Goal: Task Accomplishment & Management: Complete application form

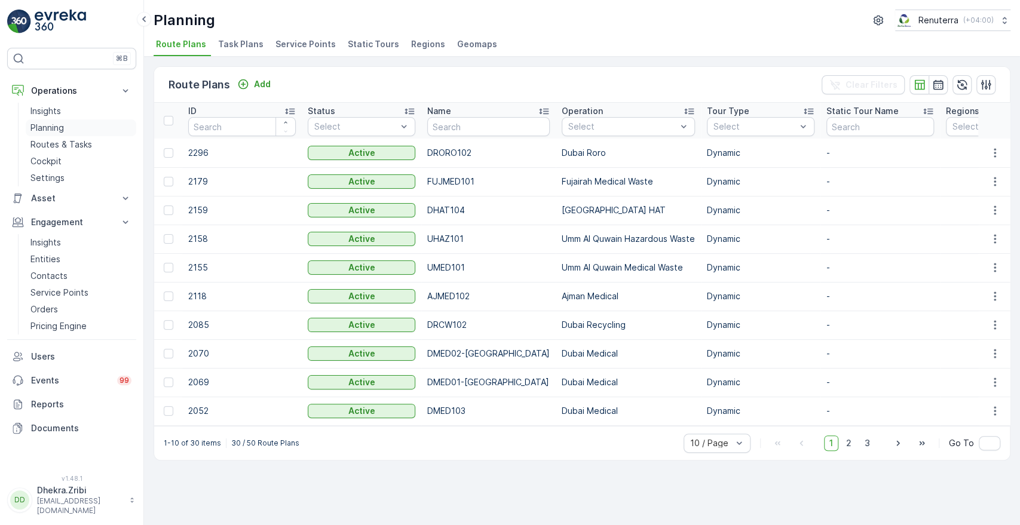
click at [57, 127] on p "Planning" at bounding box center [46, 128] width 33 height 12
click at [298, 45] on span "Service Points" at bounding box center [306, 44] width 60 height 12
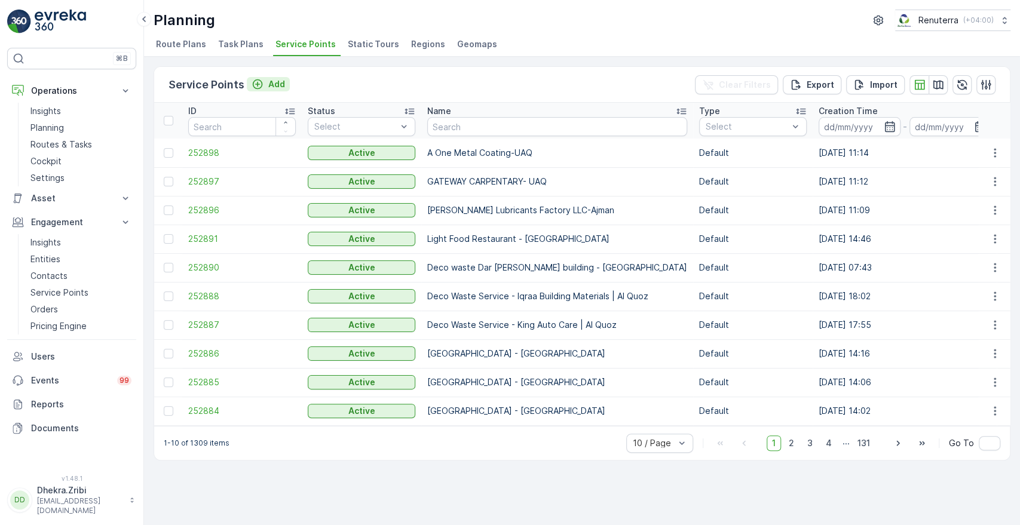
click at [273, 83] on p "Add" at bounding box center [276, 84] width 17 height 12
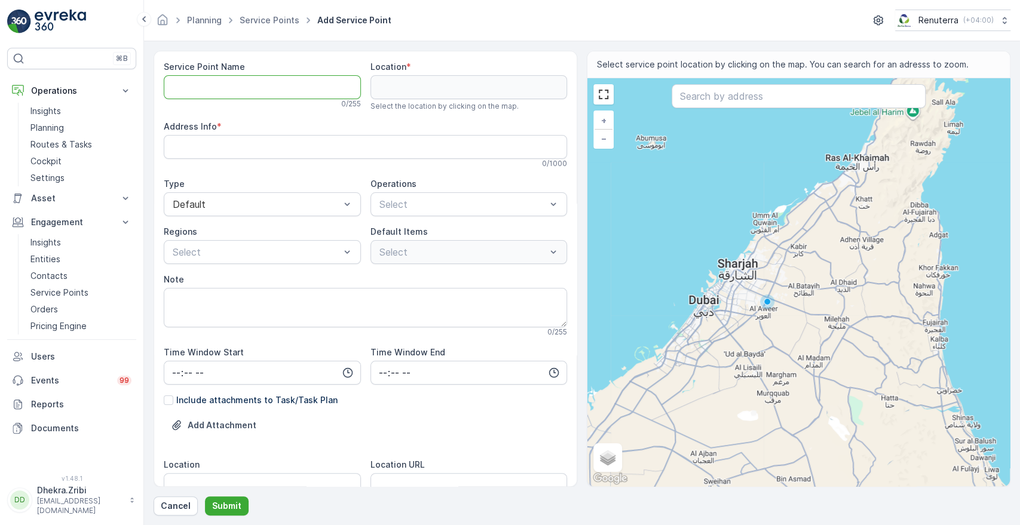
click at [218, 88] on Name "Service Point Name" at bounding box center [262, 87] width 197 height 24
paste Name "HSSG Foundation Contracting LLC - [GEOGRAPHIC_DATA]"
type Name "HSSG Foundation Contracting LLC - [GEOGRAPHIC_DATA]"
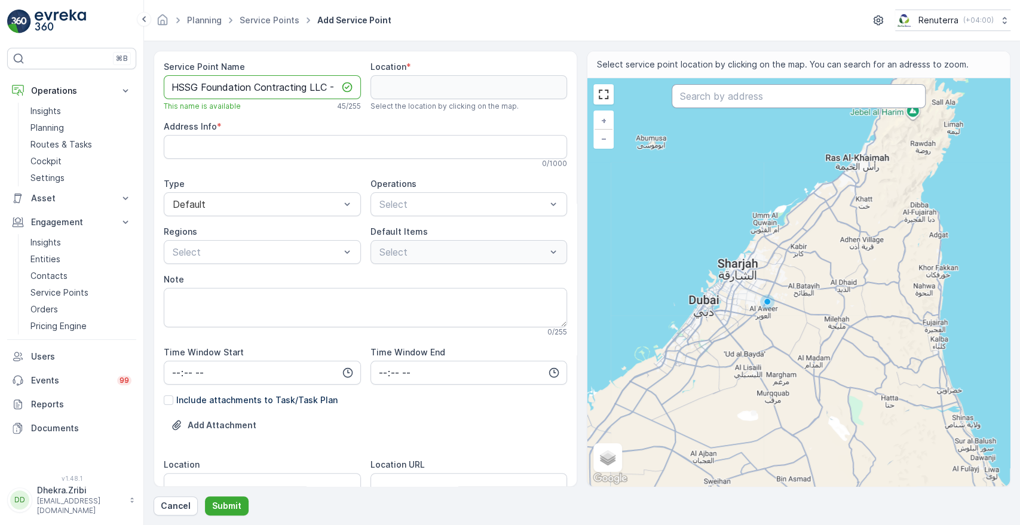
click at [728, 93] on input "text" at bounding box center [798, 96] width 253 height 24
paste input "[GEOGRAPHIC_DATA]"
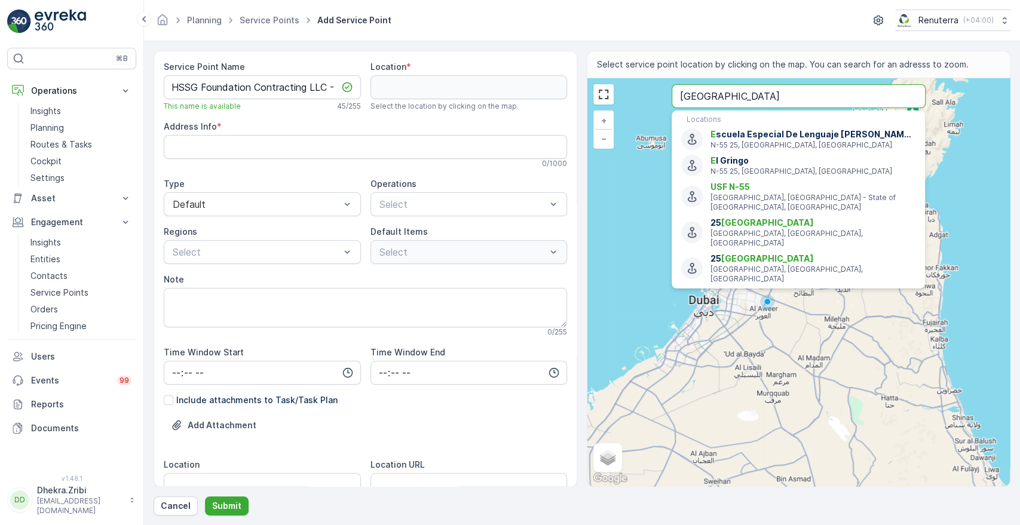
click at [205, 497] on button "Submit" at bounding box center [227, 506] width 44 height 19
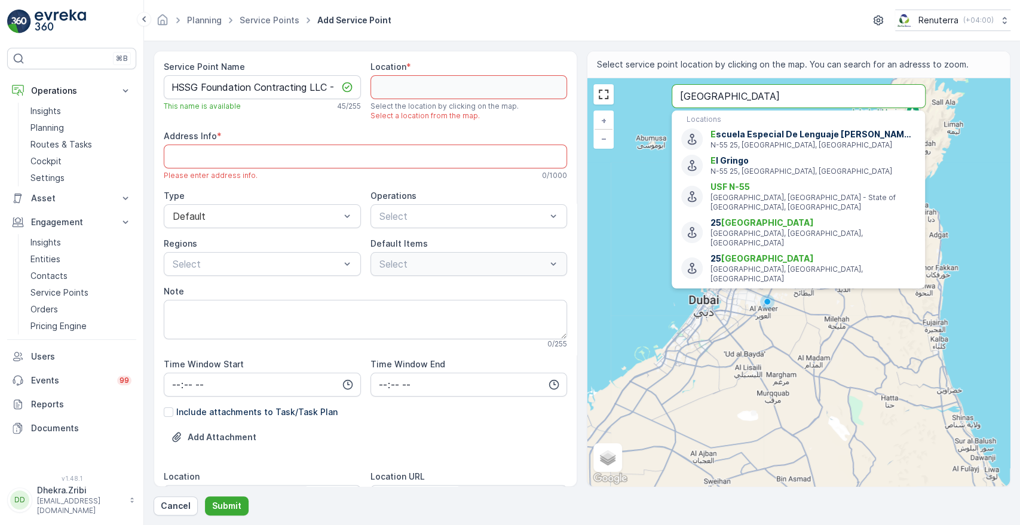
click at [802, 94] on input "[GEOGRAPHIC_DATA]" at bounding box center [798, 96] width 253 height 24
paste input "Vida Residences [GEOGRAPHIC_DATA]"
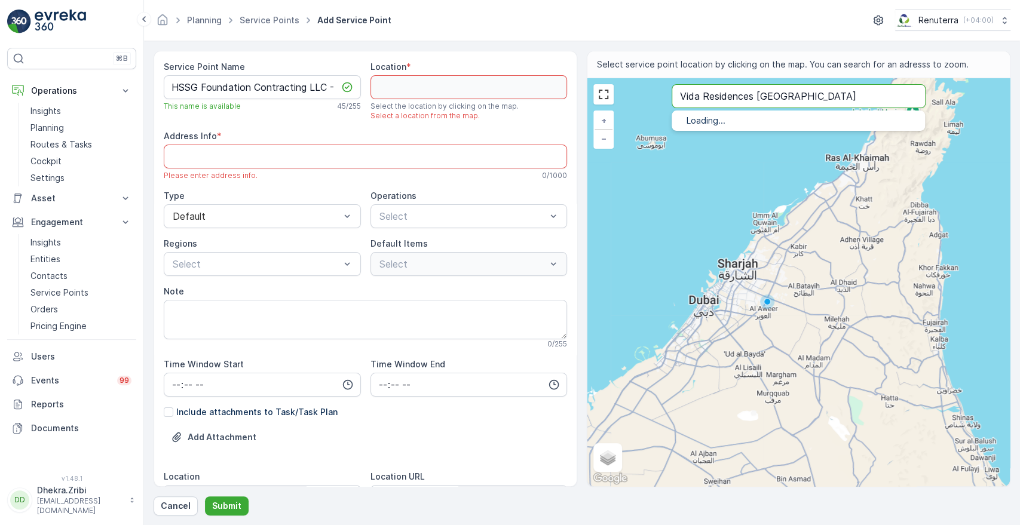
type input "Vida Residences [GEOGRAPHIC_DATA]"
click at [205, 497] on button "Submit" at bounding box center [227, 506] width 44 height 19
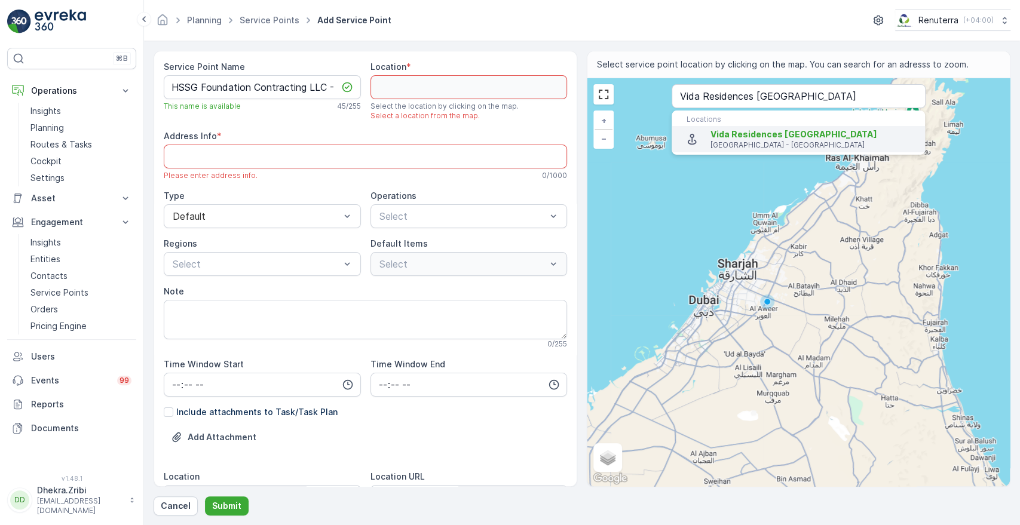
click at [782, 142] on p "[GEOGRAPHIC_DATA] - [GEOGRAPHIC_DATA]" at bounding box center [813, 145] width 205 height 10
type input "25.1136742,55.2515504"
type Info "4772+PMV - [GEOGRAPHIC_DATA] - [GEOGRAPHIC_DATA]"
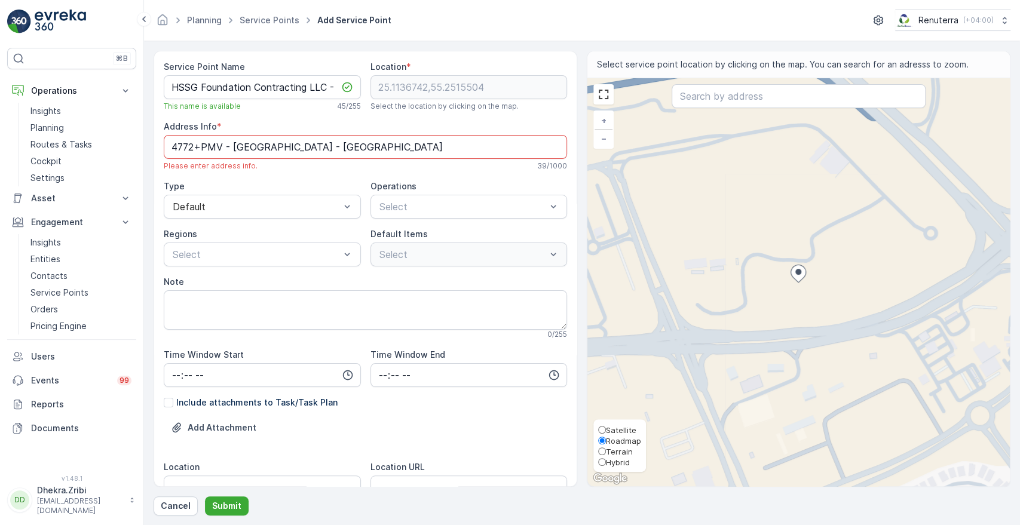
click at [617, 429] on span "Satellite" at bounding box center [621, 431] width 30 height 10
click at [606, 429] on input "Satellite" at bounding box center [602, 430] width 8 height 8
radio input "true"
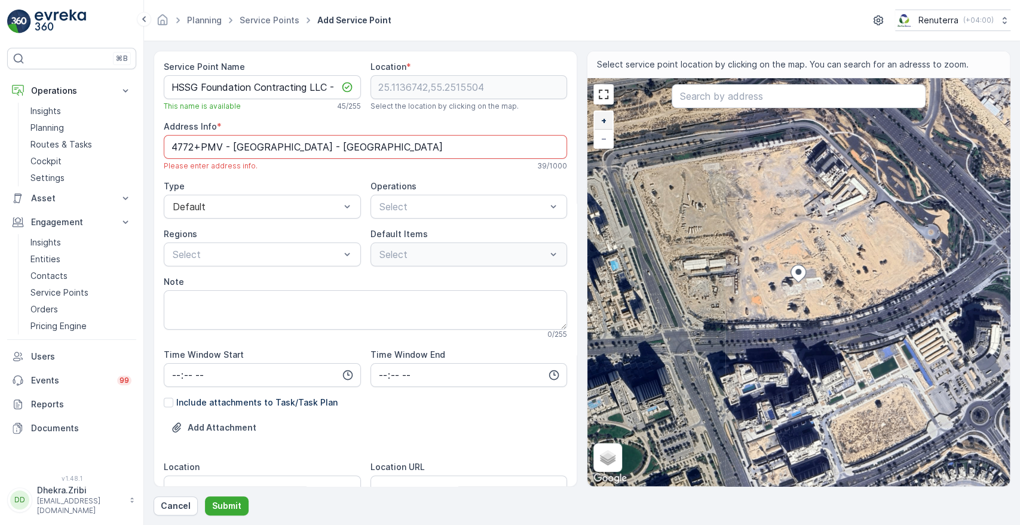
click at [604, 115] on span "+" at bounding box center [603, 120] width 5 height 10
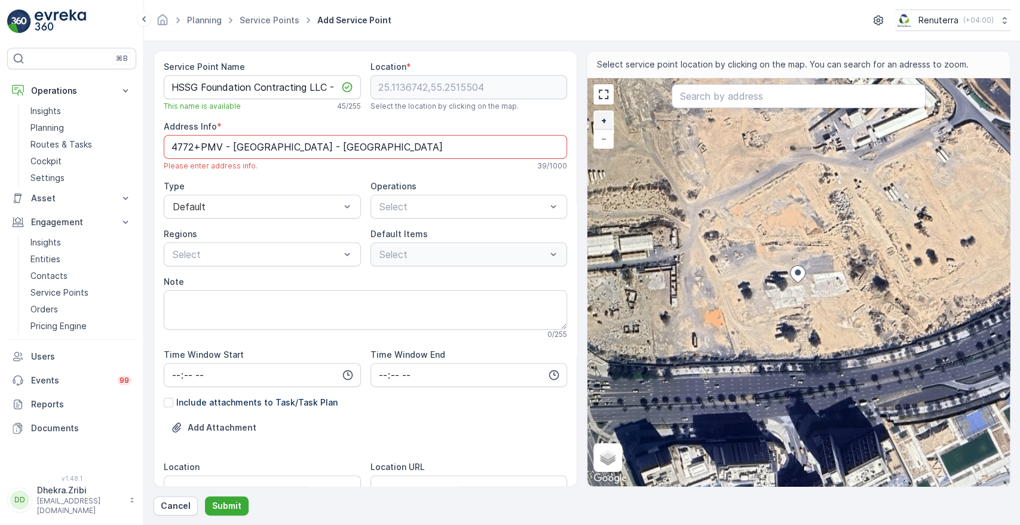
click at [604, 115] on span "+" at bounding box center [603, 120] width 5 height 10
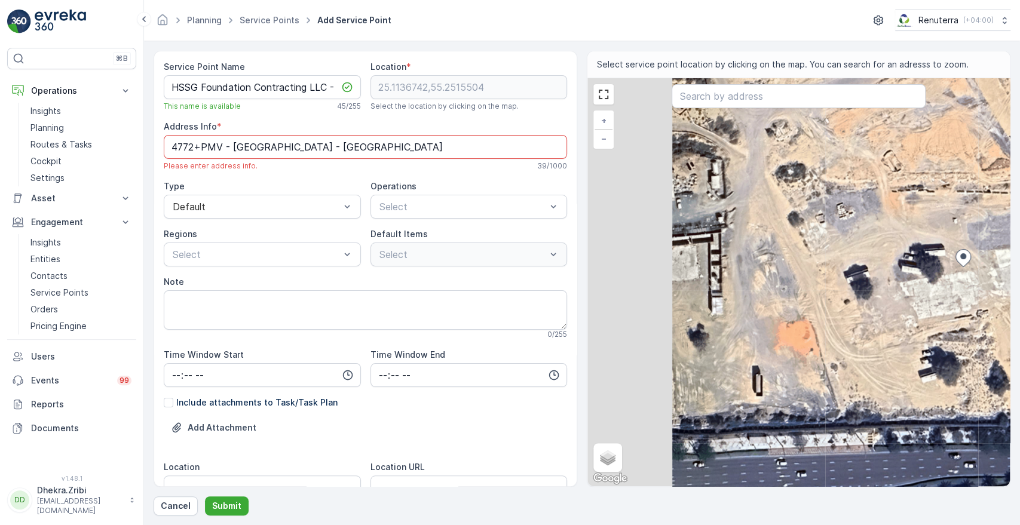
drag, startPoint x: 699, startPoint y: 402, endPoint x: 867, endPoint y: 386, distance: 168.1
click at [867, 386] on div "+ − Satellite Roadmap Terrain Hybrid Leaflet Keyboard shortcuts Map Data Imager…" at bounding box center [799, 282] width 423 height 408
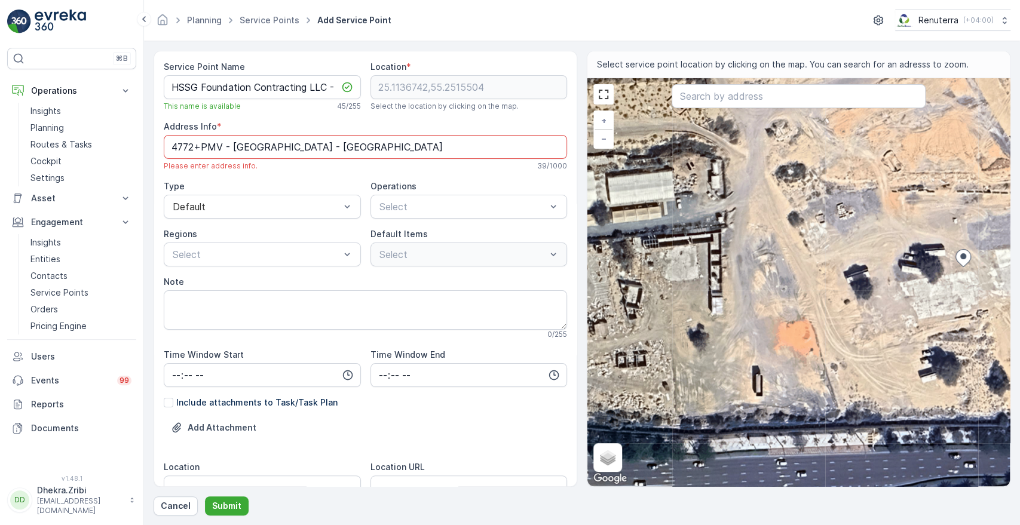
click at [744, 295] on div "+ − Satellite Roadmap Terrain Hybrid Leaflet Keyboard shortcuts Map Data Imager…" at bounding box center [799, 282] width 423 height 408
type input "25.113559117443195,55.250564072482376"
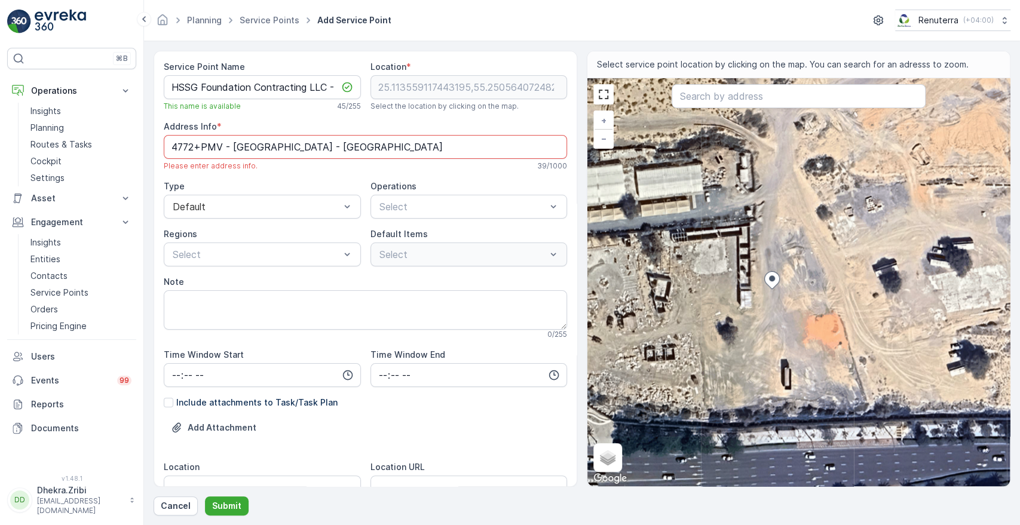
type Info "467X+HRJ - [GEOGRAPHIC_DATA] - [GEOGRAPHIC_DATA]"
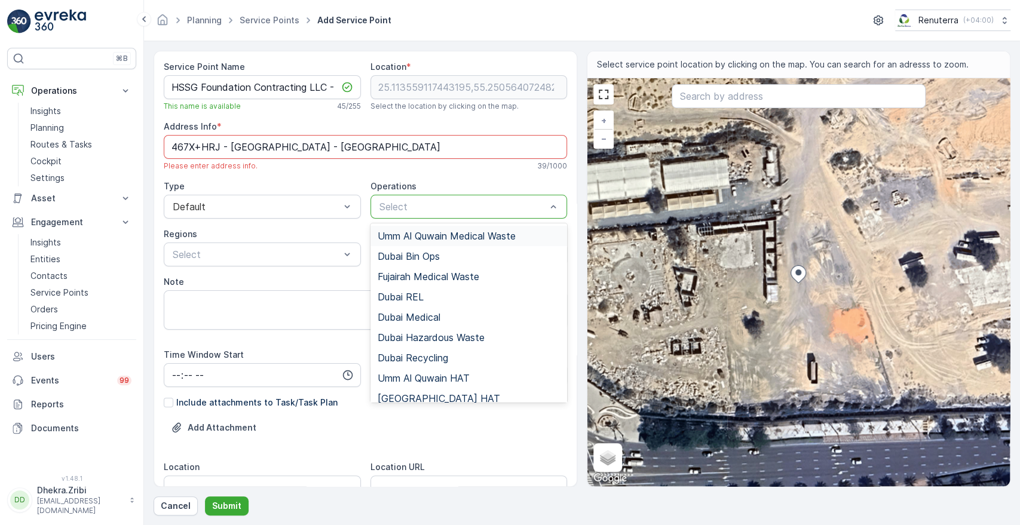
click at [402, 209] on div at bounding box center [463, 206] width 170 height 11
click at [397, 293] on span "Dubai REL" at bounding box center [401, 297] width 46 height 11
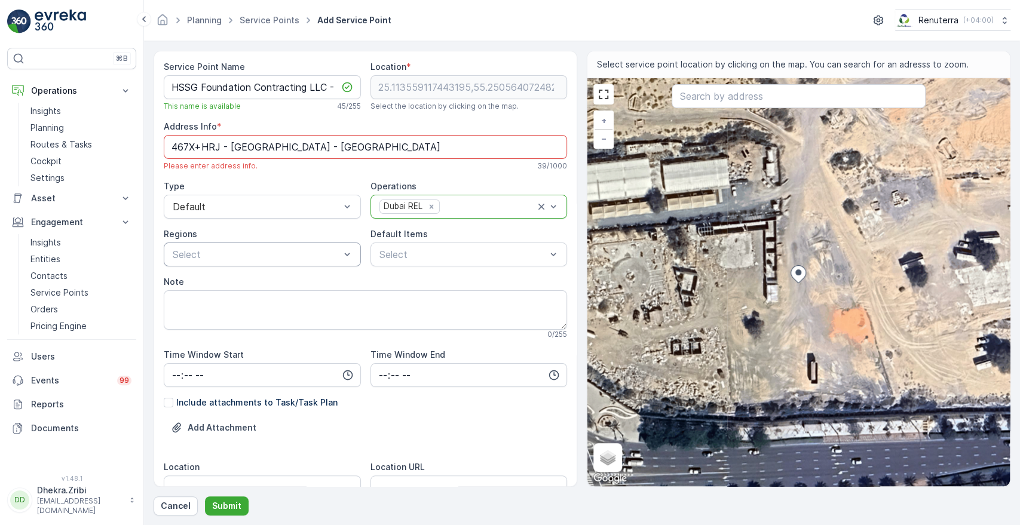
click at [298, 255] on div at bounding box center [257, 254] width 170 height 11
click at [196, 279] on span "REL101" at bounding box center [187, 284] width 32 height 11
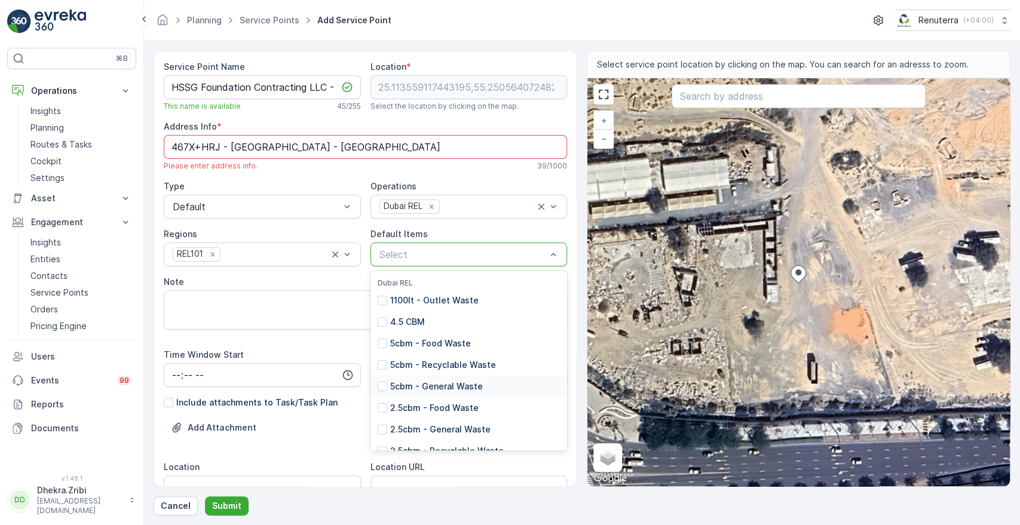
click at [404, 384] on p "5cbm - General Waste" at bounding box center [436, 387] width 93 height 12
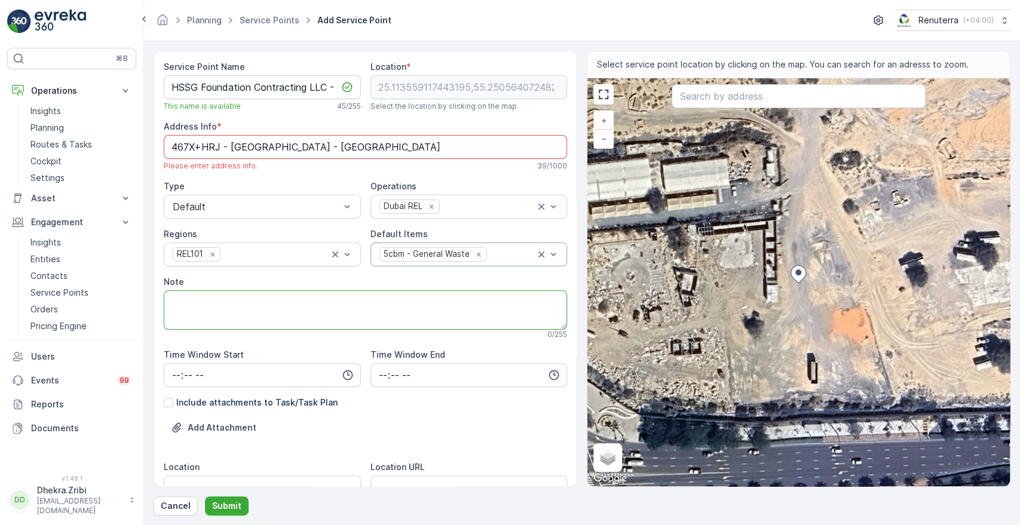
click at [251, 299] on textarea "Note" at bounding box center [365, 309] width 403 height 39
type textarea "p"
paste textarea "056 241 3643"
type textarea "POC - 056 241 3643"
click at [420, 421] on div "Add Attachment" at bounding box center [365, 434] width 403 height 33
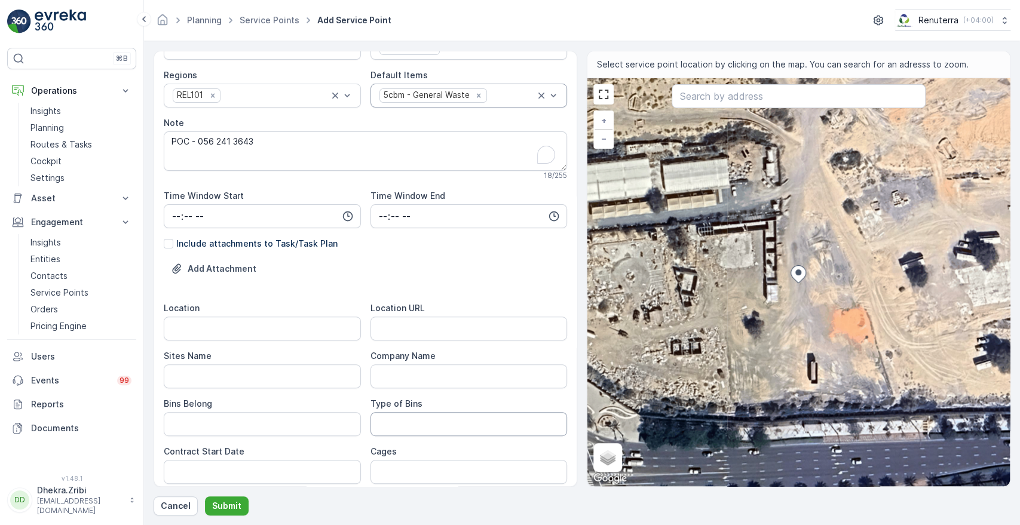
scroll to position [186, 0]
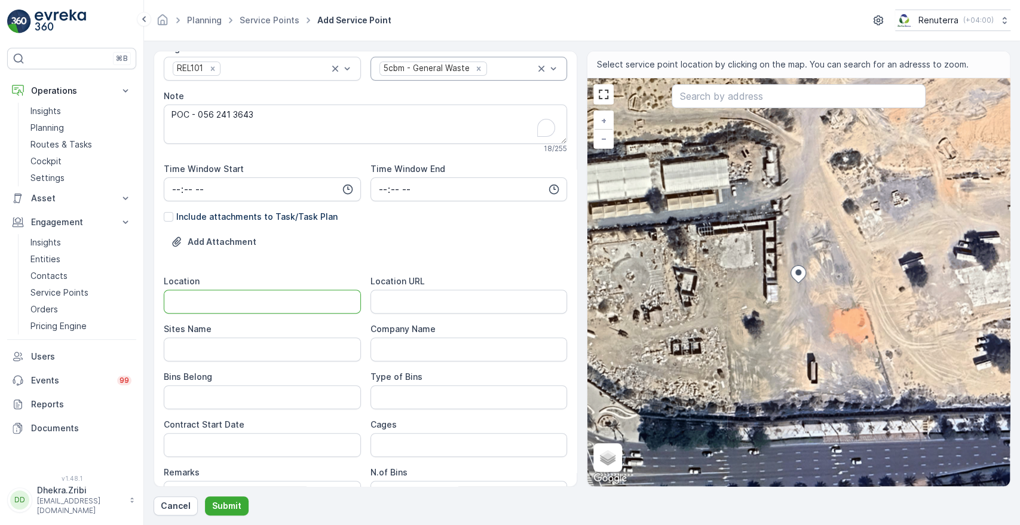
click at [234, 300] on input "Location" at bounding box center [262, 302] width 197 height 24
type input "[GEOGRAPHIC_DATA]"
click at [399, 305] on URL "Location URL" at bounding box center [469, 302] width 197 height 24
paste URL "[URL][DOMAIN_NAME]"
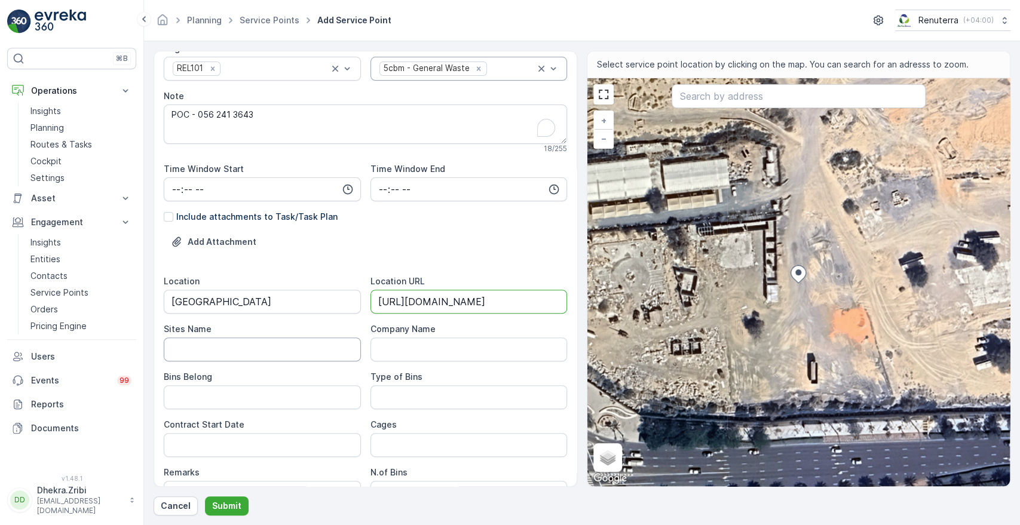
type URL "[URL][DOMAIN_NAME]"
click at [287, 347] on Name "Sites Name" at bounding box center [262, 350] width 197 height 24
type Name "[GEOGRAPHIC_DATA]"
click at [275, 402] on Belong "Bins Belong" at bounding box center [262, 397] width 197 height 24
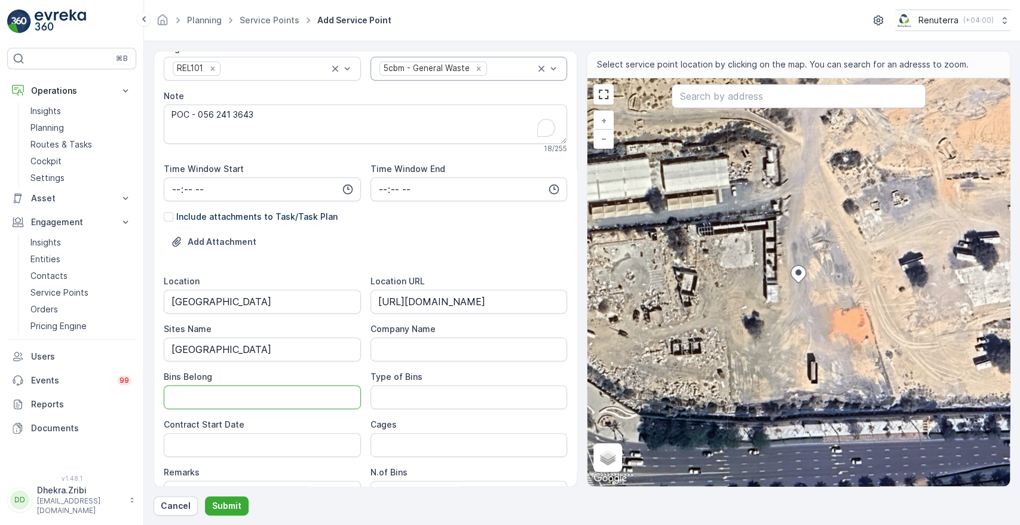
type Belong "Service Provider"
click at [400, 405] on Bins "Type of Bins" at bounding box center [469, 397] width 197 height 24
type Bins "5 CBM"
click at [269, 445] on Date "Contract Start Date" at bounding box center [262, 445] width 197 height 24
type Date "[DATE]"
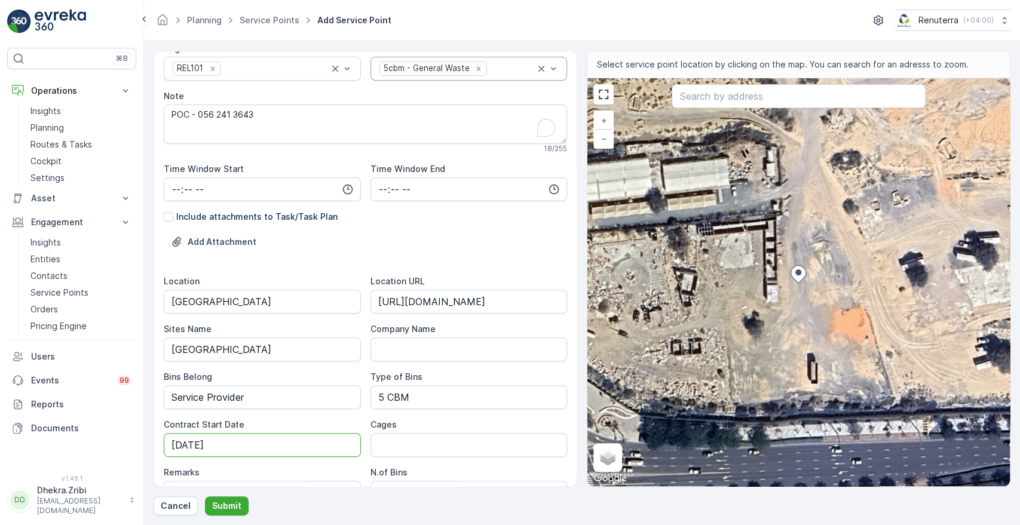
click at [333, 470] on div "Remarks" at bounding box center [262, 473] width 197 height 12
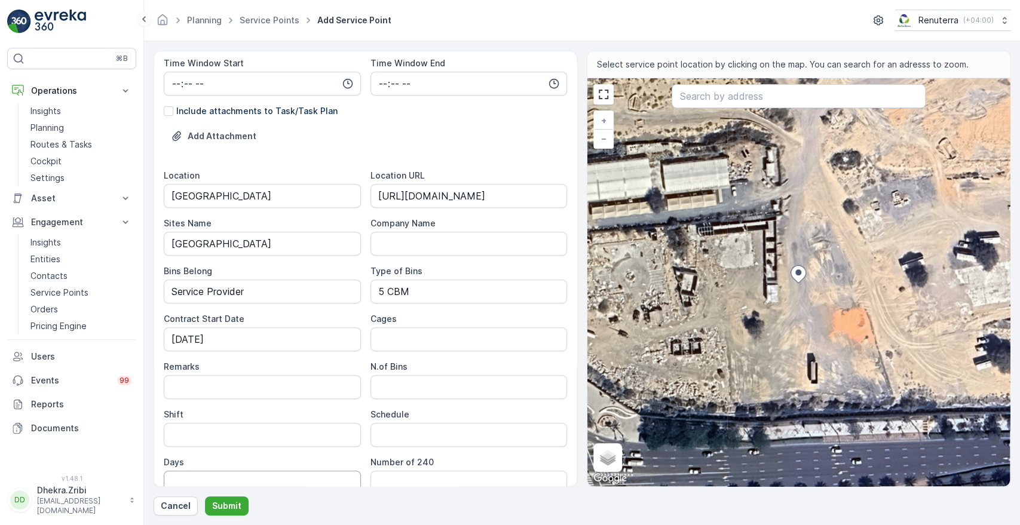
scroll to position [319, 0]
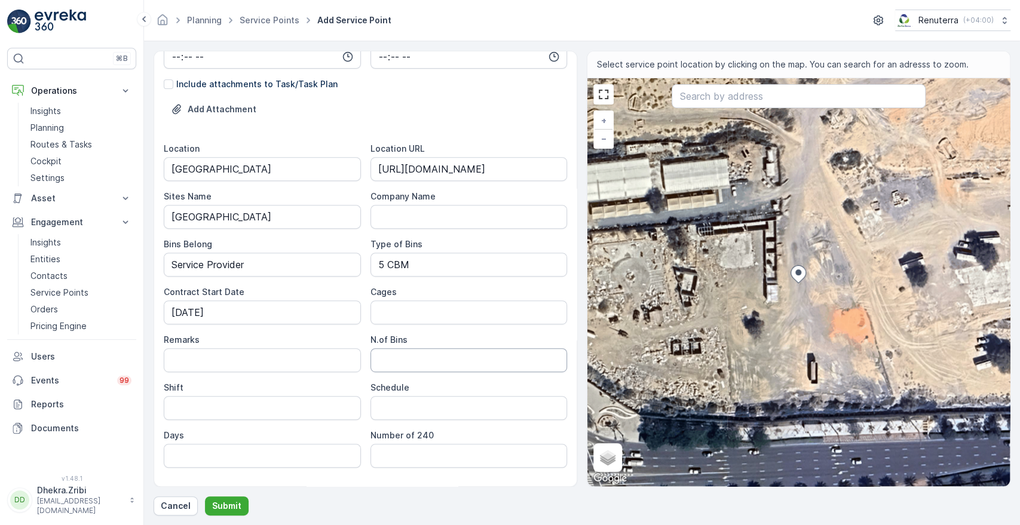
click at [459, 358] on Bins "N.of Bins" at bounding box center [469, 360] width 197 height 24
type Bins "1"
click at [253, 406] on input "Shift" at bounding box center [262, 408] width 197 height 24
type input "Day Shift"
click at [416, 413] on input "Schedule" at bounding box center [469, 408] width 197 height 24
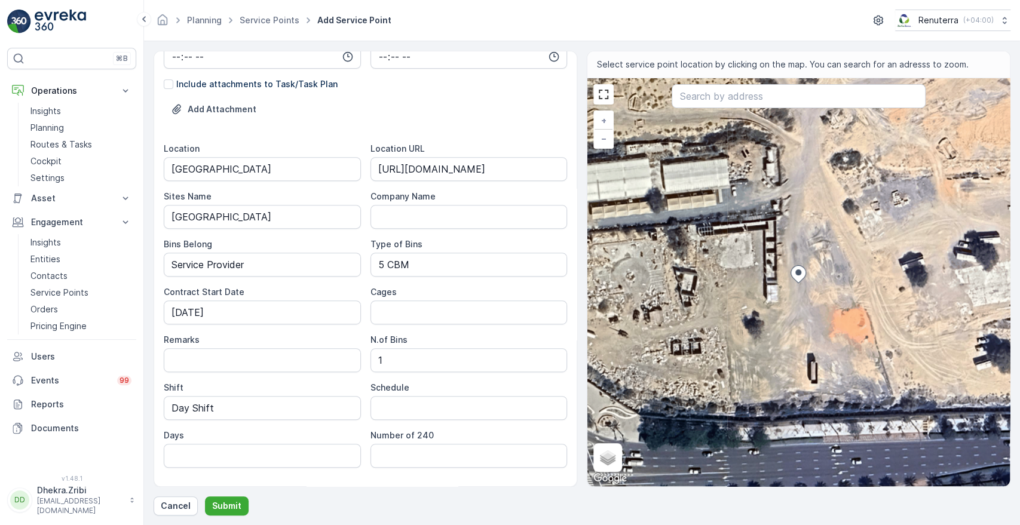
click at [325, 432] on div "Days" at bounding box center [262, 436] width 197 height 12
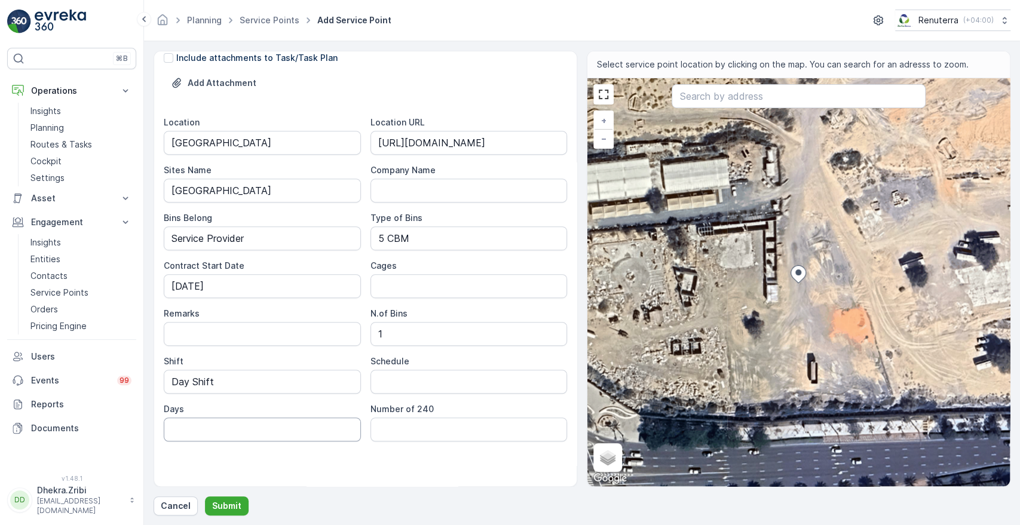
scroll to position [347, 0]
click at [225, 501] on p "Submit" at bounding box center [226, 506] width 29 height 12
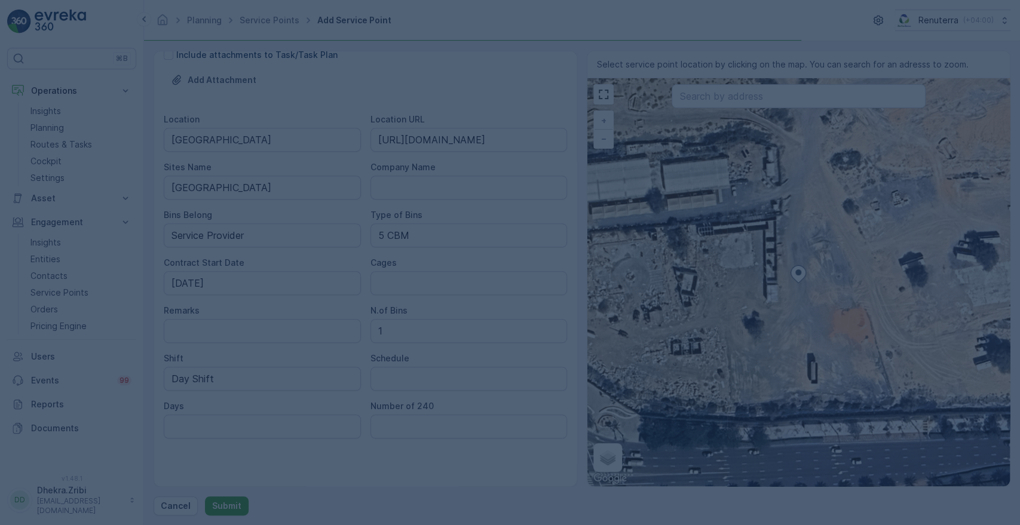
scroll to position [344, 0]
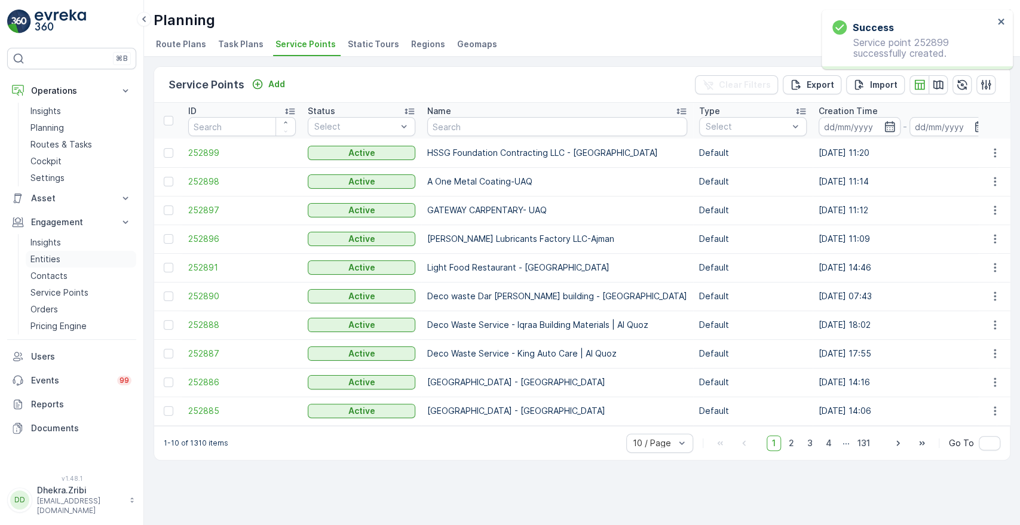
click at [43, 259] on p "Entities" at bounding box center [45, 259] width 30 height 12
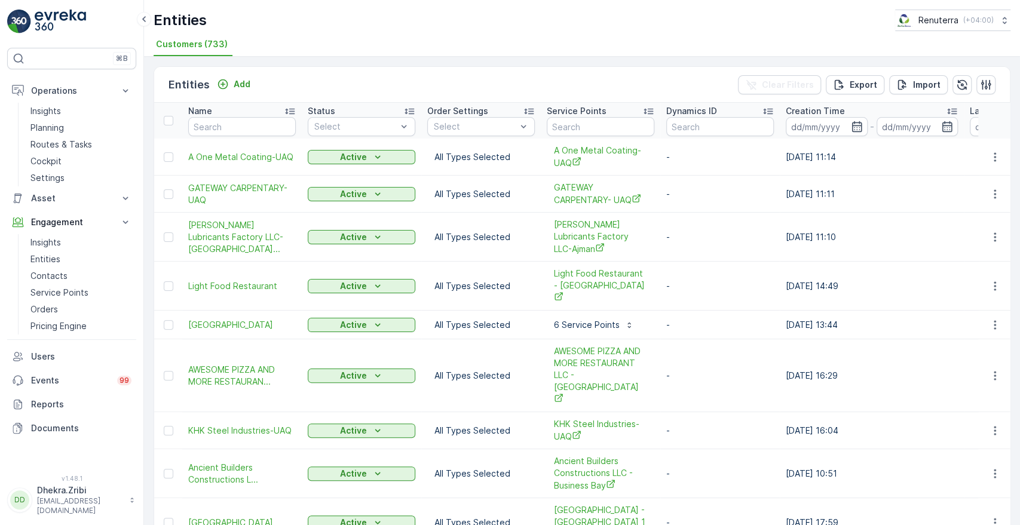
click at [233, 90] on button "Add" at bounding box center [233, 84] width 43 height 14
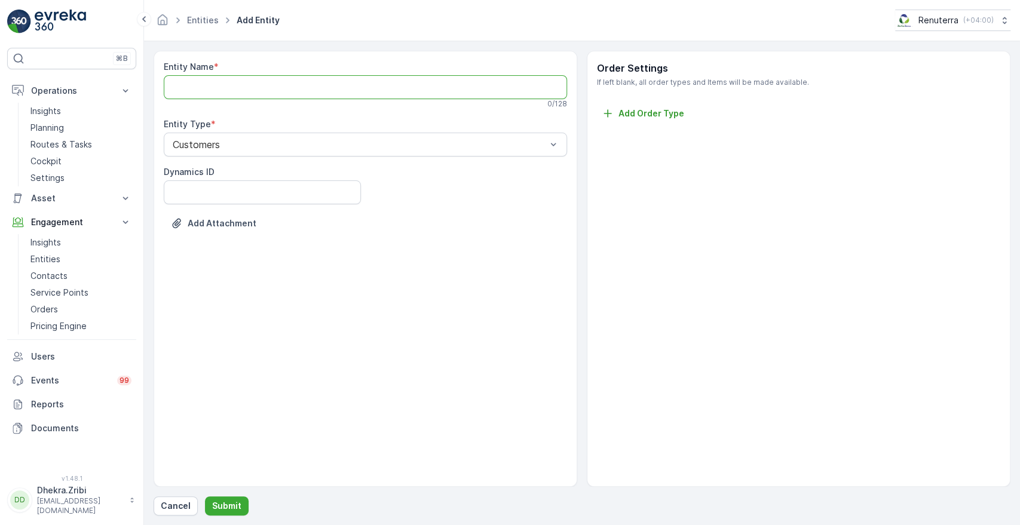
click at [307, 85] on Name "Entity Name" at bounding box center [365, 87] width 403 height 24
paste Name "HSSG Foundation Contracting LLC - [GEOGRAPHIC_DATA]"
type Name "HSSG Foundation Contracting LLC"
click at [335, 253] on div "Entity Name * HSSG Foundation Contracting LLC This entity name is available 31 …" at bounding box center [366, 269] width 424 height 436
click at [229, 505] on p "Submit" at bounding box center [226, 506] width 29 height 12
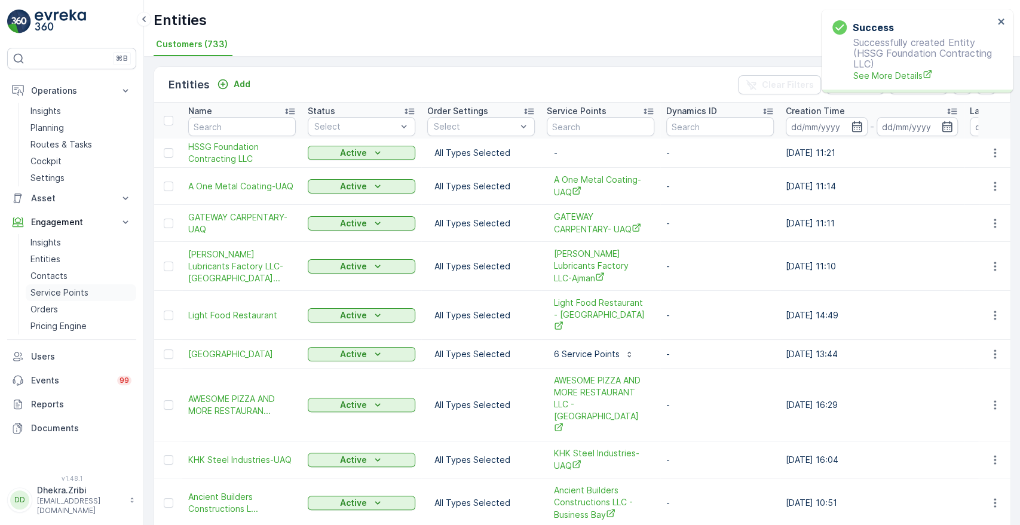
click at [65, 290] on p "Service Points" at bounding box center [59, 293] width 58 height 12
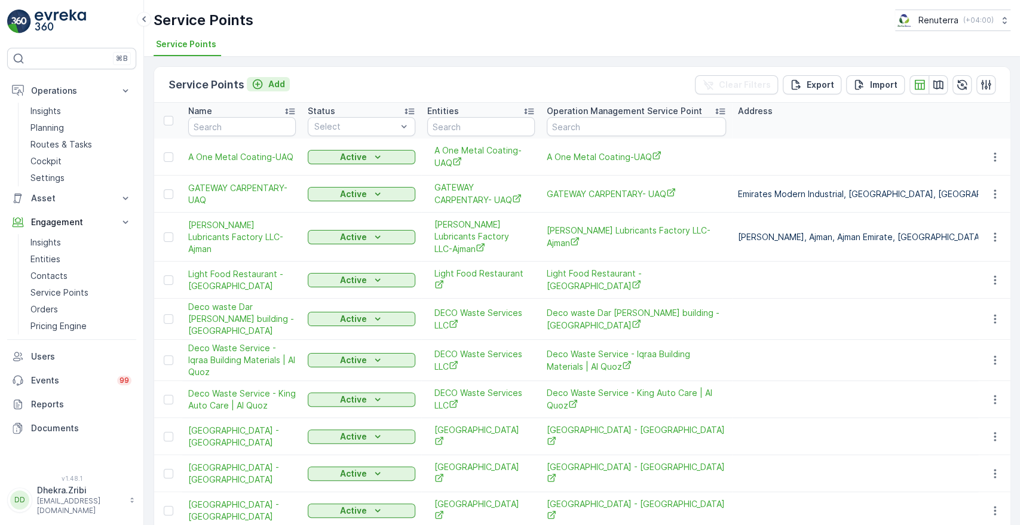
click at [277, 84] on p "Add" at bounding box center [276, 84] width 17 height 12
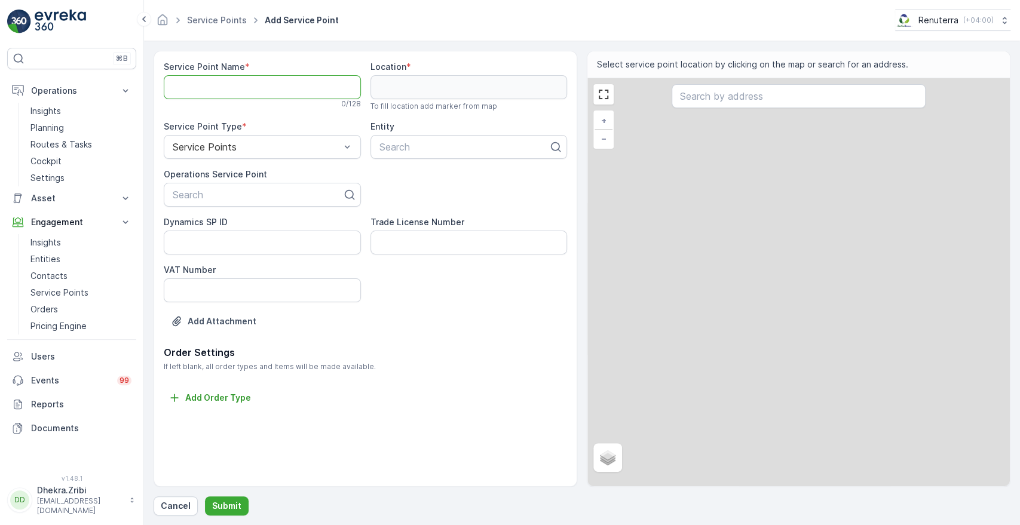
click at [277, 84] on Name "Service Point Name" at bounding box center [262, 87] width 197 height 24
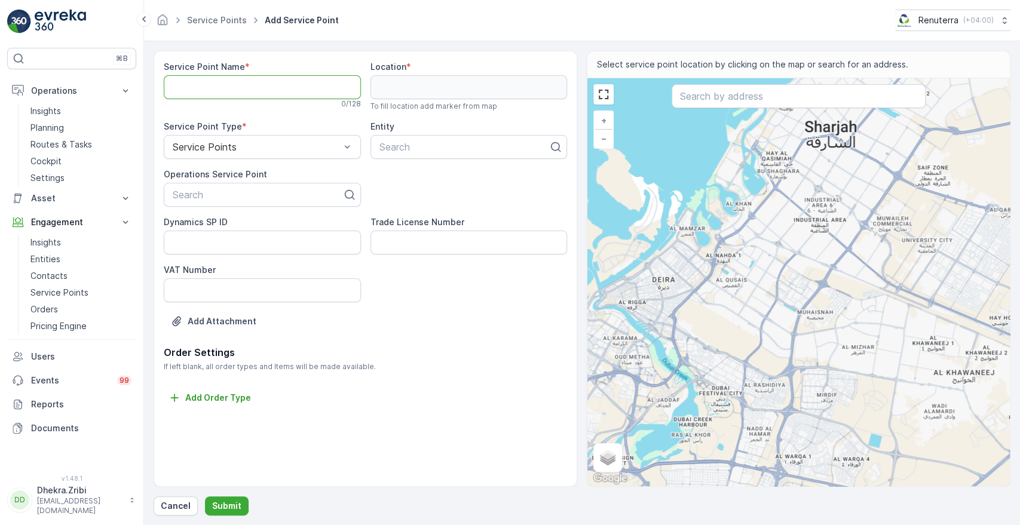
paste Name "HSSG Foundation Contracting LLC - [GEOGRAPHIC_DATA]"
type Name "HSSG Foundation Contracting LLC - [GEOGRAPHIC_DATA]"
click at [216, 195] on div at bounding box center [258, 194] width 172 height 11
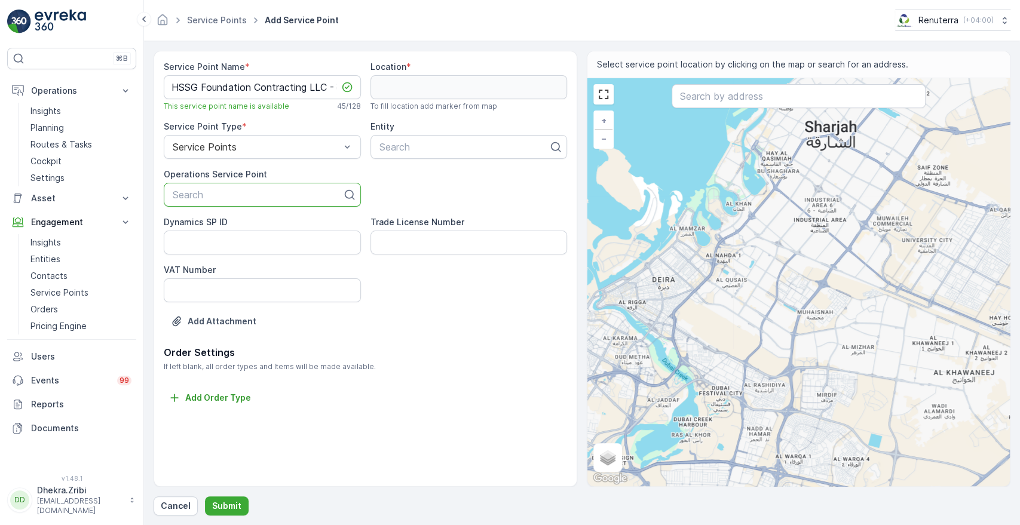
paste input "HSSG Foundation Contracting LLC - [GEOGRAPHIC_DATA]"
type input "HSSG Foundation Contracting LLC - [GEOGRAPHIC_DATA]"
click at [218, 228] on span "HSSG Foundation Contracting LLC - [GEOGRAPHIC_DATA]" at bounding box center [262, 230] width 183 height 22
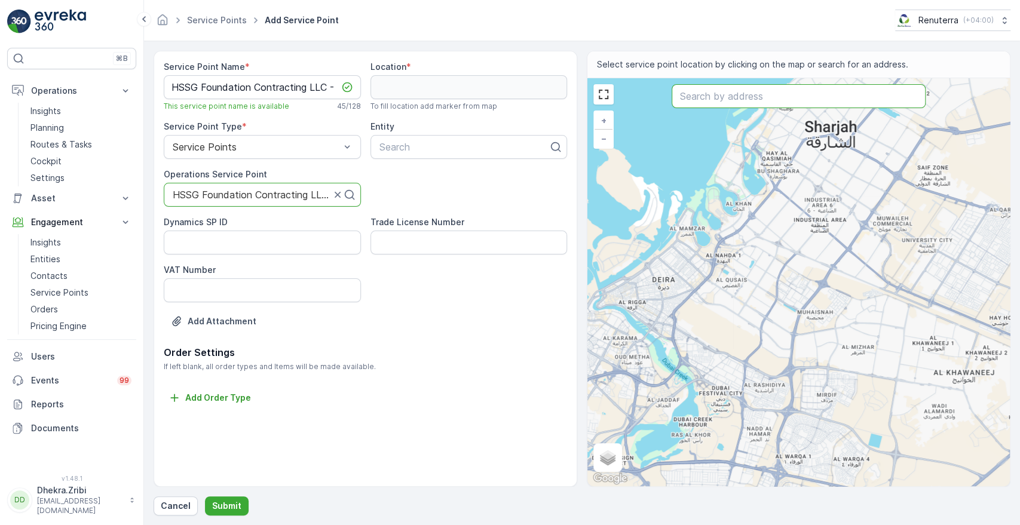
click at [711, 106] on input "text" at bounding box center [798, 96] width 253 height 24
paste input "Vida Residences [GEOGRAPHIC_DATA]"
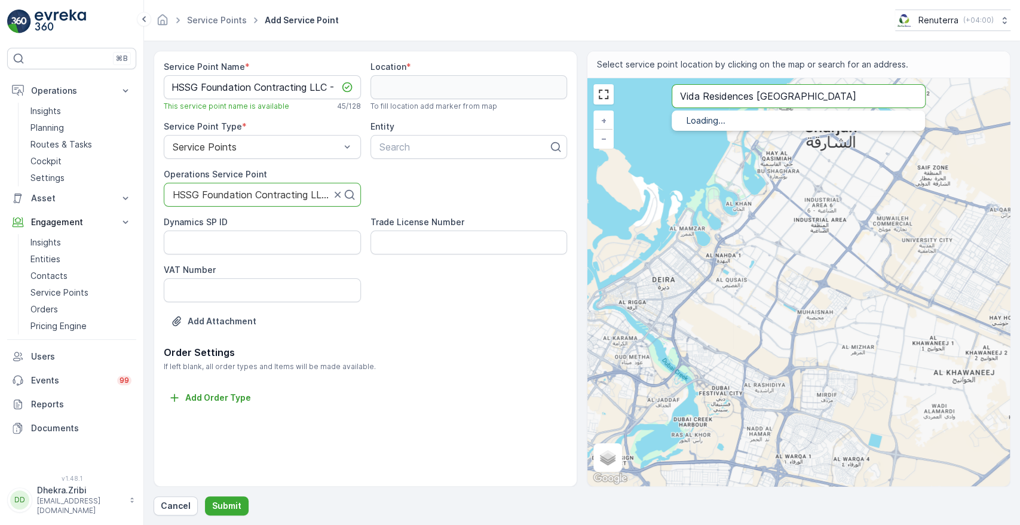
type input "Vida Residences [GEOGRAPHIC_DATA]"
click at [724, 130] on span "Vida Residences [GEOGRAPHIC_DATA]" at bounding box center [794, 134] width 167 height 10
type input "25.1136742,55.2515504"
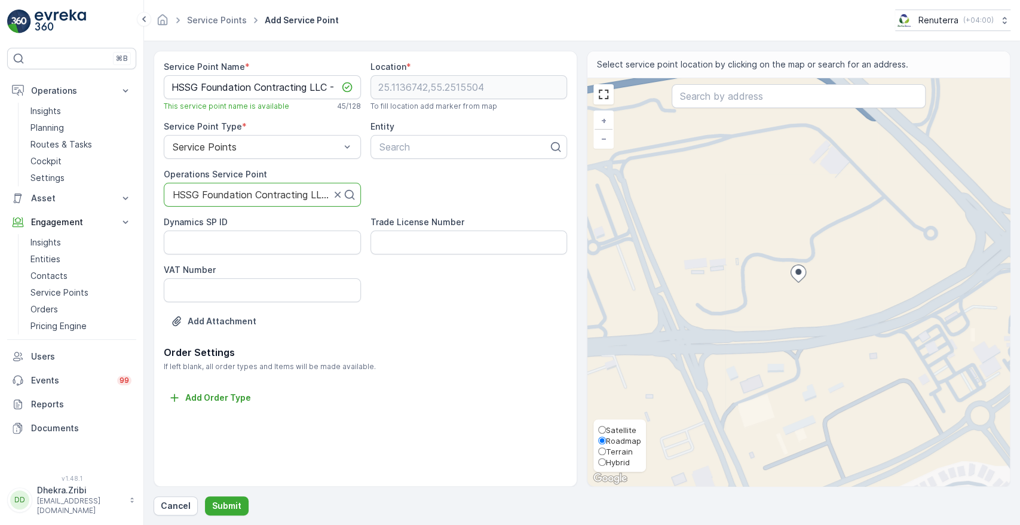
click at [626, 431] on span "Satellite" at bounding box center [621, 431] width 30 height 10
click at [606, 431] on input "Satellite" at bounding box center [602, 430] width 8 height 8
radio input "true"
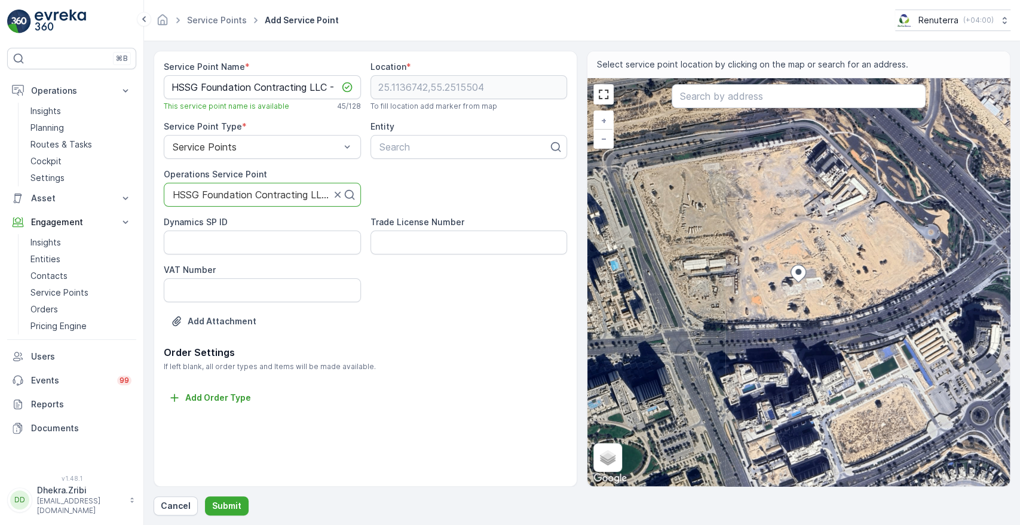
click at [746, 293] on div "+ − Satellite Roadmap Terrain Hybrid Leaflet Keyboard shortcuts Map Data Imager…" at bounding box center [799, 282] width 423 height 408
type input "25.11350566960913,55.25062240562973"
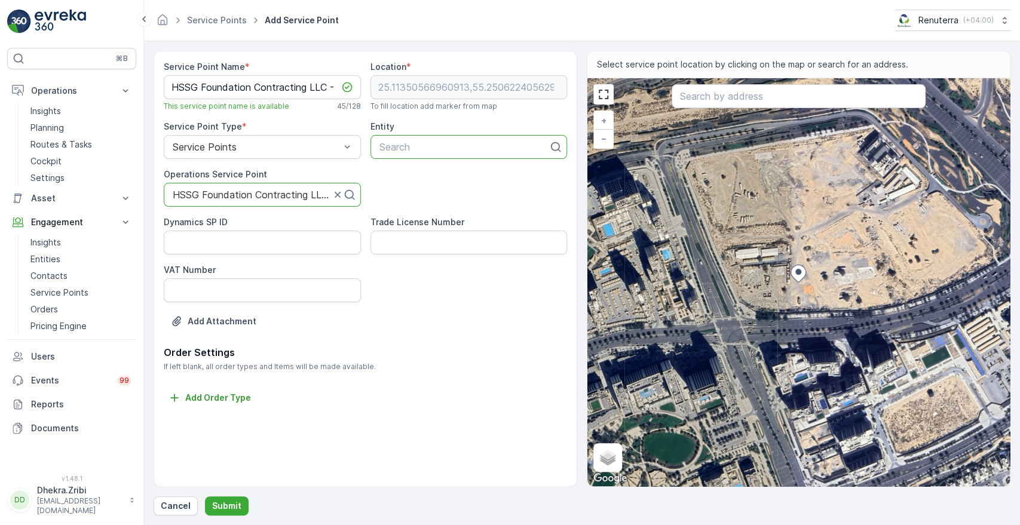
click at [417, 145] on div at bounding box center [464, 147] width 172 height 11
type input "hssg"
click at [442, 178] on span "HSSG Foundation Contracting LLC" at bounding box center [455, 176] width 155 height 11
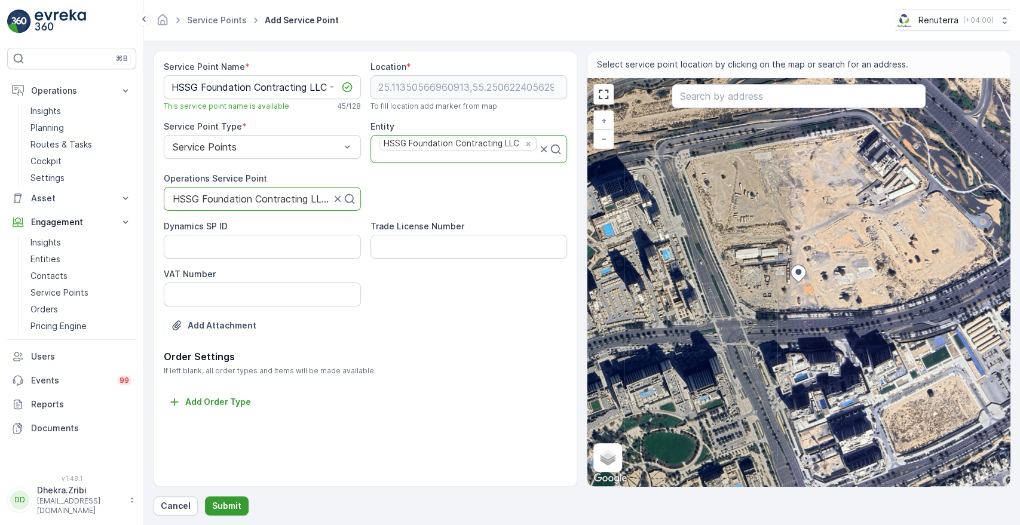
click at [232, 509] on p "Submit" at bounding box center [226, 506] width 29 height 12
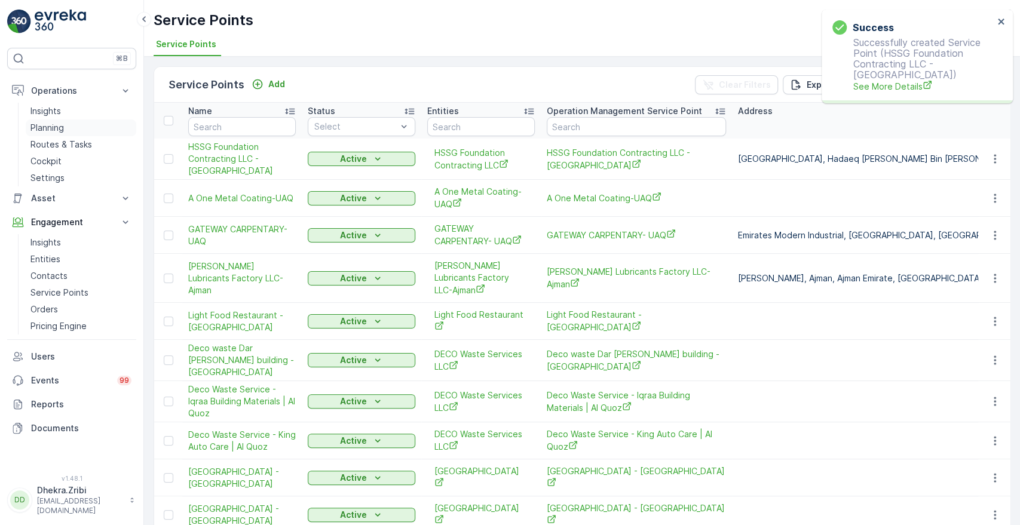
click at [47, 123] on p "Planning" at bounding box center [46, 128] width 33 height 12
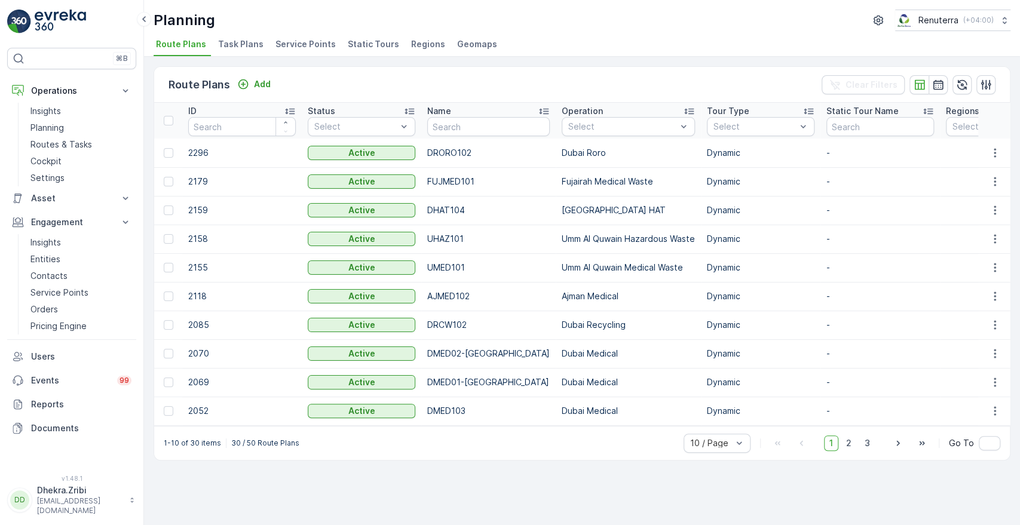
click at [296, 41] on span "Service Points" at bounding box center [306, 44] width 60 height 12
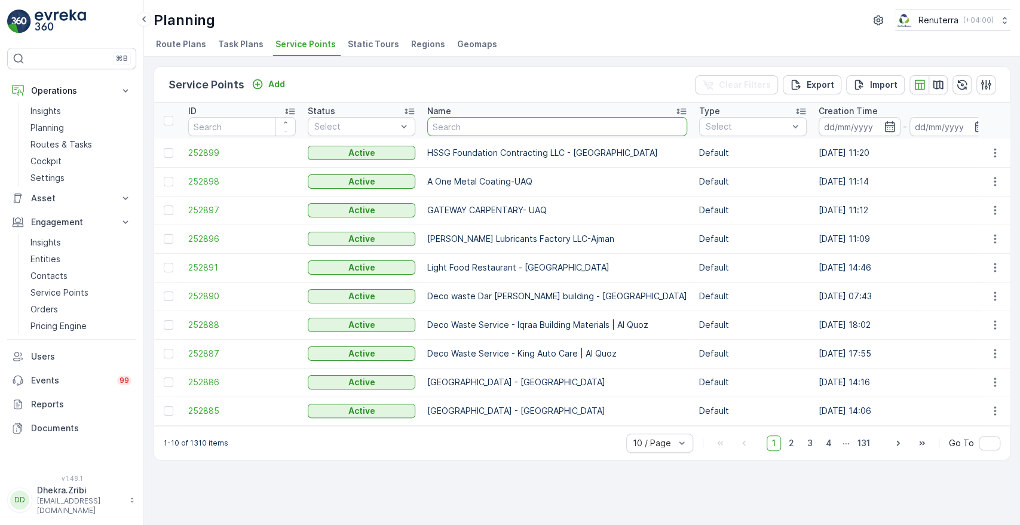
click at [517, 128] on input "text" at bounding box center [557, 126] width 260 height 19
type input "hss"
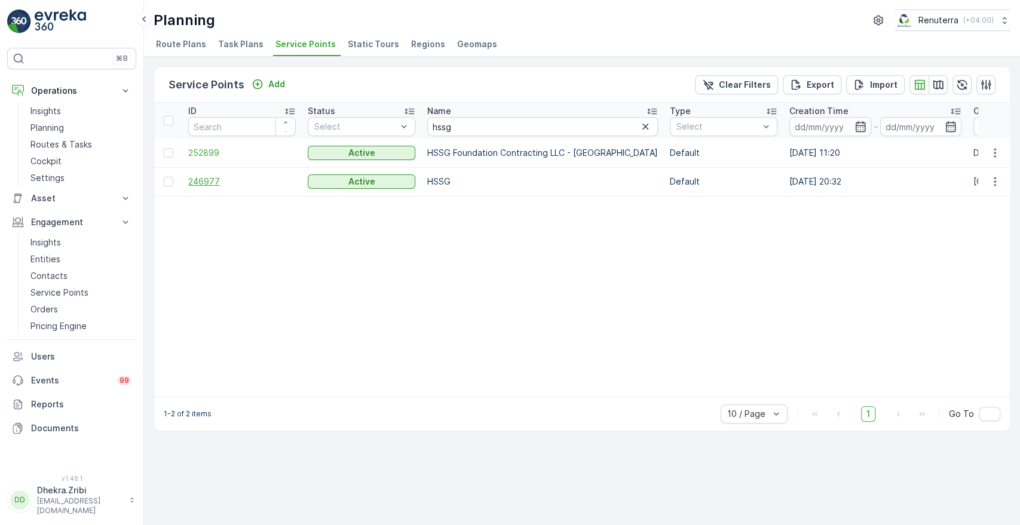
click at [206, 179] on span "246977" at bounding box center [242, 182] width 108 height 12
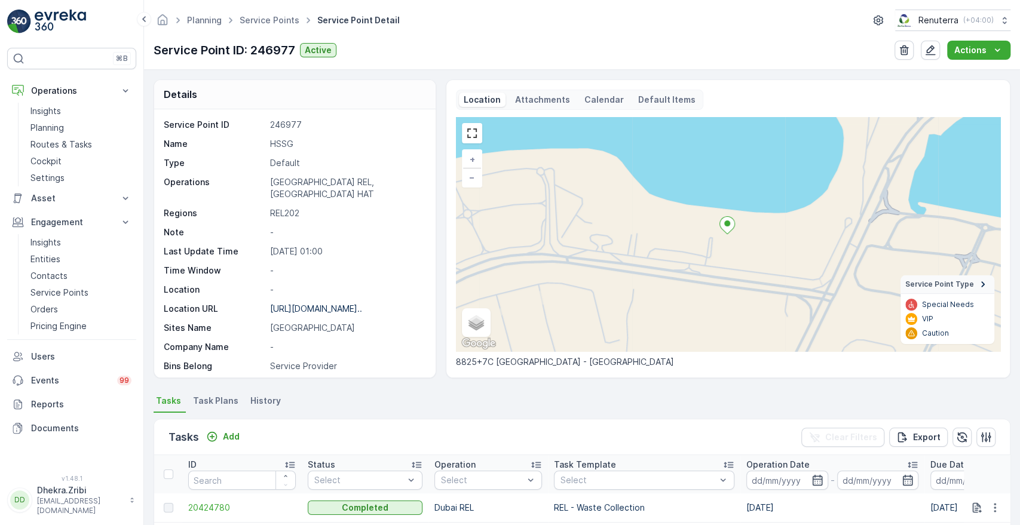
scroll to position [311, 0]
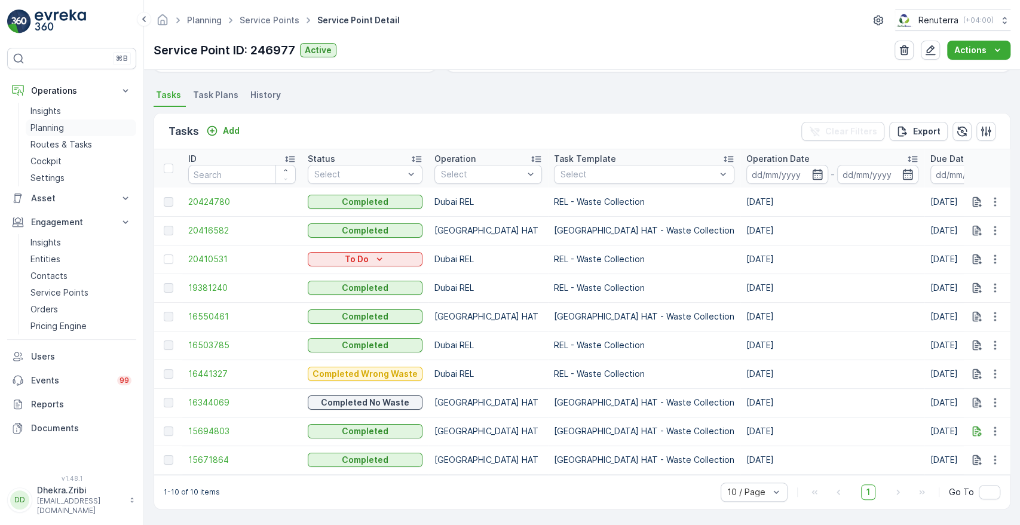
click at [51, 129] on p "Planning" at bounding box center [46, 128] width 33 height 12
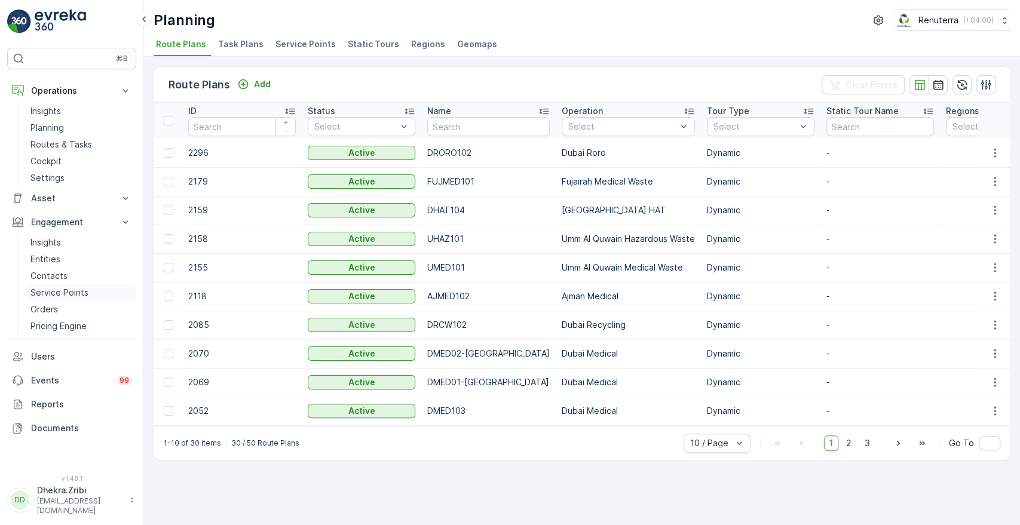
click at [57, 290] on p "Service Points" at bounding box center [59, 293] width 58 height 12
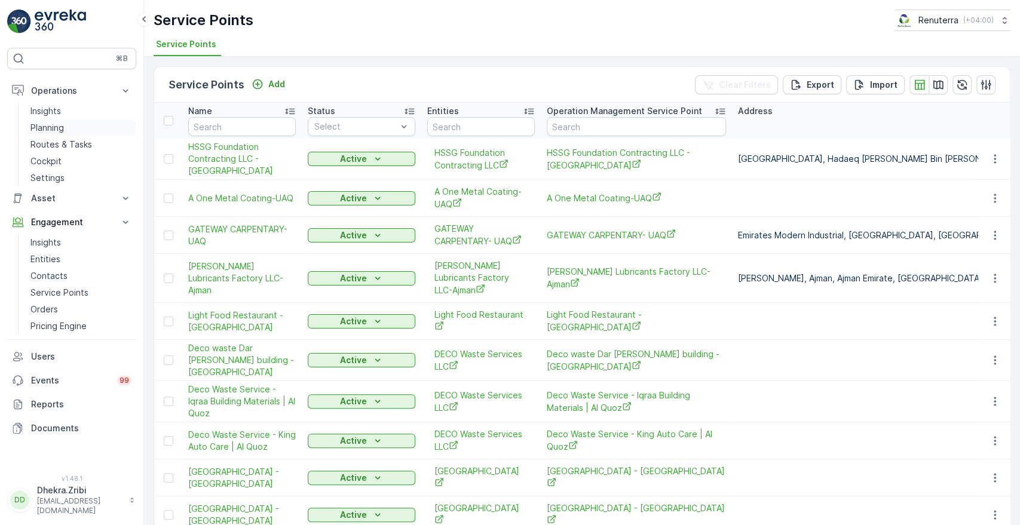
click at [48, 128] on p "Planning" at bounding box center [46, 128] width 33 height 12
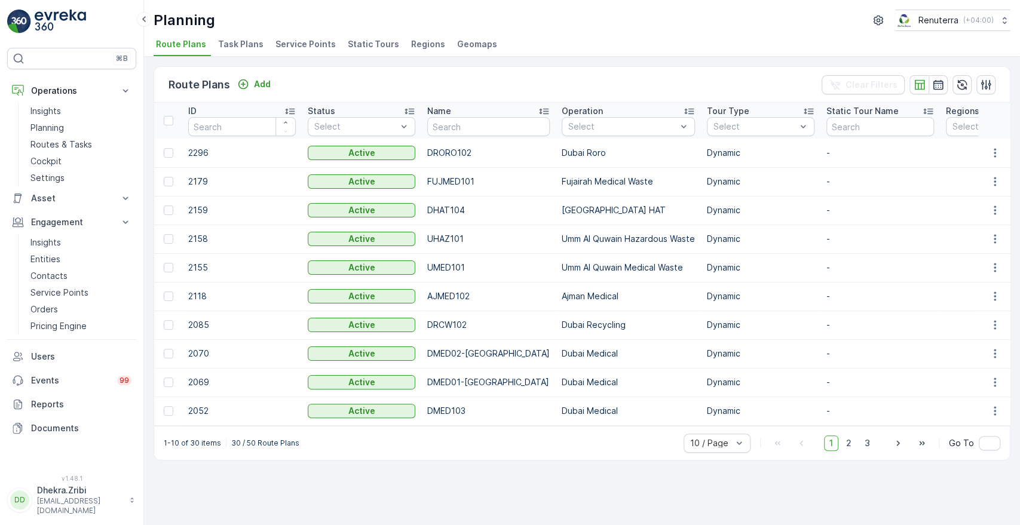
click at [310, 43] on span "Service Points" at bounding box center [306, 44] width 60 height 12
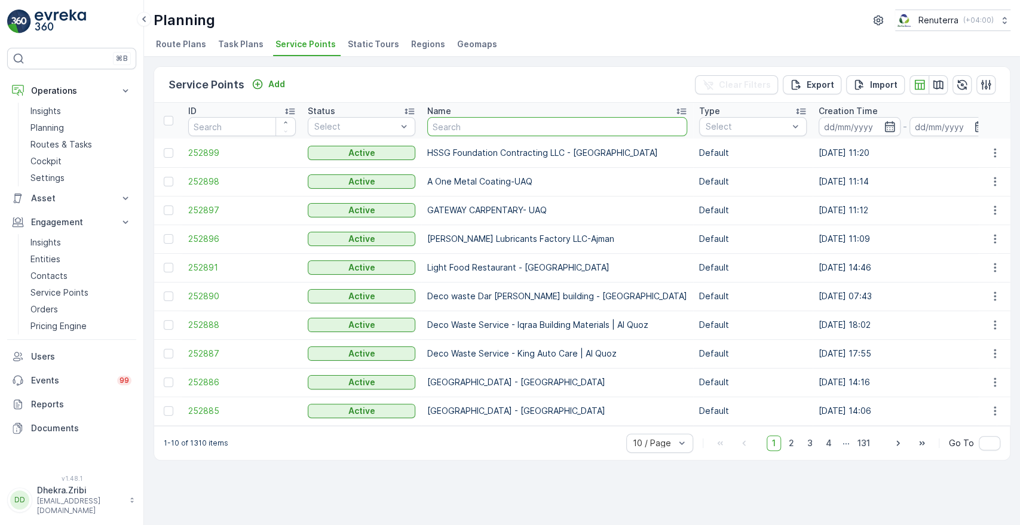
click at [559, 132] on input "text" at bounding box center [557, 126] width 260 height 19
type input "hssg"
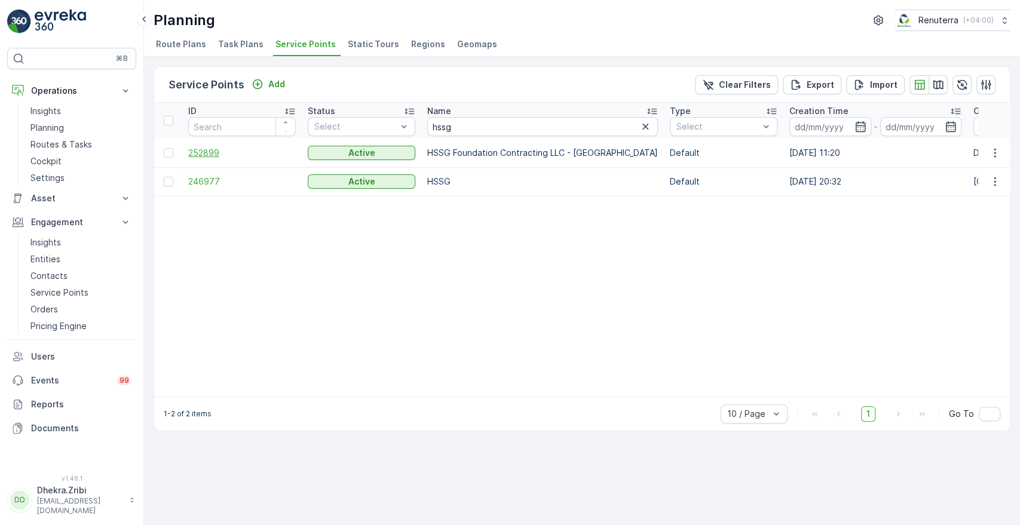
click at [201, 155] on span "252899" at bounding box center [242, 153] width 108 height 12
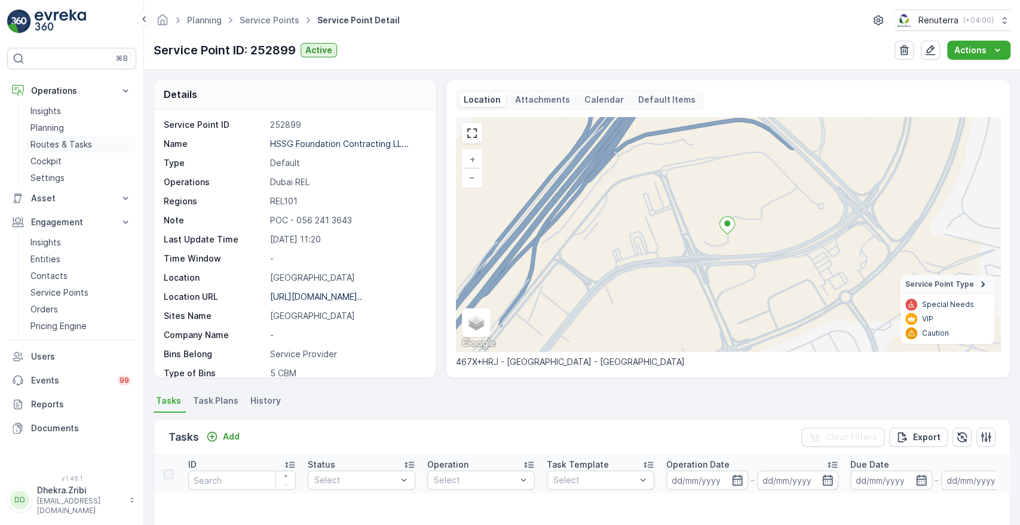
click at [48, 149] on p "Routes & Tasks" at bounding box center [61, 145] width 62 height 12
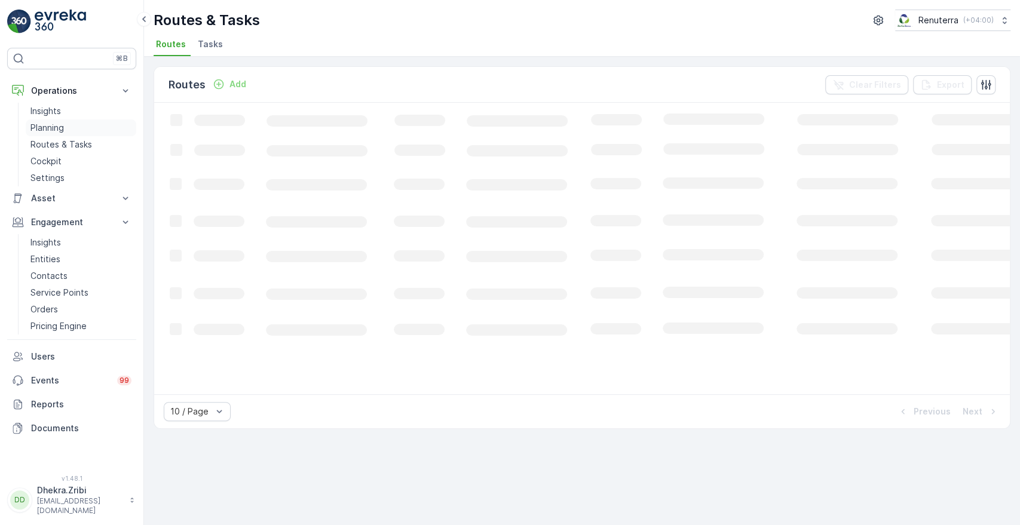
click at [48, 122] on p "Planning" at bounding box center [46, 128] width 33 height 12
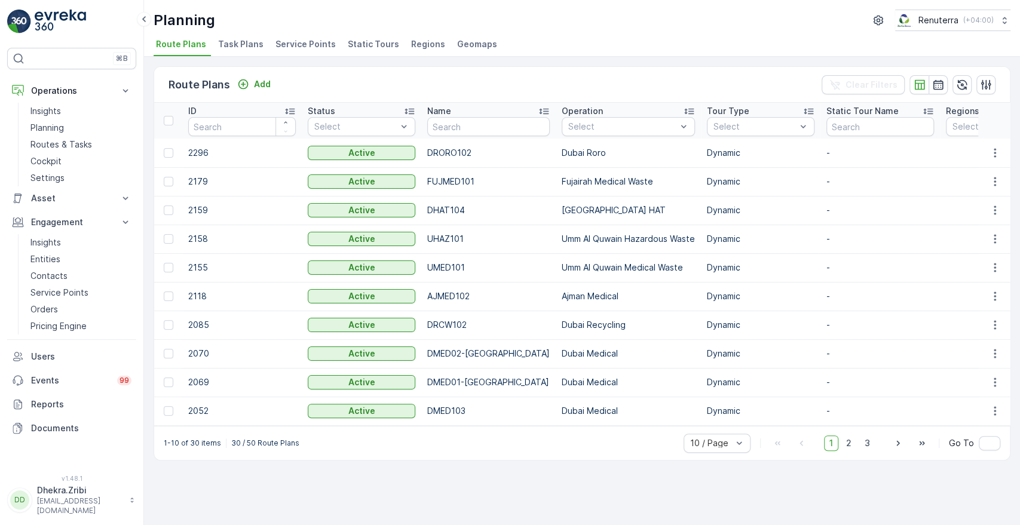
click at [304, 44] on span "Service Points" at bounding box center [306, 44] width 60 height 12
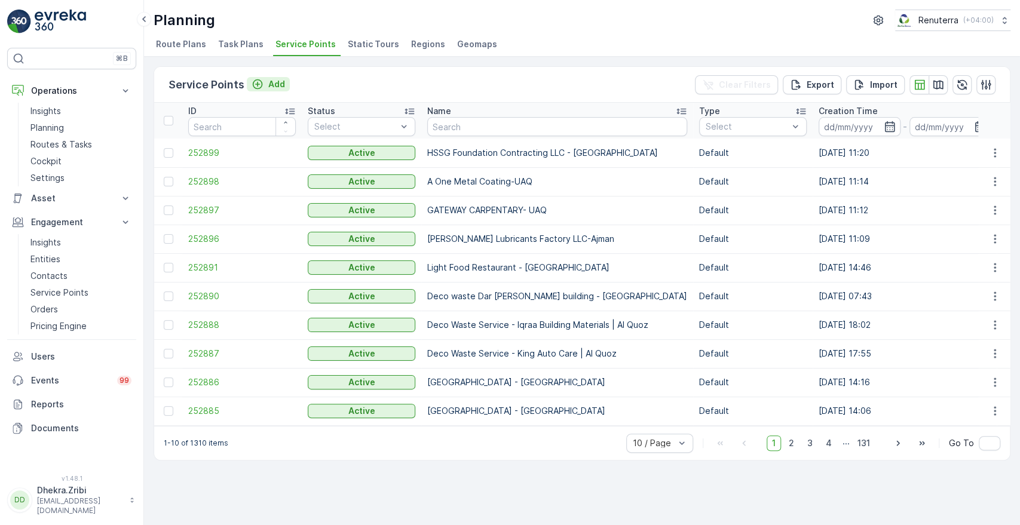
click at [277, 84] on p "Add" at bounding box center [276, 84] width 17 height 12
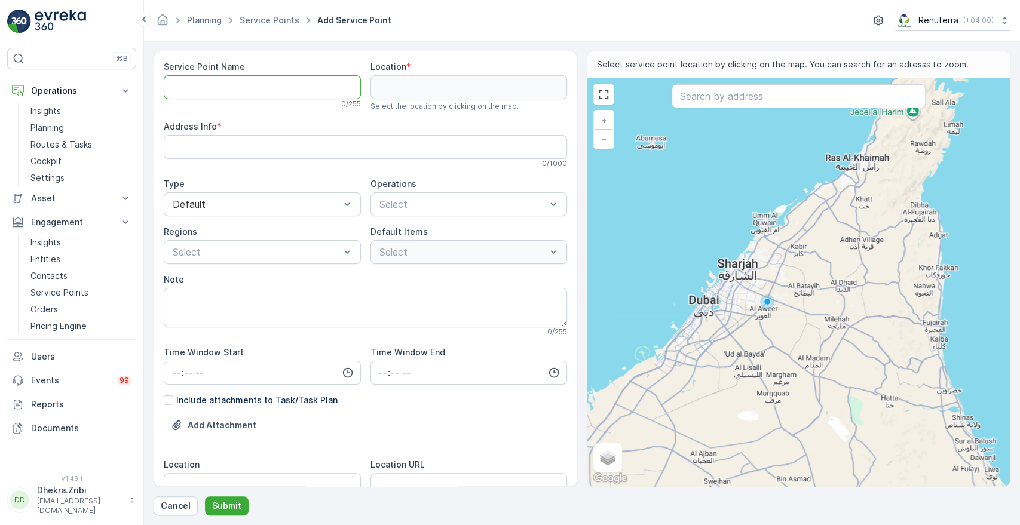
click at [264, 81] on Name "Service Point Name" at bounding box center [262, 87] width 197 height 24
paste Name "HSSG Foundation Contracting LLC - [GEOGRAPHIC_DATA]"
type Name "HSSG Foundation Contracting LLC - [GEOGRAPHIC_DATA]"
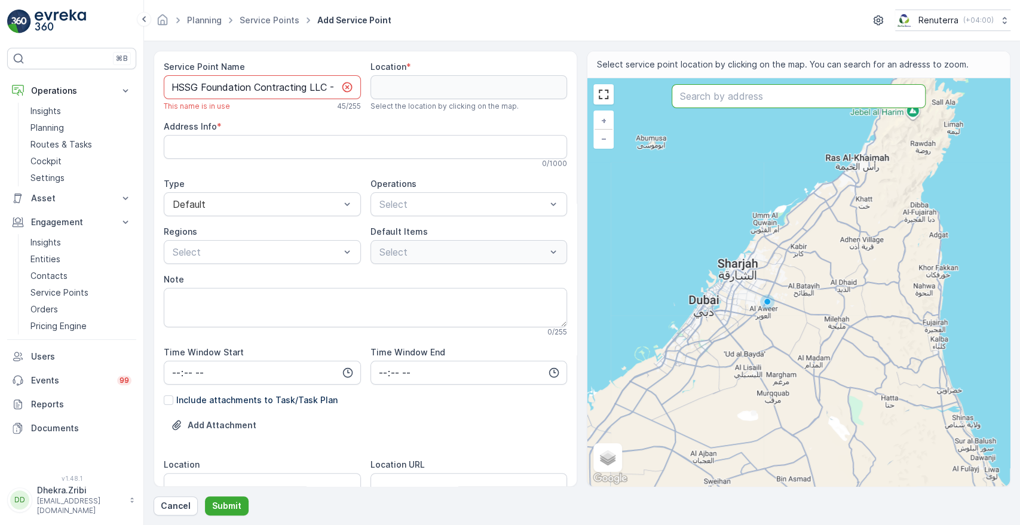
click at [723, 105] on input "text" at bounding box center [798, 96] width 253 height 24
paste input "Vida Residences [GEOGRAPHIC_DATA]"
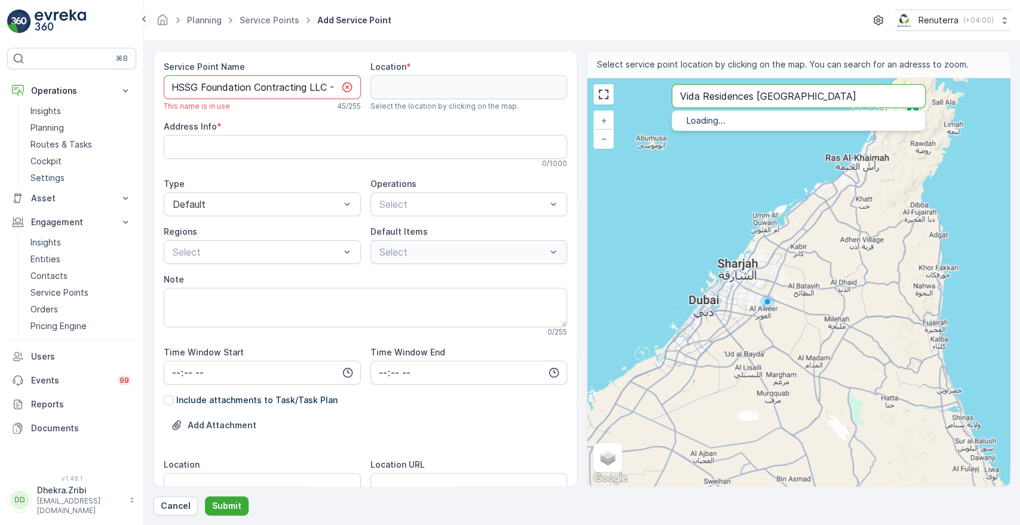
type input "Vida Residences [GEOGRAPHIC_DATA]"
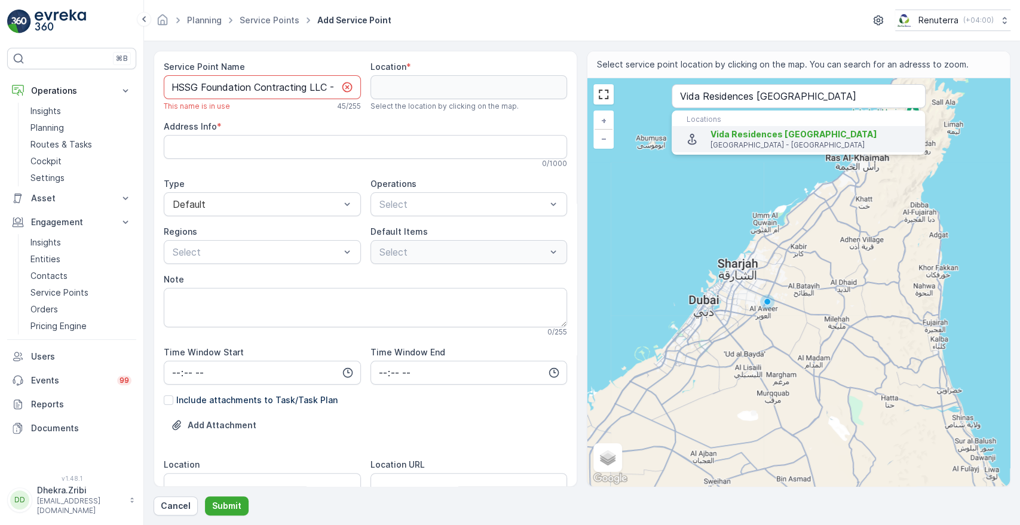
click at [721, 133] on span "Vida Residences [GEOGRAPHIC_DATA]" at bounding box center [794, 134] width 167 height 10
type input "25.1136742,55.2515504"
type Info "4772+PMV - [GEOGRAPHIC_DATA] - [GEOGRAPHIC_DATA]"
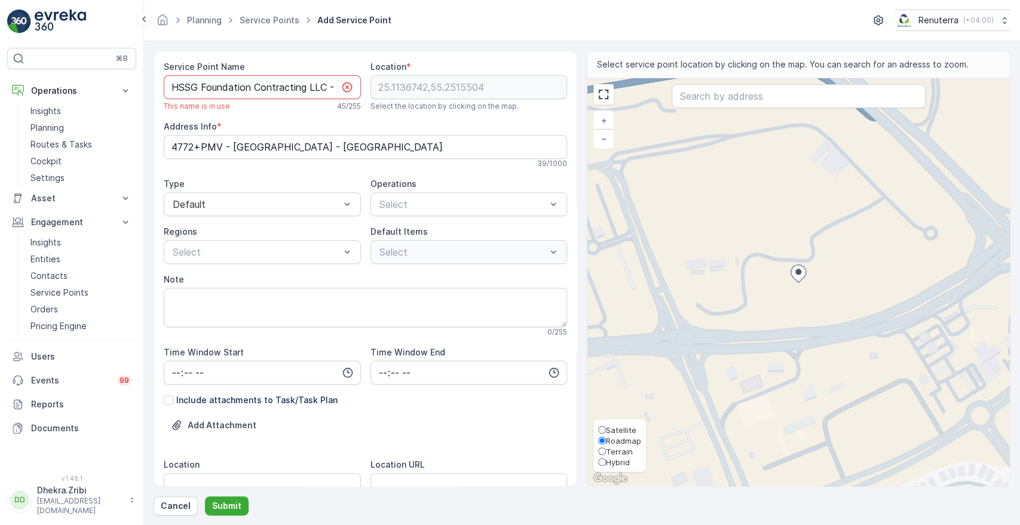
click at [617, 433] on span "Satellite" at bounding box center [621, 431] width 30 height 10
click at [606, 433] on input "Satellite" at bounding box center [602, 430] width 8 height 8
radio input "true"
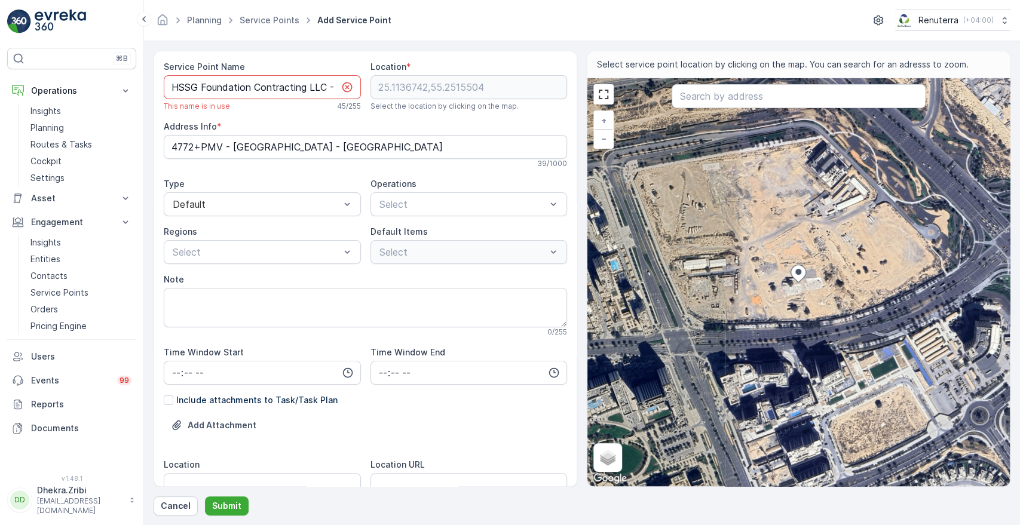
click at [746, 290] on div "+ − Satellite Roadmap Terrain Hybrid Leaflet Keyboard shortcuts Map Data Imager…" at bounding box center [799, 282] width 423 height 408
type input "25.11354454073654,55.25061167763647"
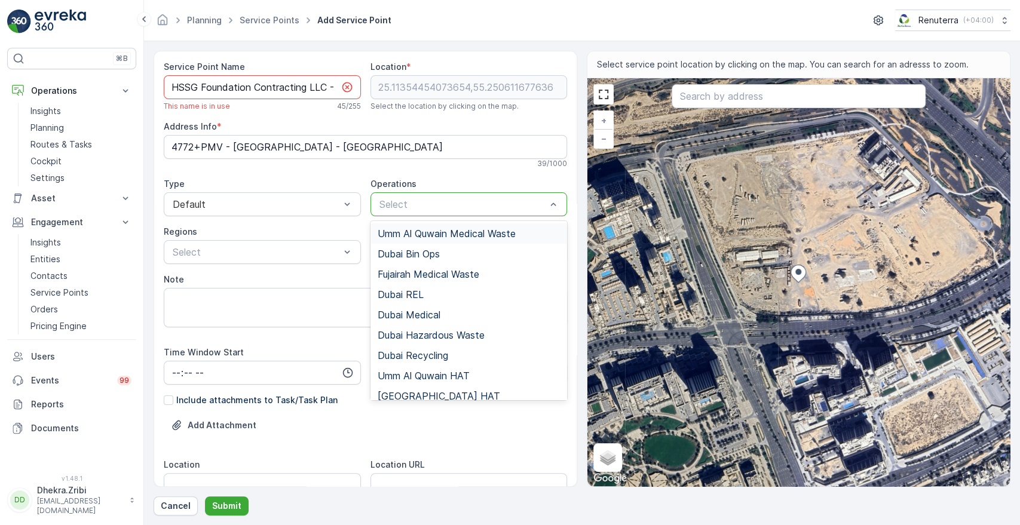
click at [409, 204] on div at bounding box center [463, 204] width 170 height 11
click at [399, 391] on span "[GEOGRAPHIC_DATA] HAT" at bounding box center [439, 396] width 123 height 11
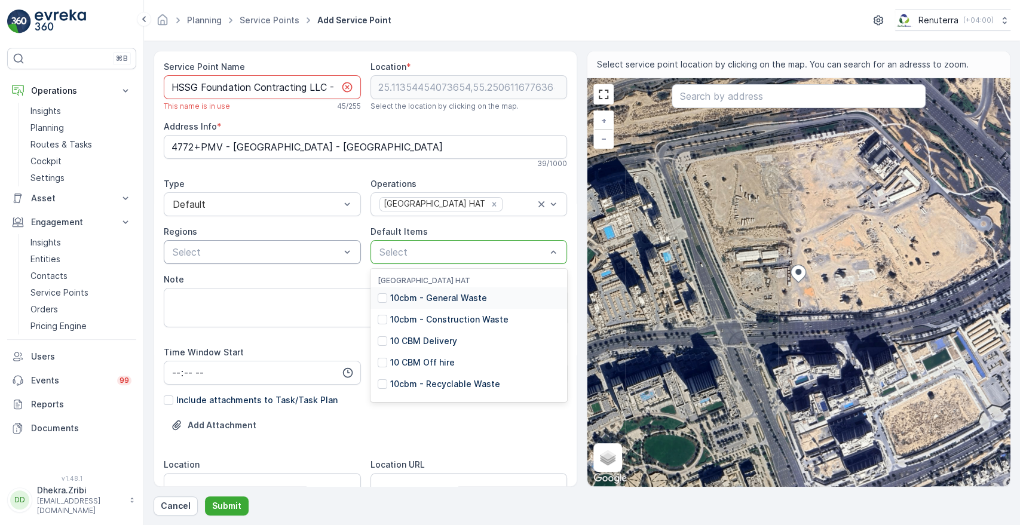
click at [389, 259] on div "Select" at bounding box center [469, 252] width 197 height 24
click at [402, 319] on p "10cbm - Construction Waste" at bounding box center [449, 320] width 118 height 12
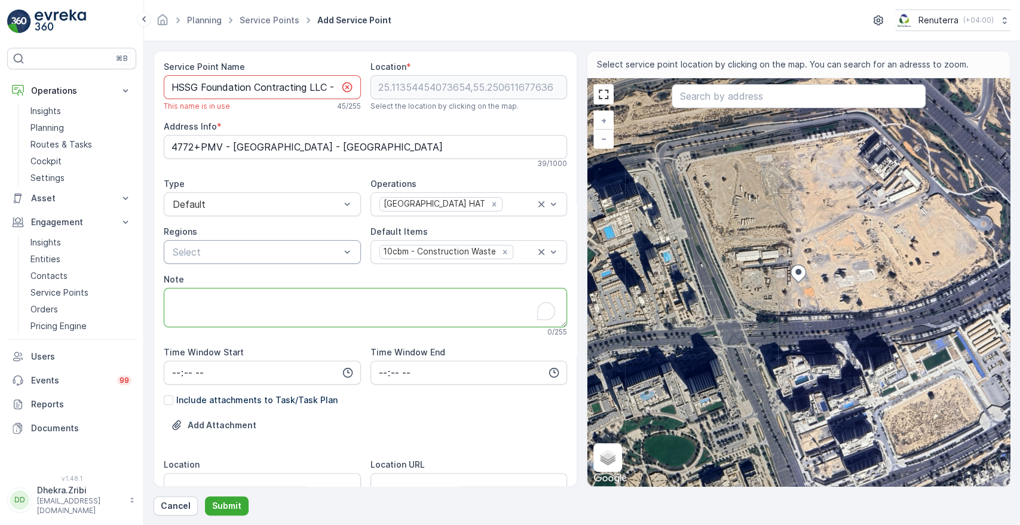
click at [249, 307] on textarea "Note" at bounding box center [365, 307] width 403 height 39
paste textarea "056 241 3643"
type textarea "POC - 056 241 3643"
click at [344, 455] on div "Service Point Name HSSG Foundation Contracting LLC - [GEOGRAPHIC_DATA] This nam…" at bounding box center [365, 446] width 403 height 771
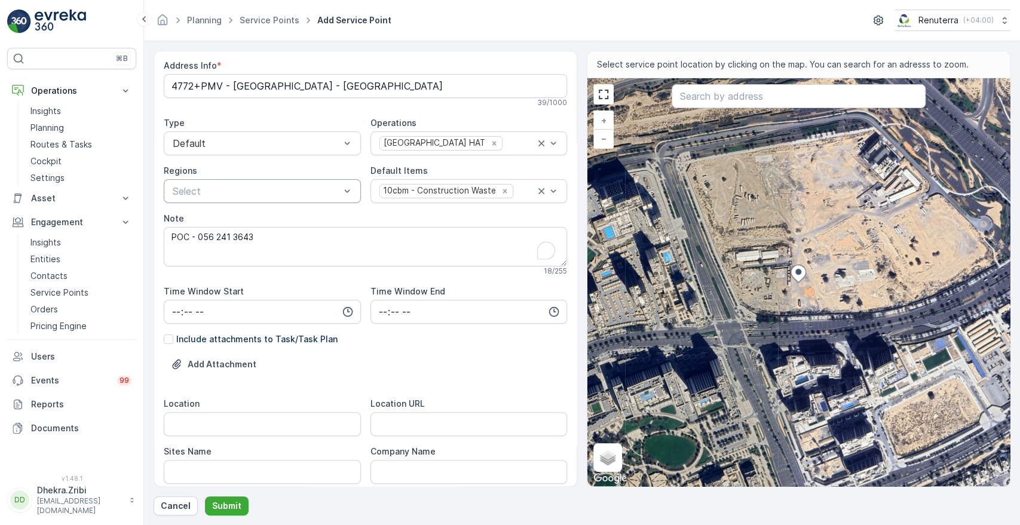
scroll to position [79, 0]
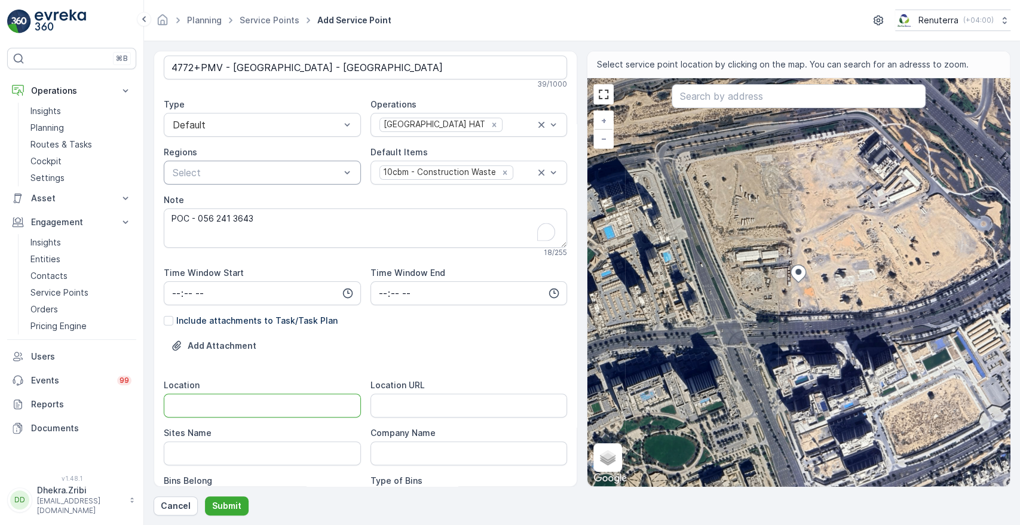
click at [273, 408] on input "Location" at bounding box center [262, 406] width 197 height 24
type input "[GEOGRAPHIC_DATA]"
click at [228, 456] on Name "Sites Name" at bounding box center [262, 454] width 197 height 24
type Name "[GEOGRAPHIC_DATA]"
click at [437, 406] on URL "Location URL" at bounding box center [469, 406] width 197 height 24
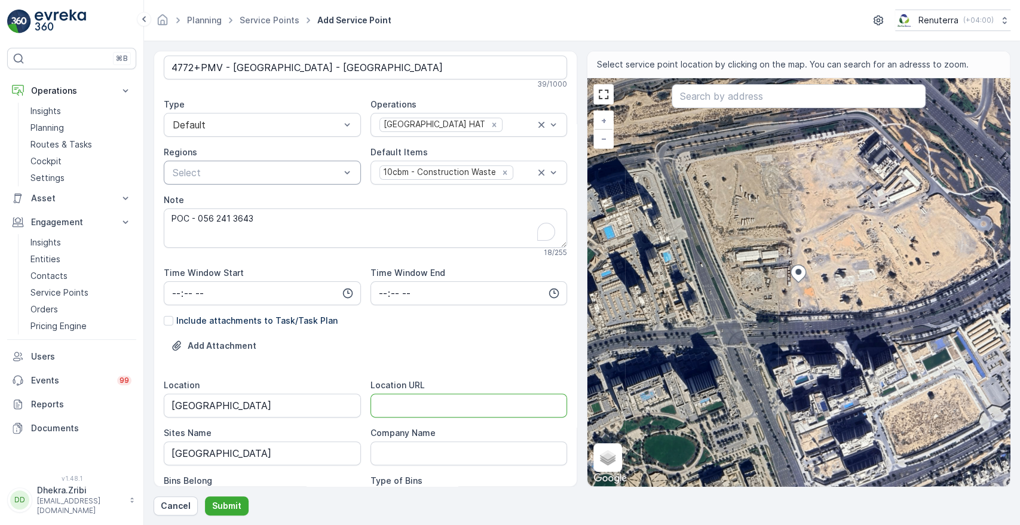
click at [507, 403] on URL "Location URL" at bounding box center [469, 406] width 197 height 24
paste URL "[URL][DOMAIN_NAME]"
type URL "[URL][DOMAIN_NAME]"
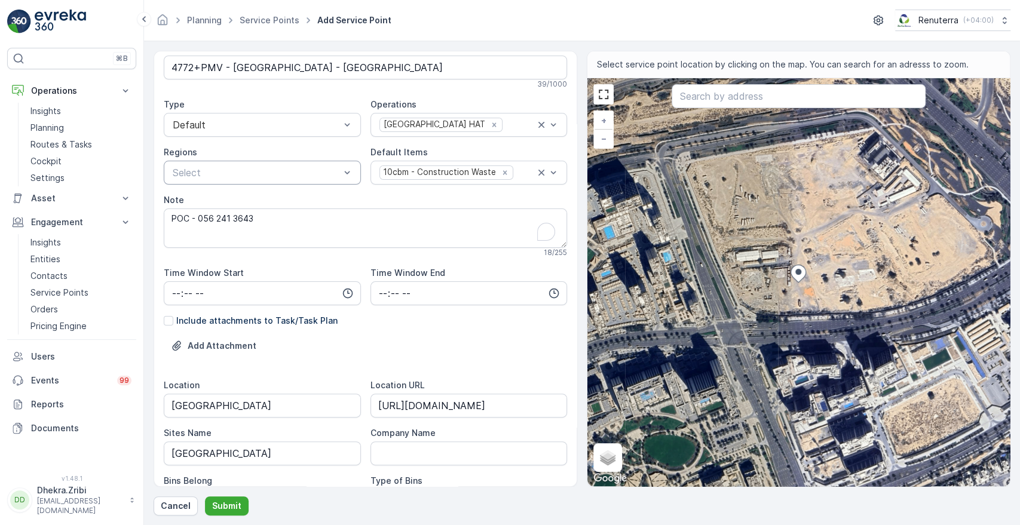
click at [471, 427] on div "Company Name" at bounding box center [469, 433] width 197 height 12
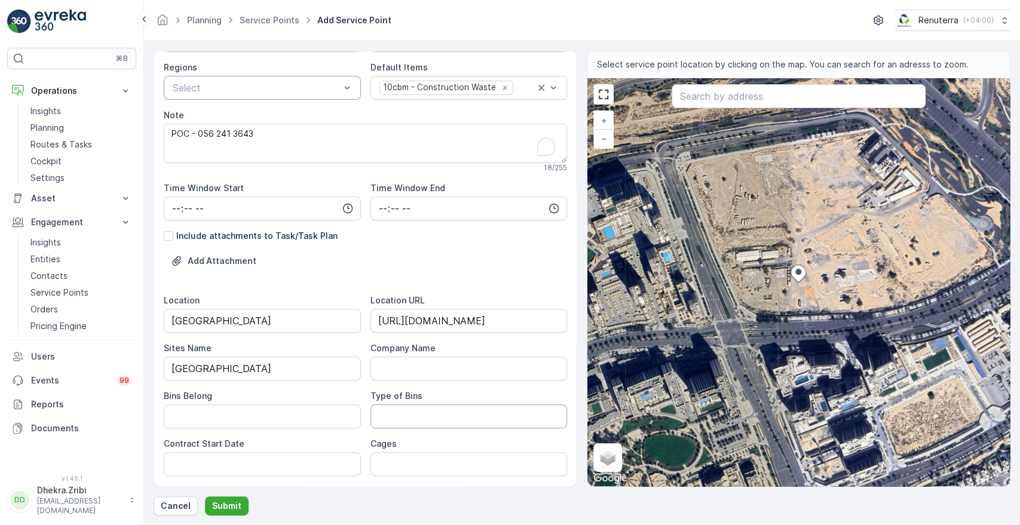
scroll to position [186, 0]
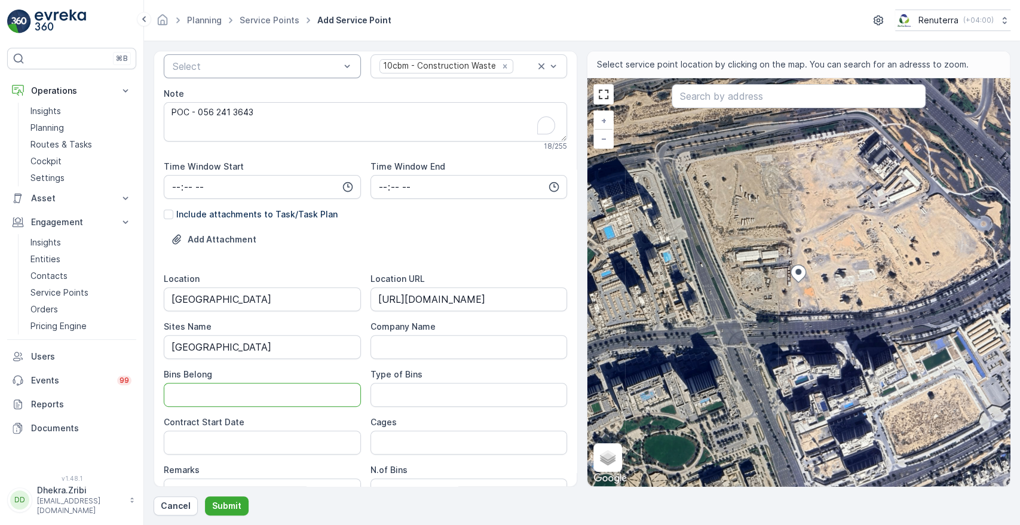
click at [269, 396] on Belong "Bins Belong" at bounding box center [262, 395] width 197 height 24
type Belong "Service Provider"
click at [397, 395] on Bins "Type of Bins" at bounding box center [469, 395] width 197 height 24
type Bins "10 CBM"
click at [319, 462] on div "Location [GEOGRAPHIC_DATA] Location URL [URL][DOMAIN_NAME] Sites Name [GEOGRAPH…" at bounding box center [365, 435] width 403 height 325
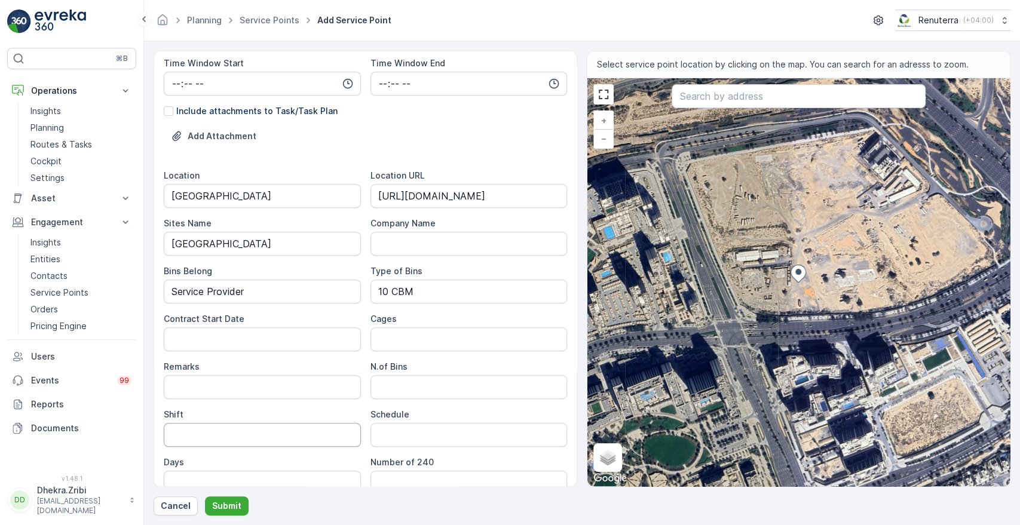
scroll to position [292, 0]
click at [323, 334] on Date "Contract Start Date" at bounding box center [262, 337] width 197 height 24
type Date "[DATE]"
click at [399, 380] on Bins "N.of Bins" at bounding box center [469, 385] width 197 height 24
type Bins "1"
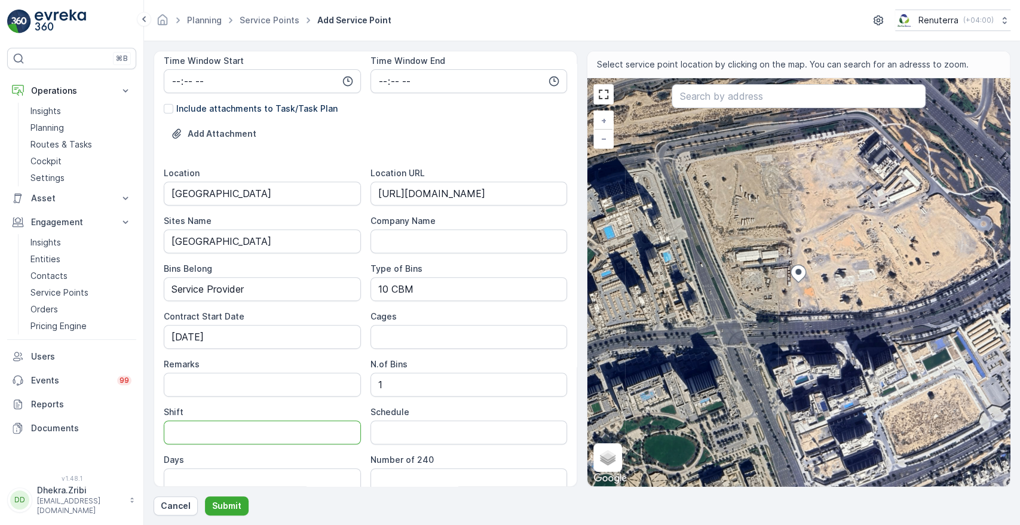
click at [268, 440] on input "Shift" at bounding box center [262, 433] width 197 height 24
type input "Day Shift"
click at [394, 428] on input "Schedule" at bounding box center [469, 433] width 197 height 24
type input "On Call Basis"
click at [462, 356] on div "Location [GEOGRAPHIC_DATA] Location URL [URL][DOMAIN_NAME] Sites Name [GEOGRAPH…" at bounding box center [365, 329] width 403 height 325
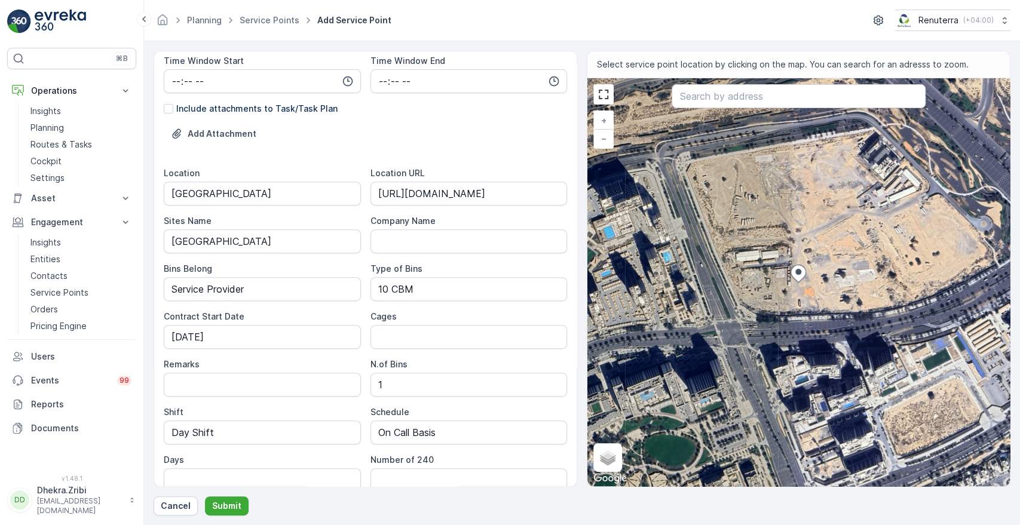
click at [264, 454] on div "Days" at bounding box center [262, 460] width 197 height 12
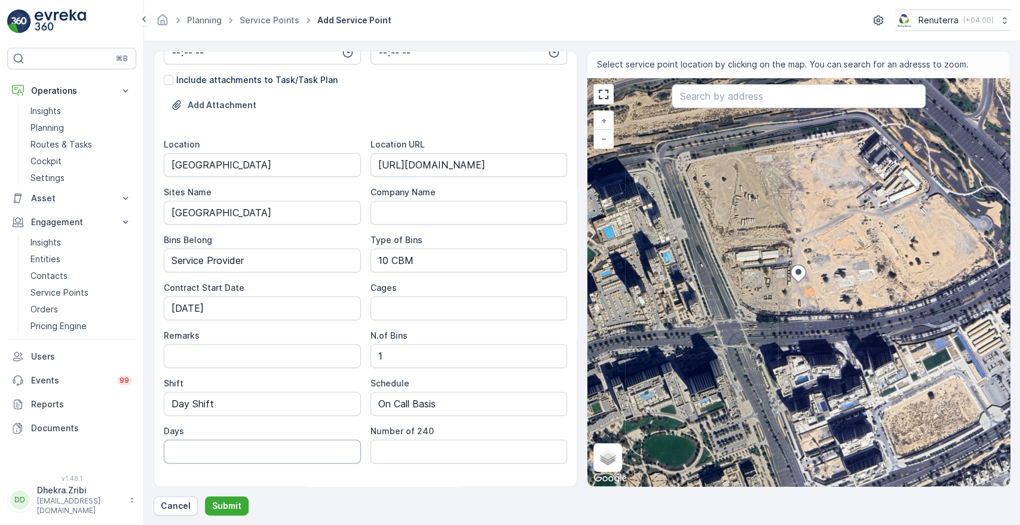
scroll to position [344, 0]
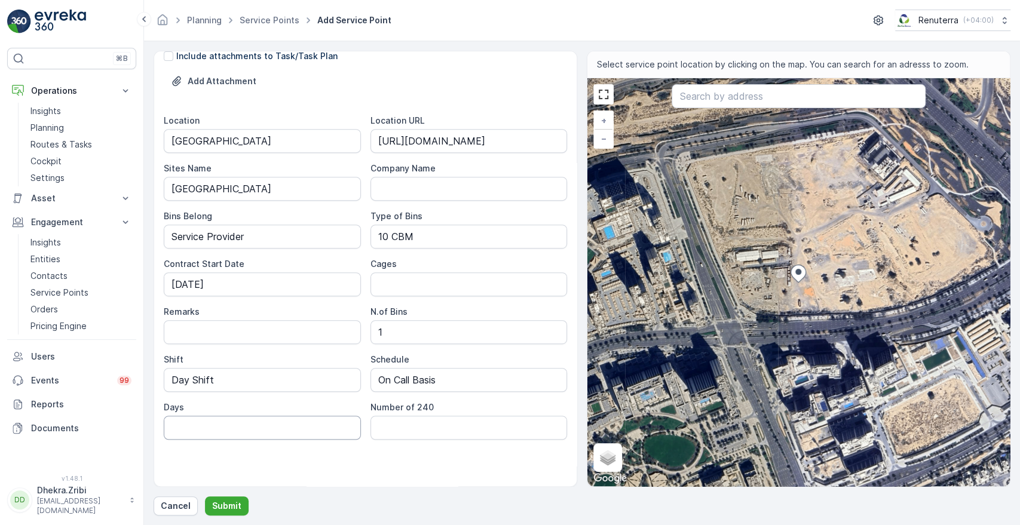
click at [268, 426] on input "Days" at bounding box center [262, 428] width 197 height 24
click at [277, 455] on div "Service Point Name HSSG Foundation Contracting LLC - [GEOGRAPHIC_DATA] This nam…" at bounding box center [365, 102] width 403 height 771
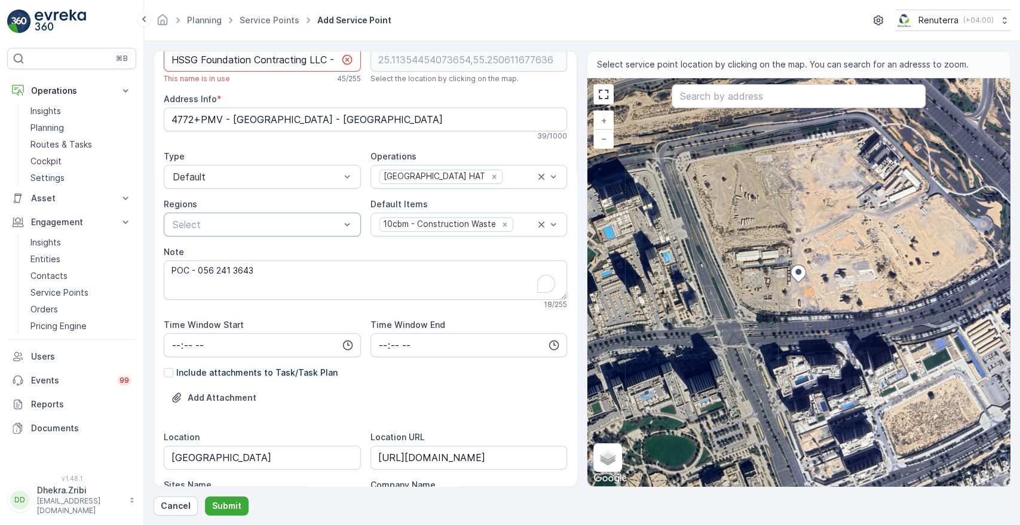
scroll to position [0, 0]
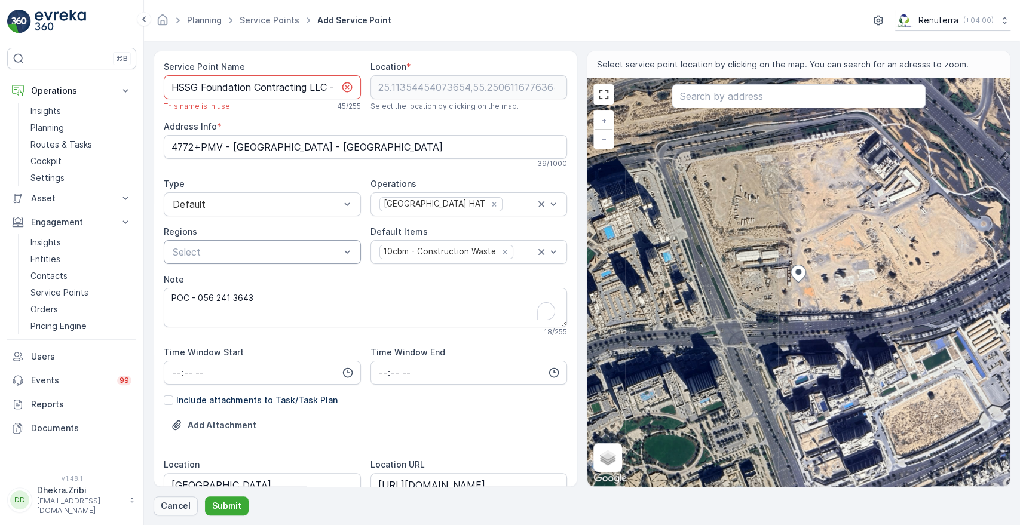
click at [172, 502] on p "Cancel" at bounding box center [176, 506] width 30 height 12
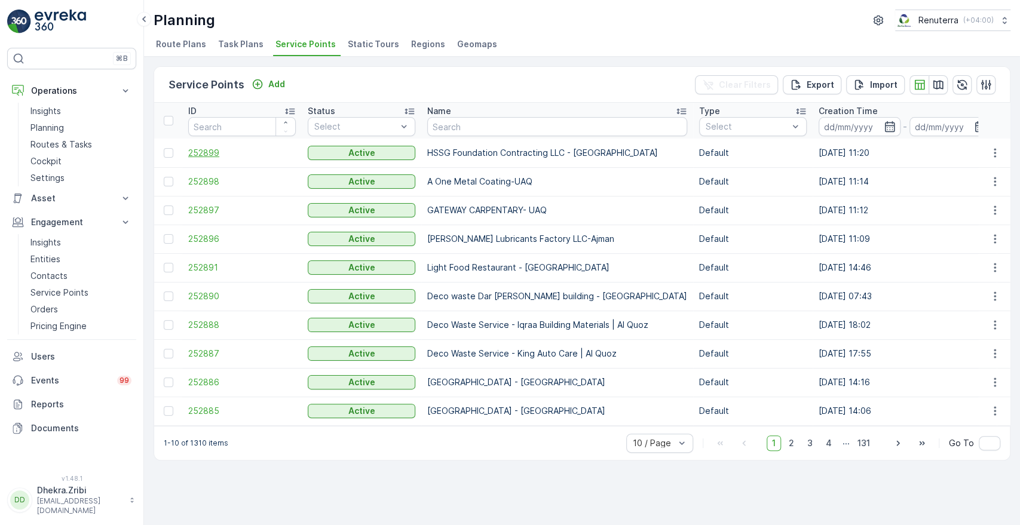
click at [207, 154] on span "252899" at bounding box center [242, 153] width 108 height 12
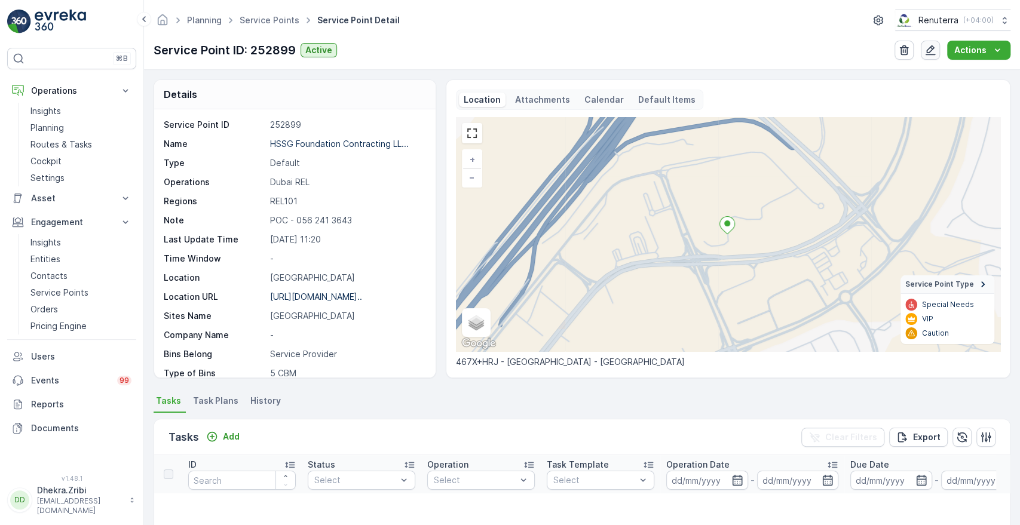
click at [932, 57] on button "button" at bounding box center [930, 50] width 19 height 19
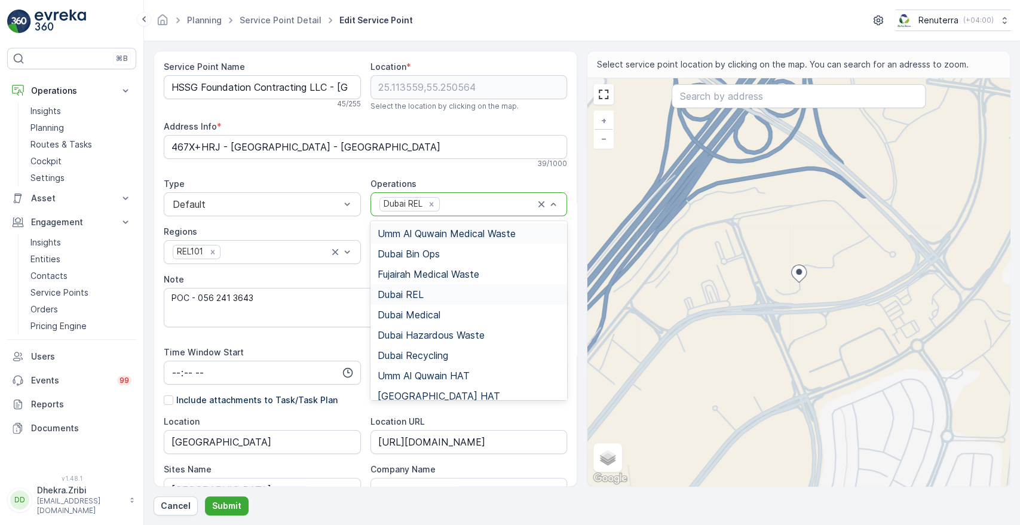
click at [470, 199] on div at bounding box center [488, 204] width 94 height 11
click at [390, 398] on span "[GEOGRAPHIC_DATA] HAT" at bounding box center [439, 396] width 123 height 11
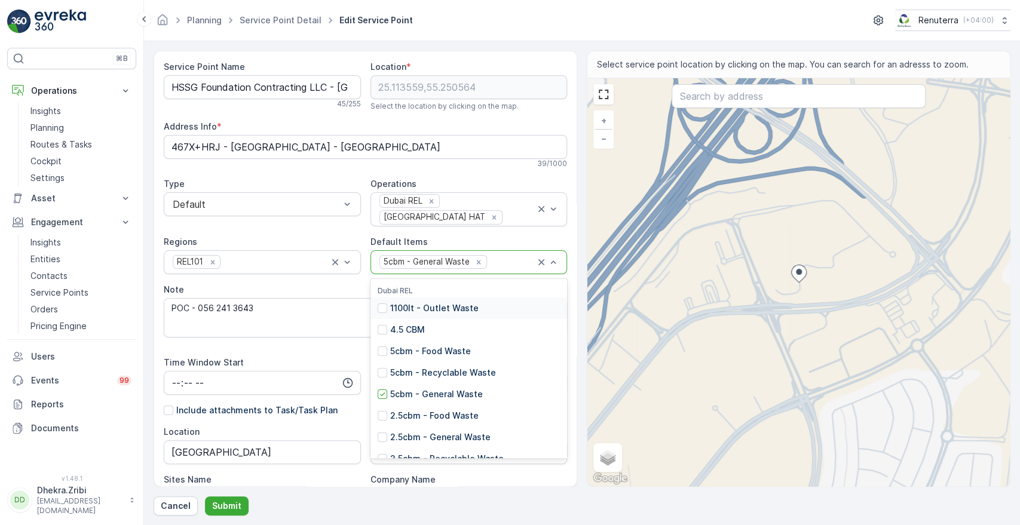
click at [502, 257] on div at bounding box center [511, 262] width 47 height 11
type input "10"
click at [430, 441] on p "10cbm - Construction Waste" at bounding box center [449, 447] width 118 height 12
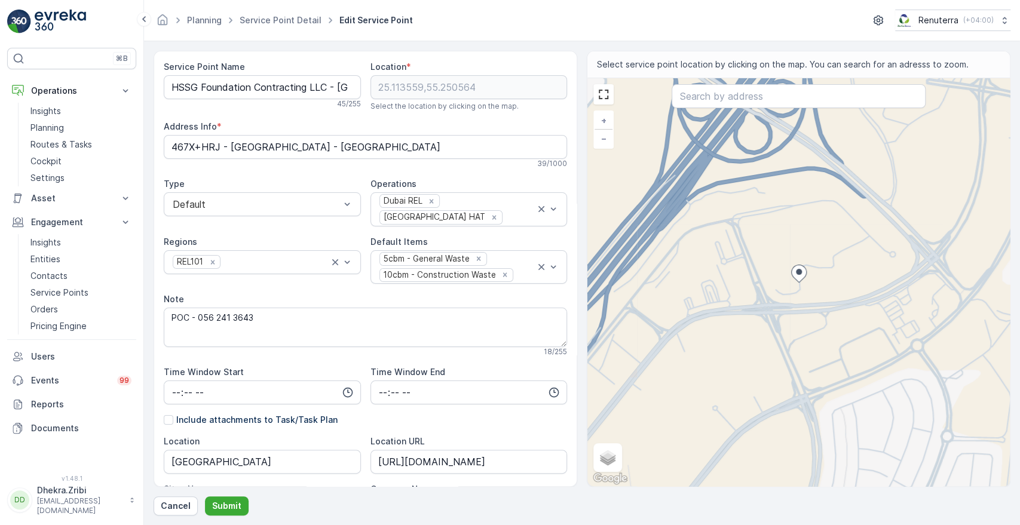
click at [329, 366] on div "Time Window Start" at bounding box center [262, 372] width 197 height 12
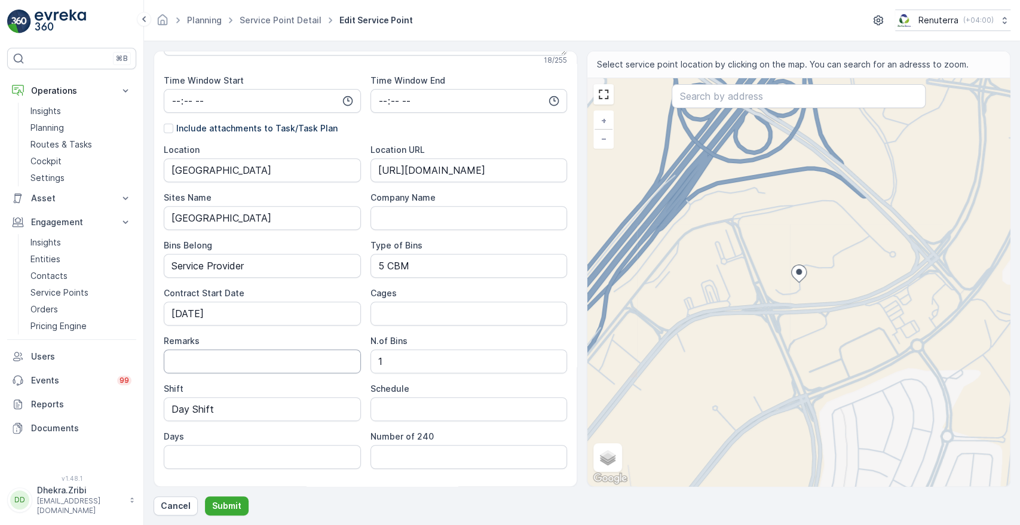
scroll to position [311, 0]
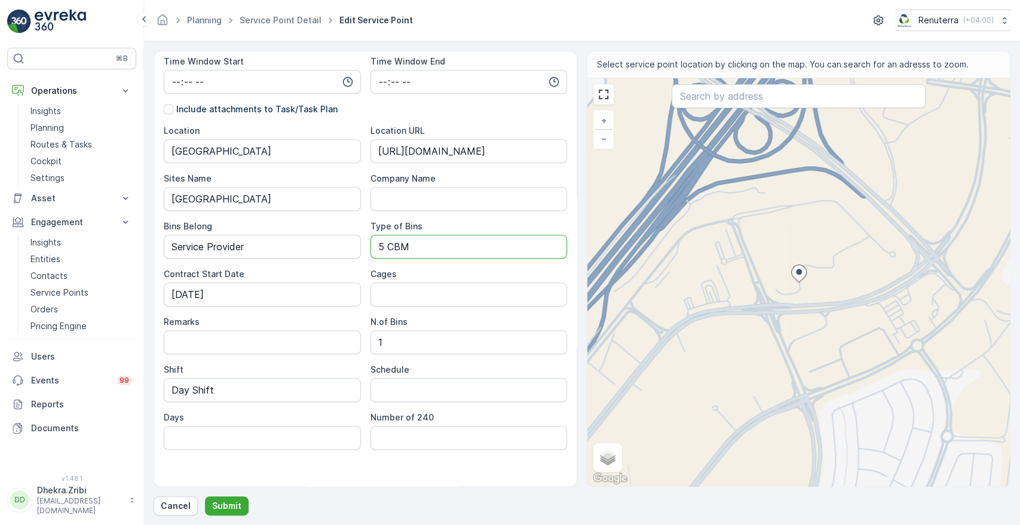
click at [446, 245] on Bins "5 CBM" at bounding box center [469, 247] width 197 height 24
type Bins "5 CBM/10 CBM"
click at [387, 378] on input "Schedule" at bounding box center [469, 390] width 197 height 24
click at [311, 349] on div "Location [GEOGRAPHIC_DATA] Location URL [URL][DOMAIN_NAME] Sites Name [GEOGRAPH…" at bounding box center [365, 287] width 403 height 325
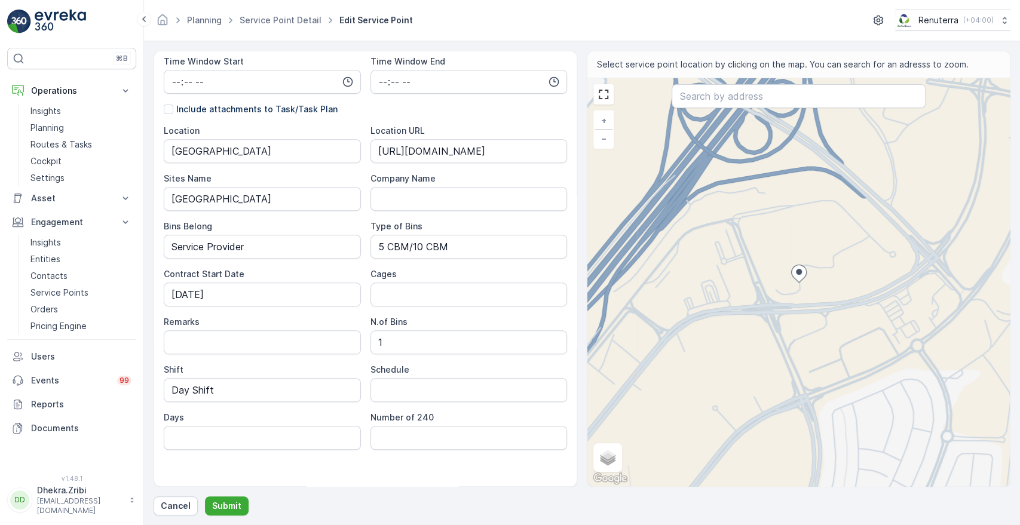
click at [315, 351] on div "Location [GEOGRAPHIC_DATA] Location URL [URL][DOMAIN_NAME] Sites Name [GEOGRAPH…" at bounding box center [365, 287] width 403 height 325
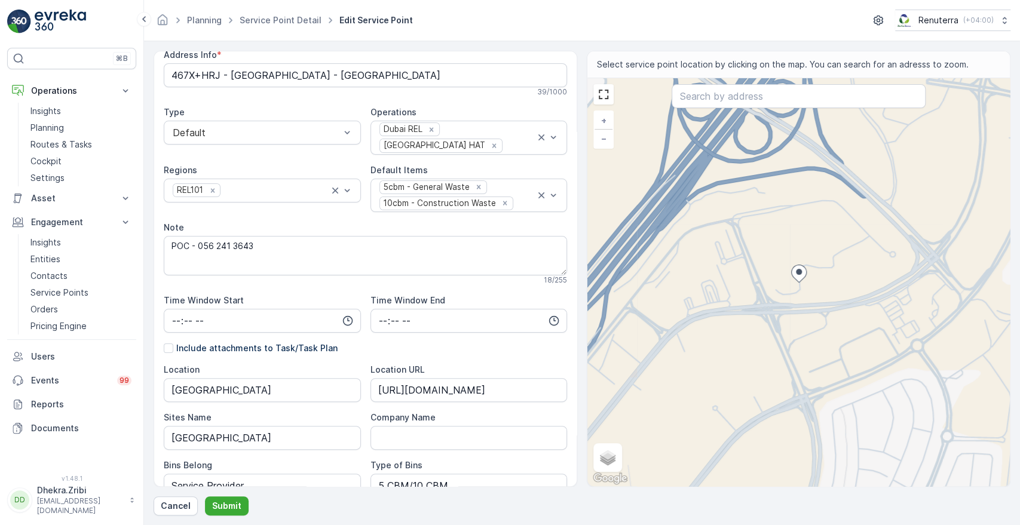
scroll to position [45, 0]
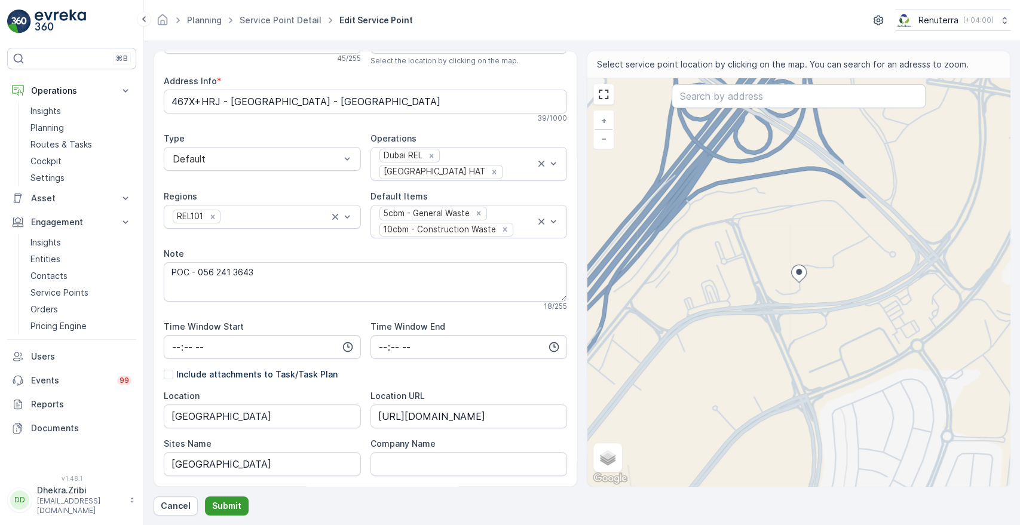
click at [219, 506] on p "Submit" at bounding box center [226, 506] width 29 height 12
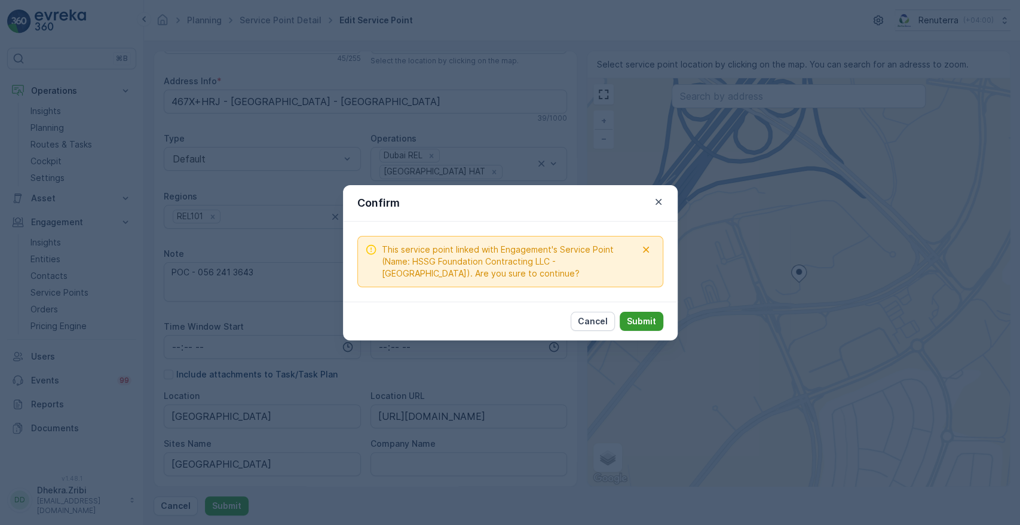
click at [645, 320] on p "Submit" at bounding box center [641, 322] width 29 height 12
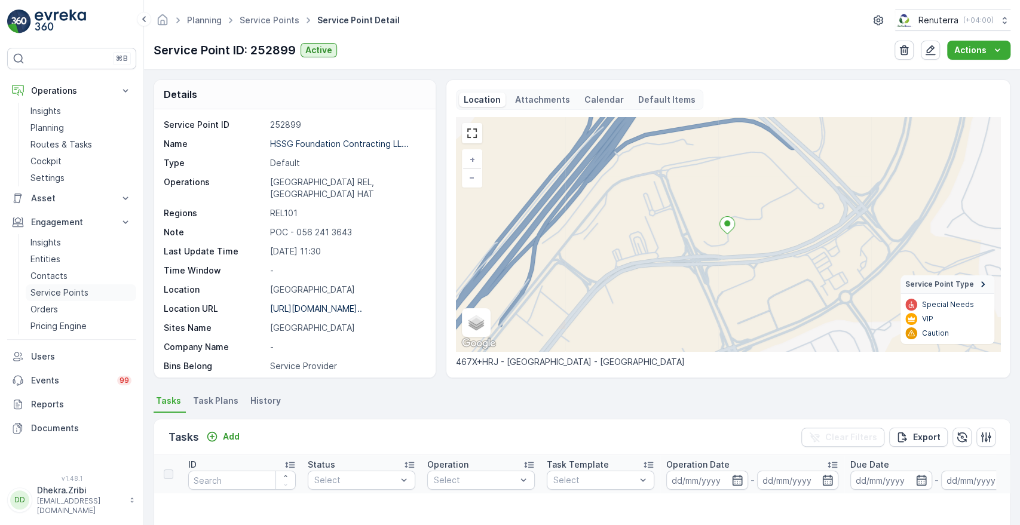
click at [45, 295] on p "Service Points" at bounding box center [59, 293] width 58 height 12
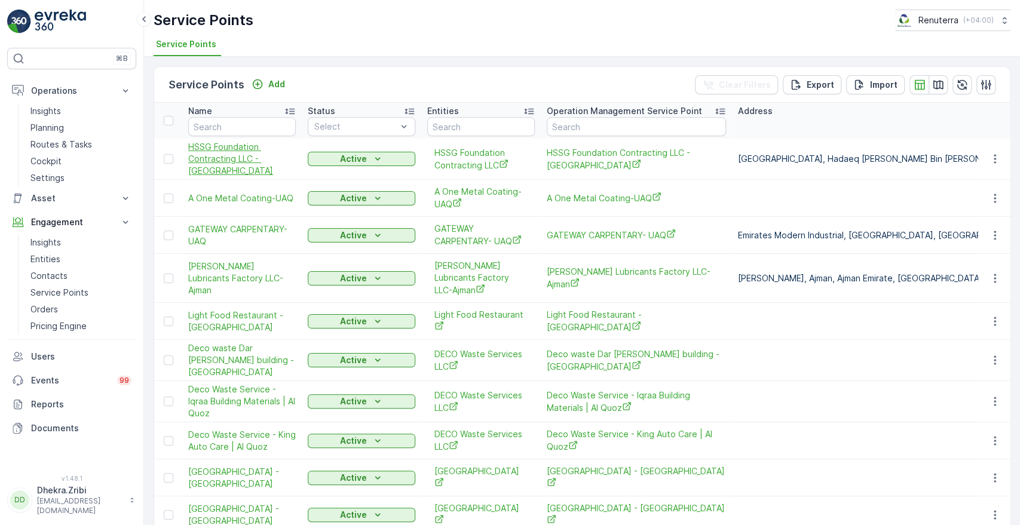
click at [206, 151] on span "HSSG Foundation Contracting LLC - [GEOGRAPHIC_DATA]" at bounding box center [242, 159] width 108 height 36
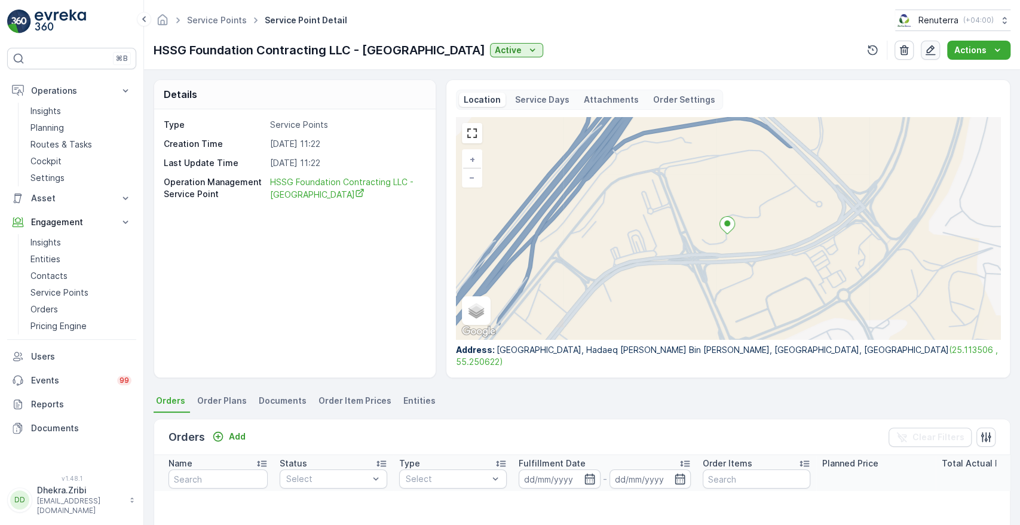
click at [929, 52] on icon "button" at bounding box center [931, 50] width 10 height 10
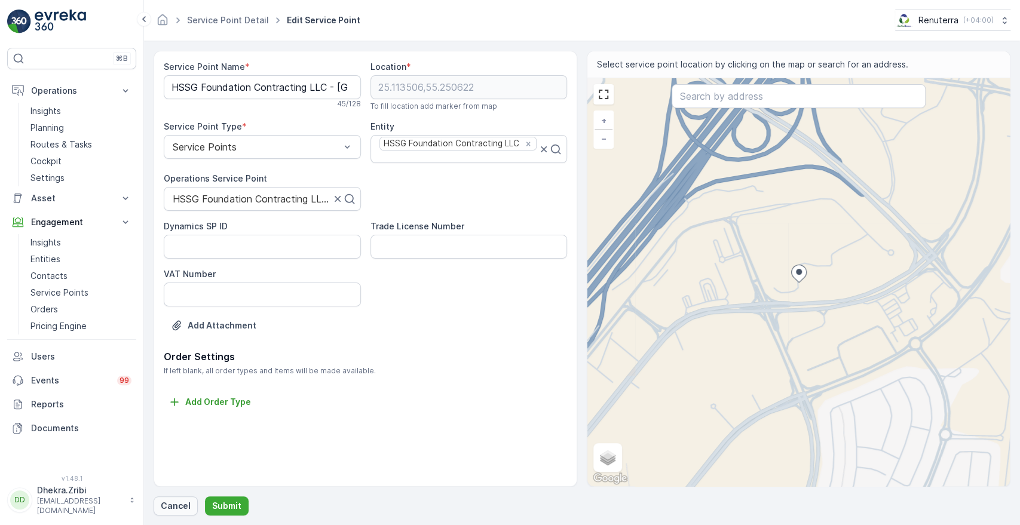
click at [172, 506] on p "Cancel" at bounding box center [176, 506] width 30 height 12
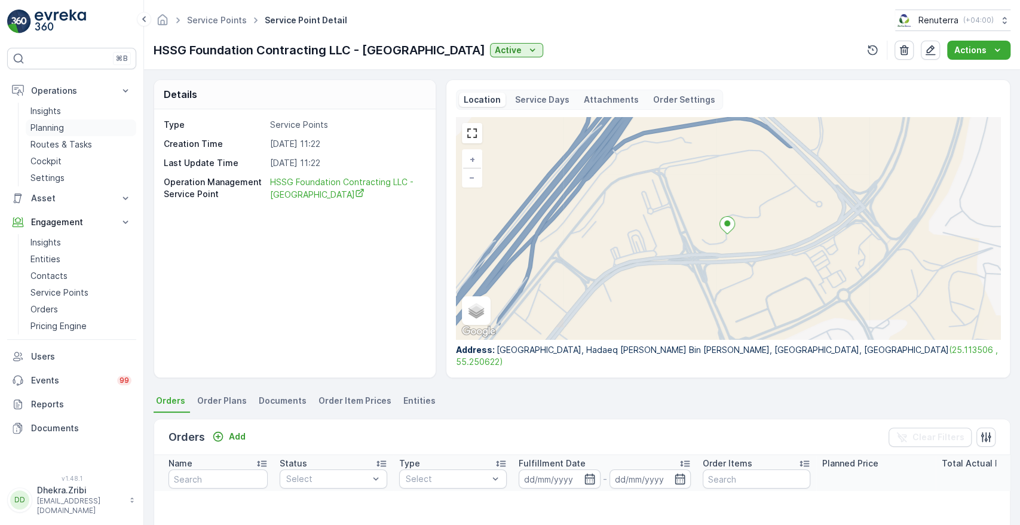
click at [57, 130] on p "Planning" at bounding box center [46, 128] width 33 height 12
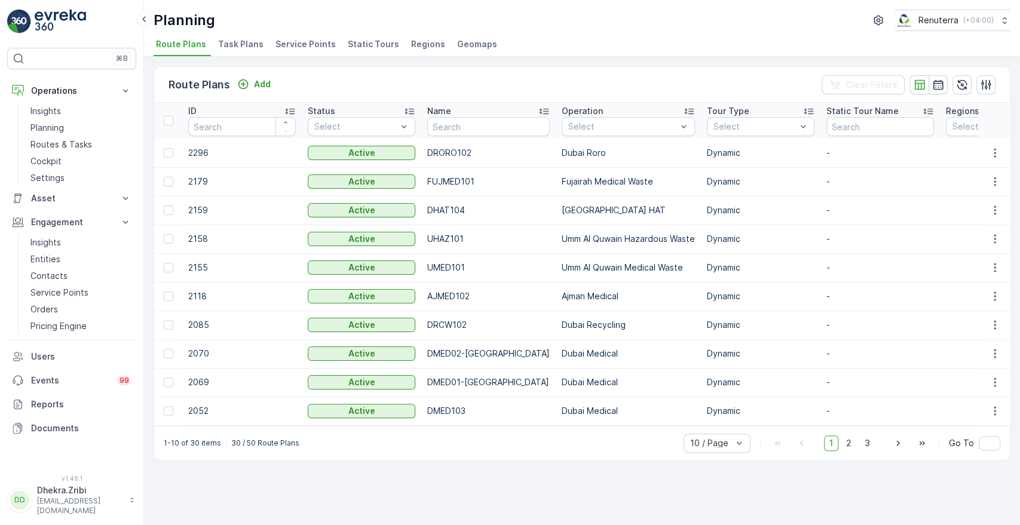
click at [290, 45] on span "Service Points" at bounding box center [306, 44] width 60 height 12
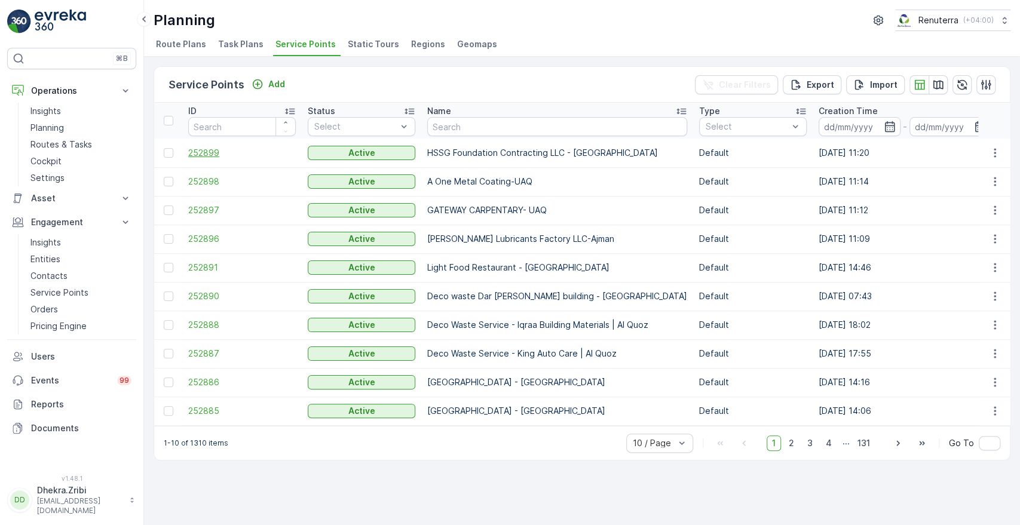
click at [217, 151] on span "252899" at bounding box center [242, 153] width 108 height 12
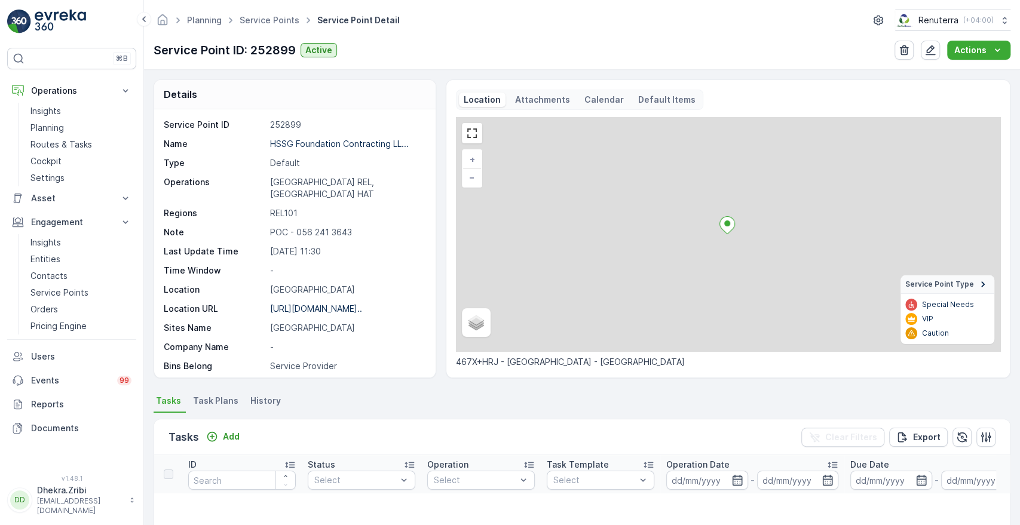
click at [217, 151] on div "Service Point ID 252899 Name HSSG Foundation Contracting LL... Type Default Ope…" at bounding box center [293, 332] width 259 height 426
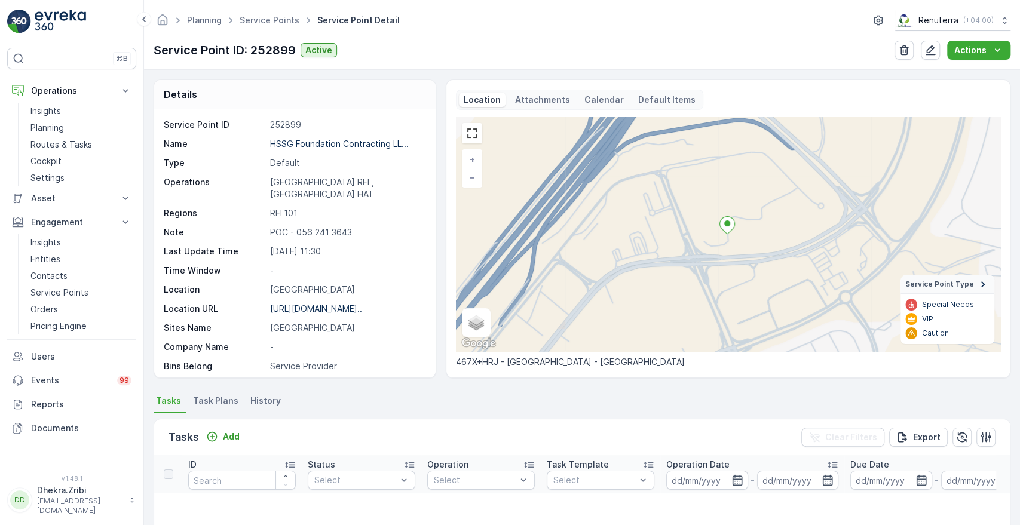
scroll to position [267, 0]
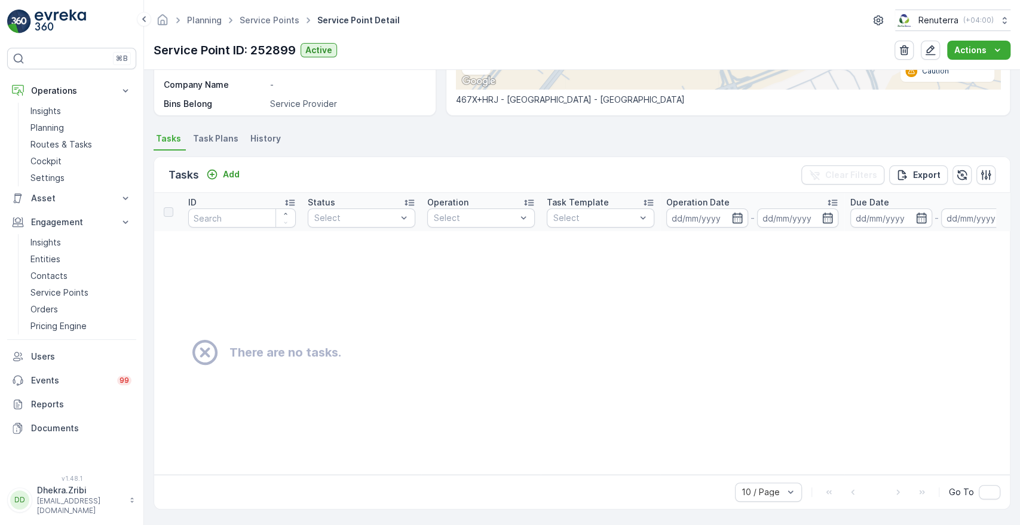
click at [212, 134] on span "Task Plans" at bounding box center [215, 139] width 45 height 12
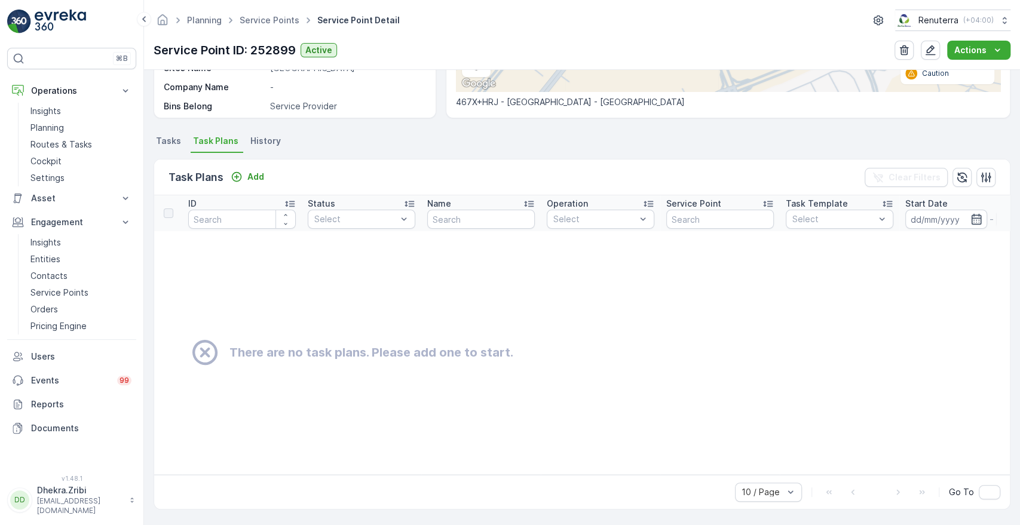
scroll to position [264, 0]
click at [266, 171] on button "Add" at bounding box center [247, 177] width 43 height 14
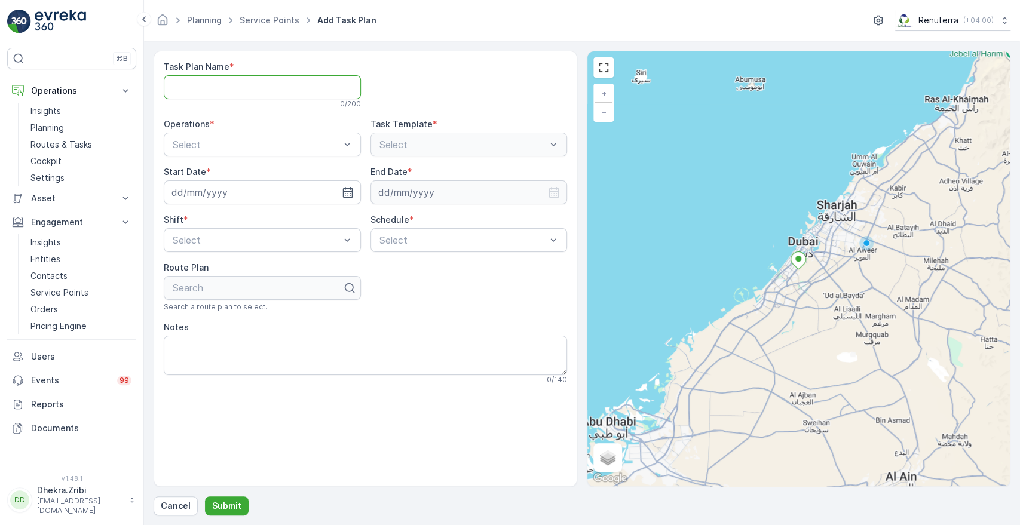
click at [298, 92] on Name "Task Plan Name" at bounding box center [262, 87] width 197 height 24
click at [176, 506] on p "Cancel" at bounding box center [176, 506] width 30 height 12
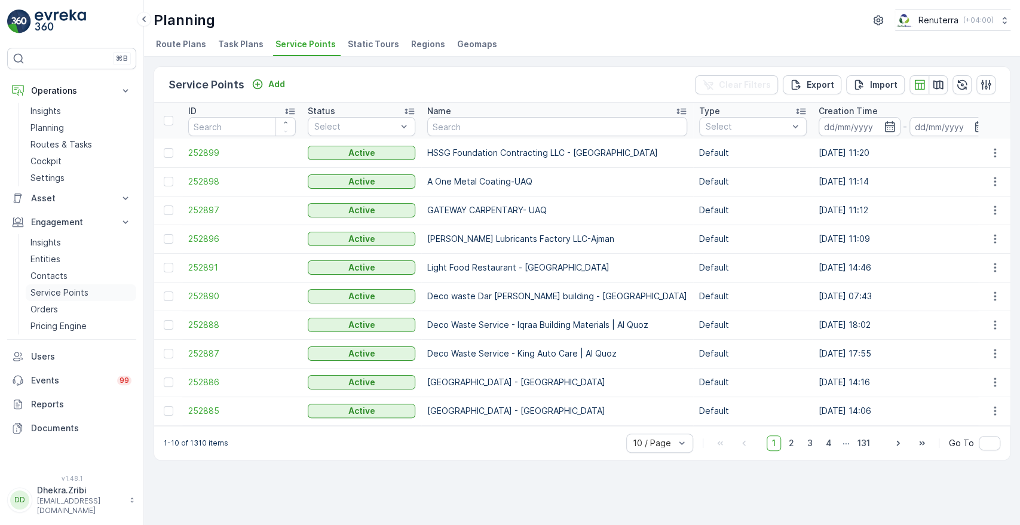
click at [76, 292] on p "Service Points" at bounding box center [59, 293] width 58 height 12
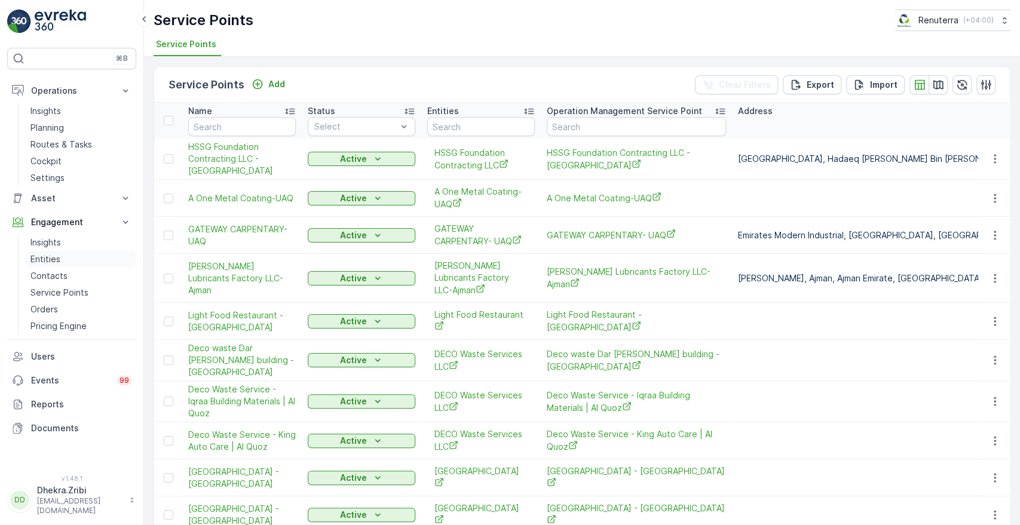
click at [42, 256] on p "Entities" at bounding box center [45, 259] width 30 height 12
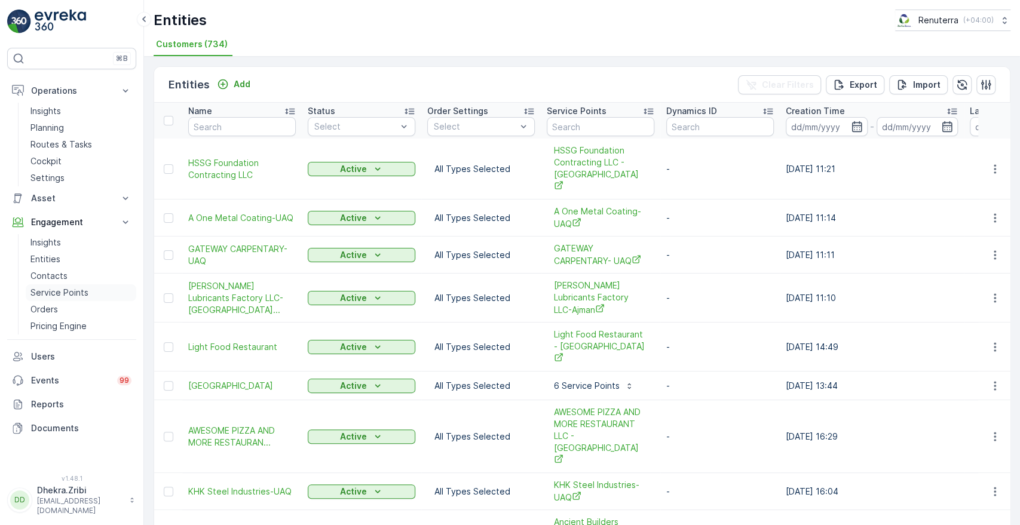
click at [51, 289] on p "Service Points" at bounding box center [59, 293] width 58 height 12
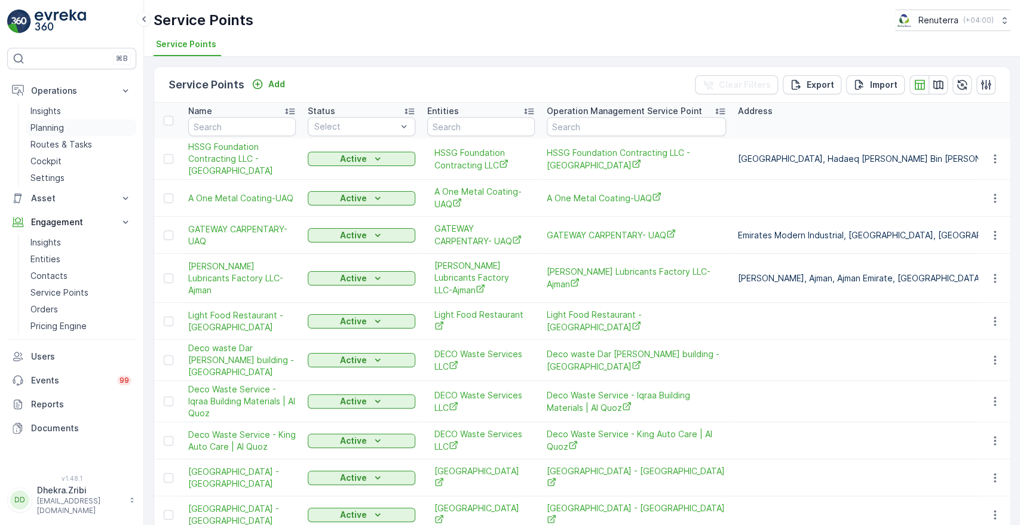
click at [66, 125] on link "Planning" at bounding box center [81, 128] width 111 height 17
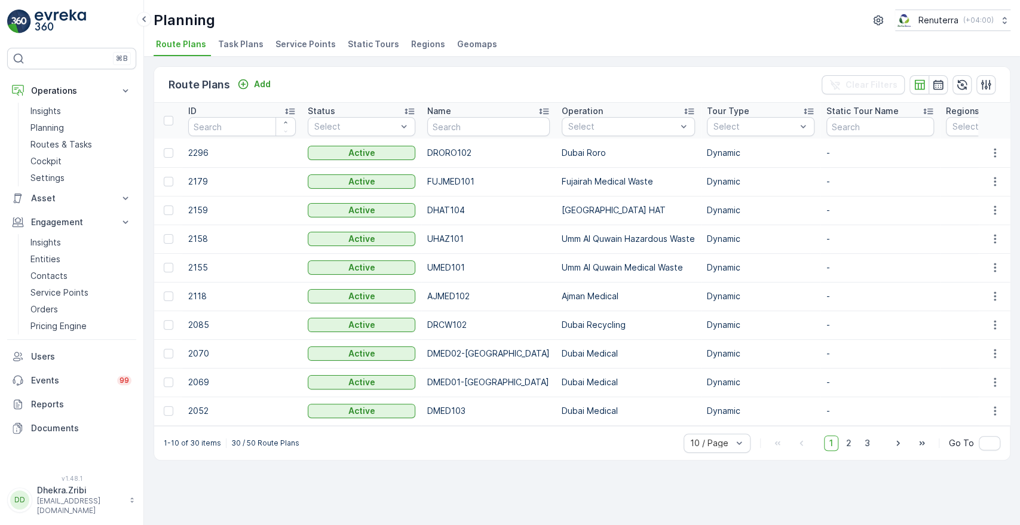
click at [326, 41] on span "Service Points" at bounding box center [306, 44] width 60 height 12
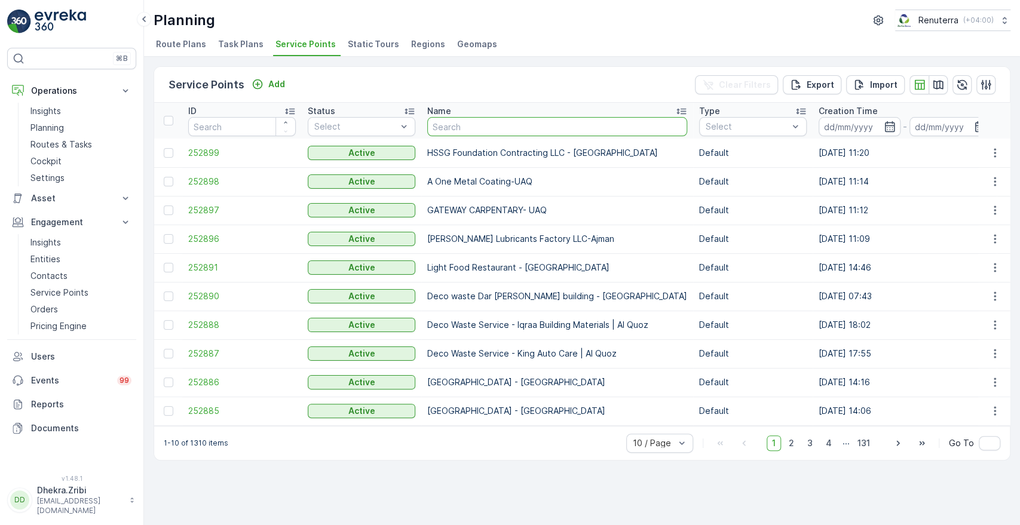
click at [497, 130] on input "text" at bounding box center [557, 126] width 260 height 19
type input "lu"
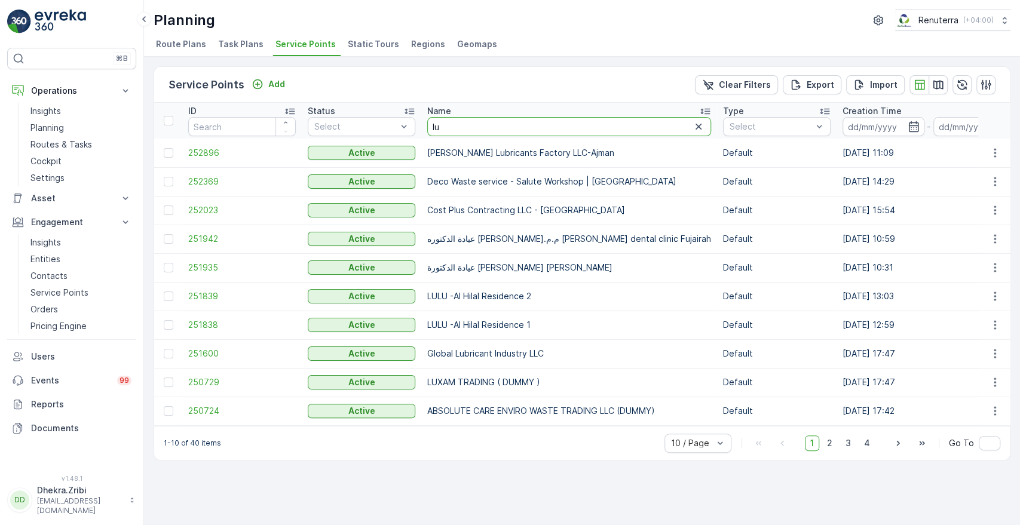
click at [497, 130] on input "lu" at bounding box center [569, 126] width 284 height 19
type input "l"
type input "sparklo"
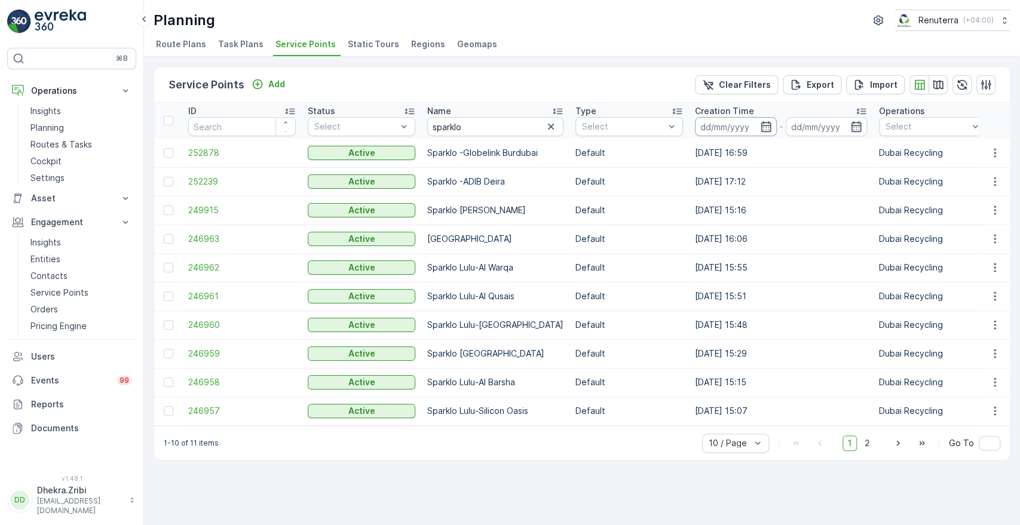
click at [777, 133] on input at bounding box center [736, 126] width 82 height 19
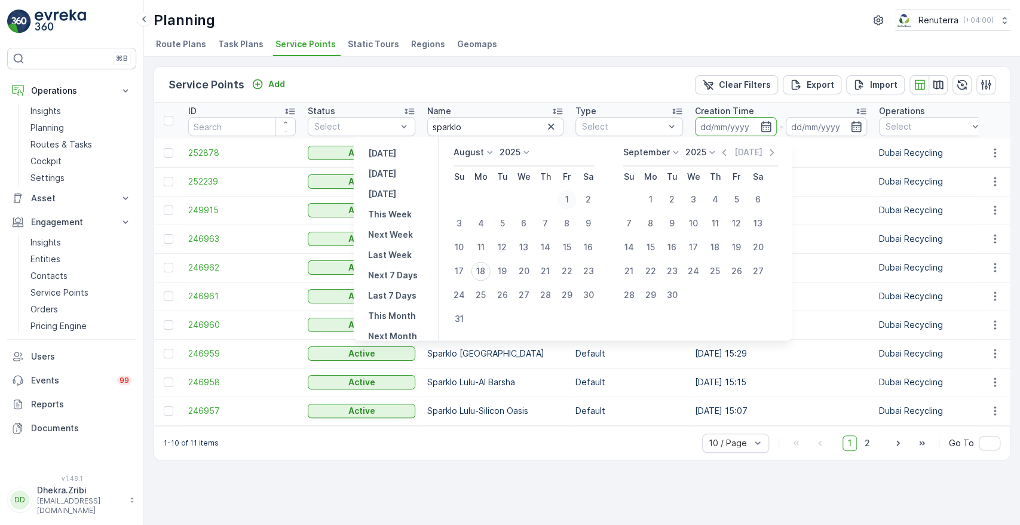
click at [568, 200] on div "1" at bounding box center [566, 199] width 19 height 19
type input "[DATE]"
click at [576, 204] on div "1" at bounding box center [566, 199] width 19 height 19
type input "[DATE]"
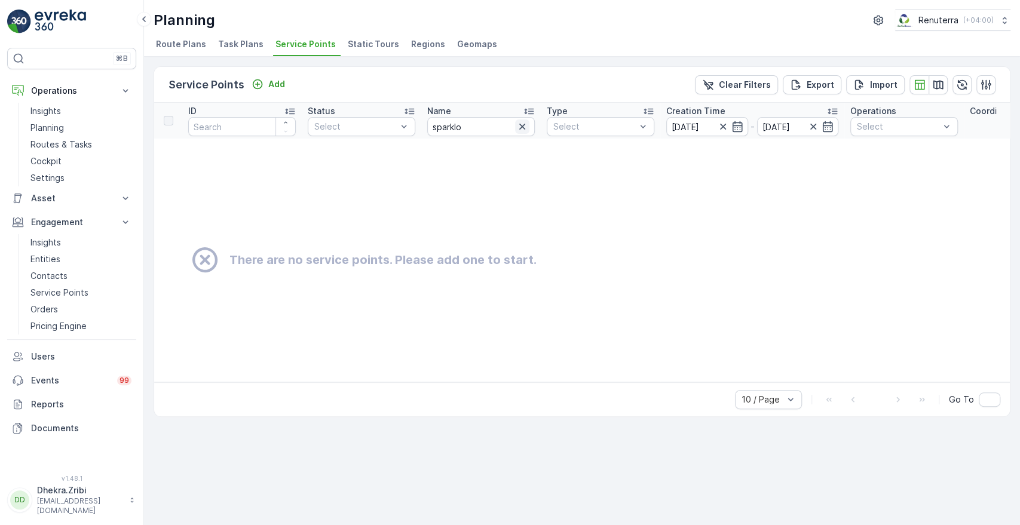
click at [525, 130] on icon "button" at bounding box center [522, 127] width 12 height 12
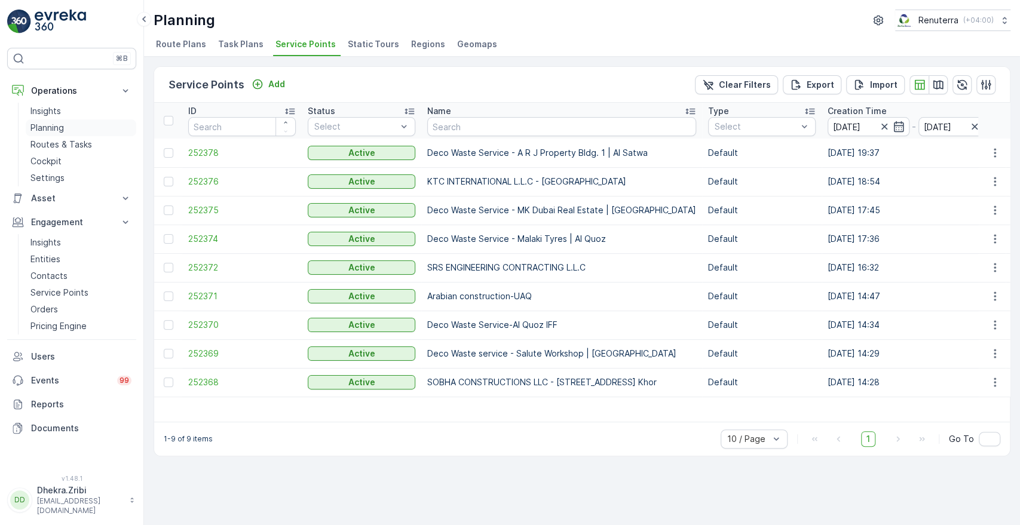
click at [51, 135] on link "Planning" at bounding box center [81, 128] width 111 height 17
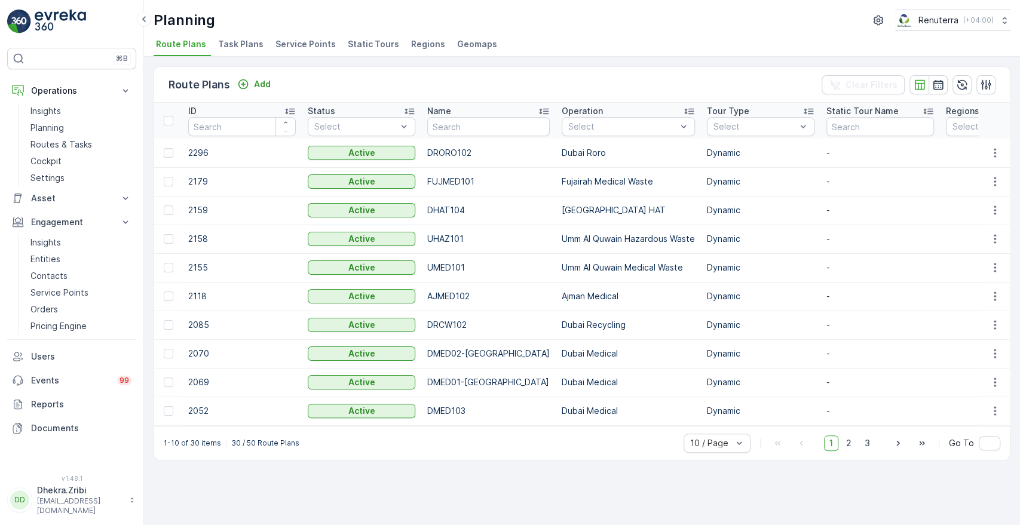
click at [289, 42] on span "Service Points" at bounding box center [306, 44] width 60 height 12
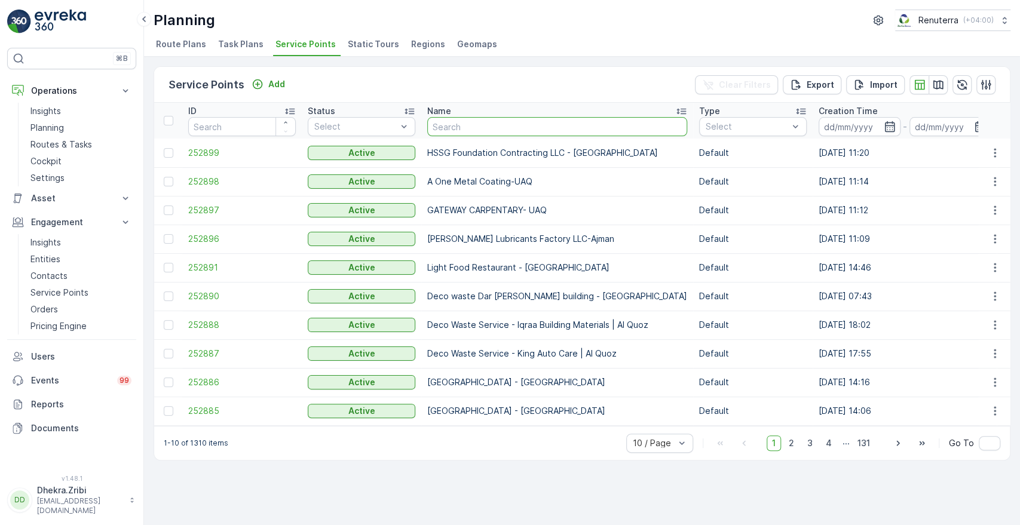
click at [469, 126] on input "text" at bounding box center [557, 126] width 260 height 19
type input "belh"
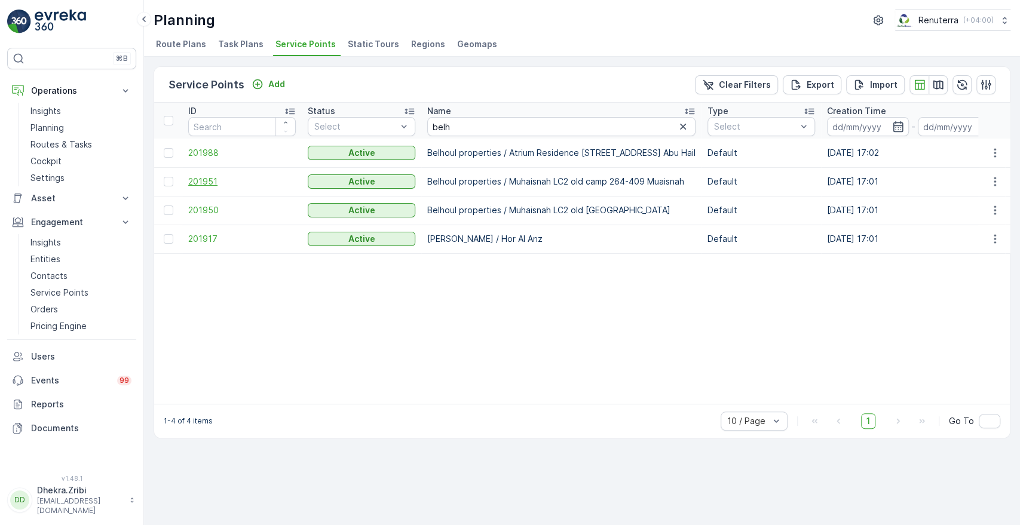
click at [199, 176] on span "201951" at bounding box center [242, 182] width 108 height 12
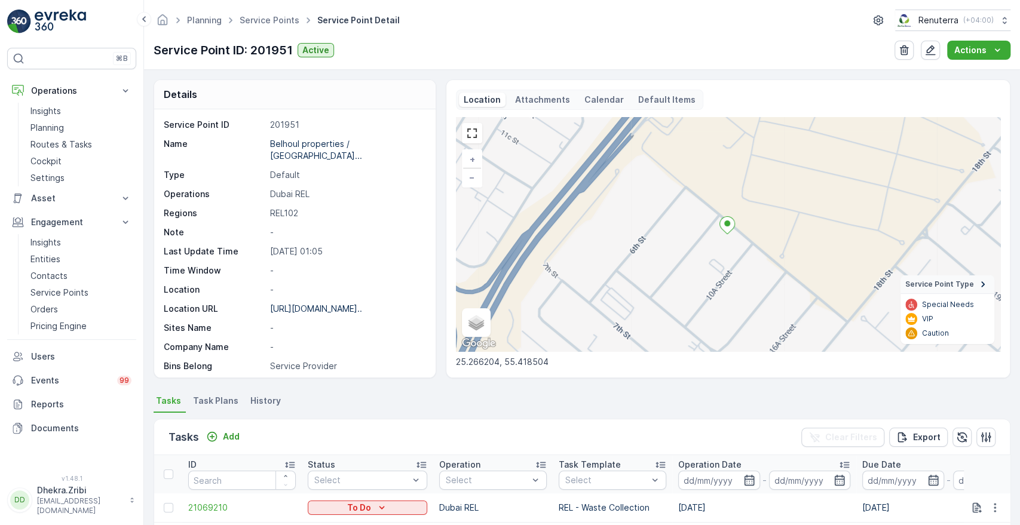
scroll to position [311, 0]
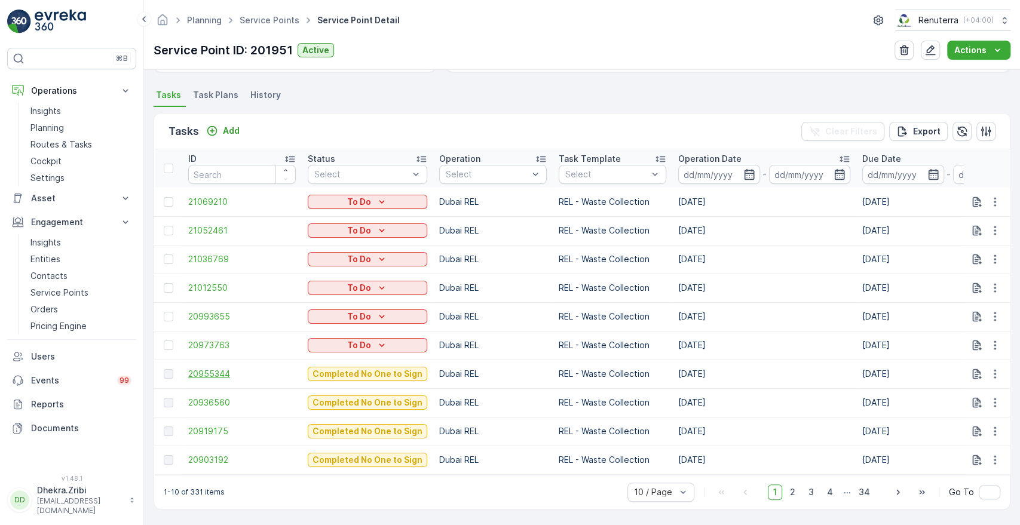
click at [216, 369] on span "20955344" at bounding box center [242, 374] width 108 height 12
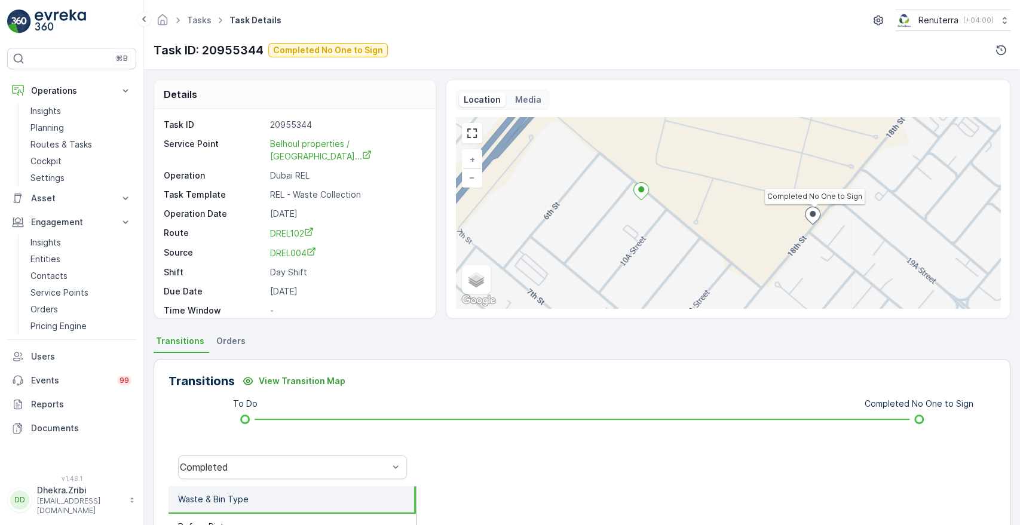
scroll to position [228, 0]
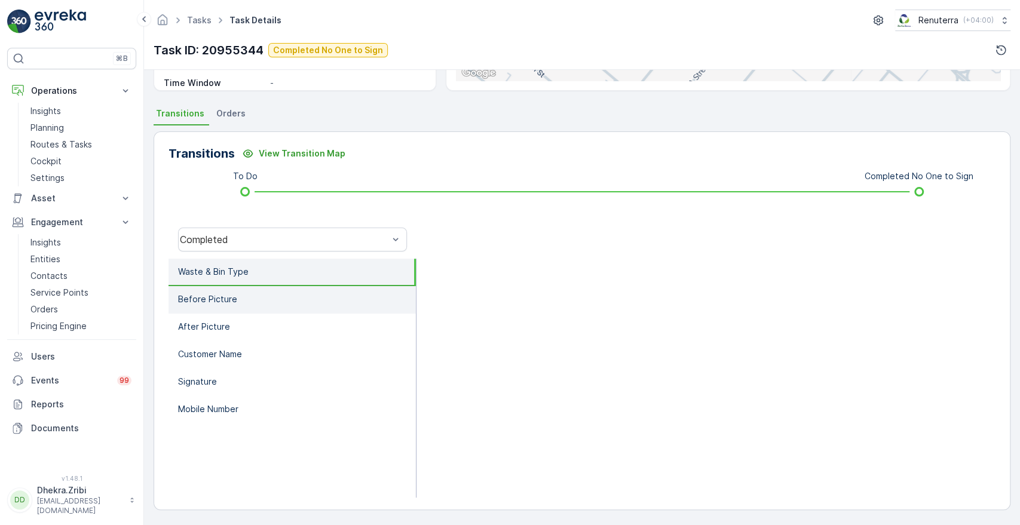
click at [224, 295] on p "Before Picture" at bounding box center [207, 299] width 59 height 12
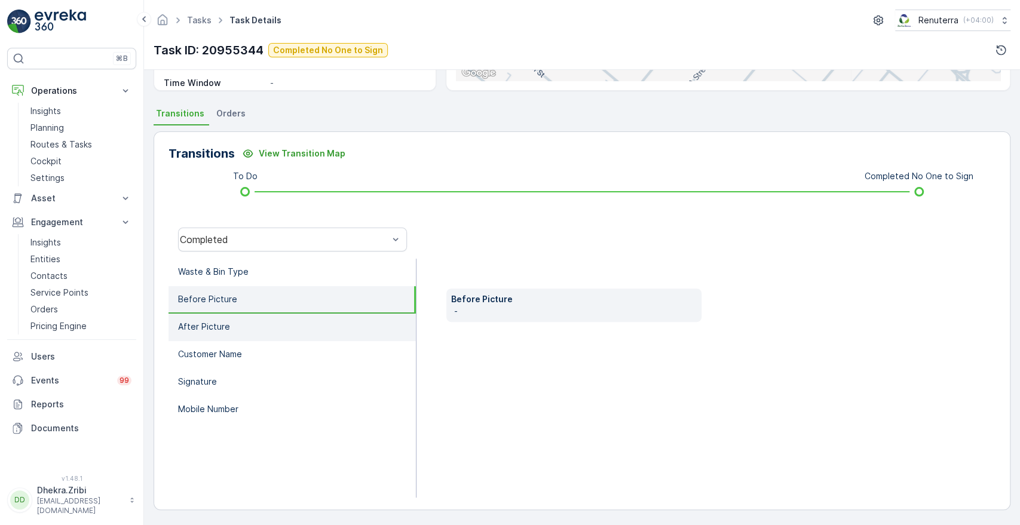
click at [197, 329] on p "After Picture" at bounding box center [204, 327] width 52 height 12
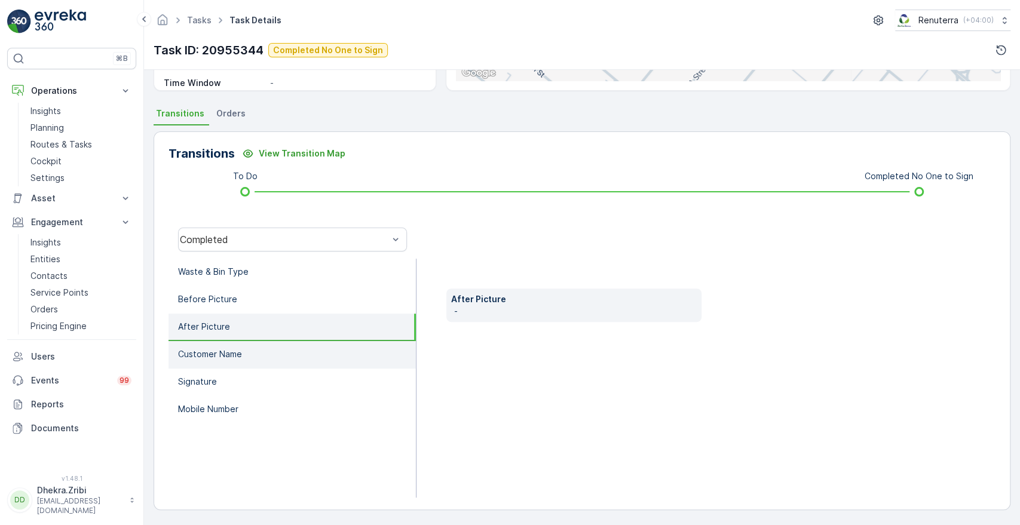
click at [197, 356] on p "Customer Name" at bounding box center [210, 354] width 64 height 12
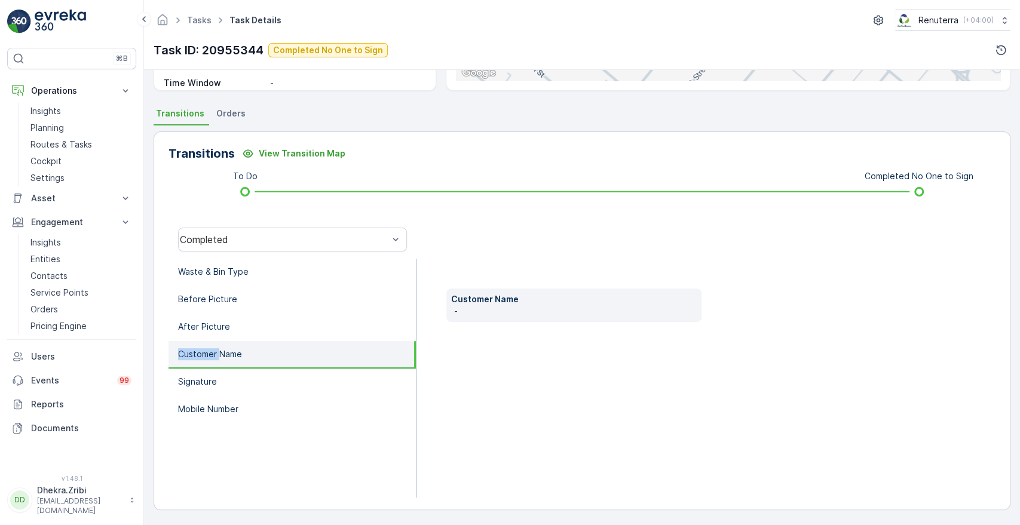
click at [197, 356] on p "Customer Name" at bounding box center [210, 354] width 64 height 12
click at [204, 371] on li "Signature" at bounding box center [292, 382] width 247 height 27
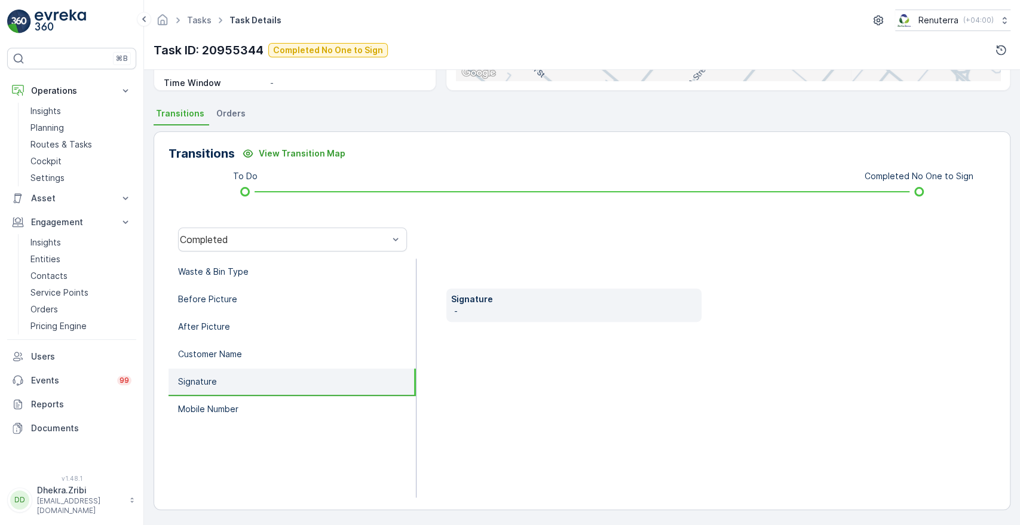
click at [221, 423] on ul "Waste & Bin Type Before Picture After Picture Customer Name Signature Mobile Nu…" at bounding box center [293, 378] width 248 height 239
click at [231, 418] on li "Mobile Number" at bounding box center [292, 409] width 247 height 27
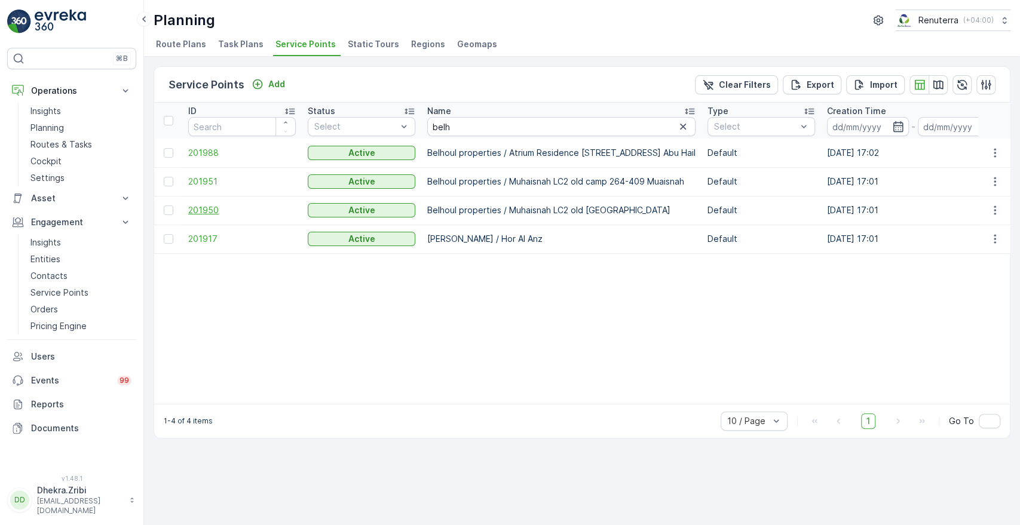
click at [206, 213] on span "201950" at bounding box center [242, 210] width 108 height 12
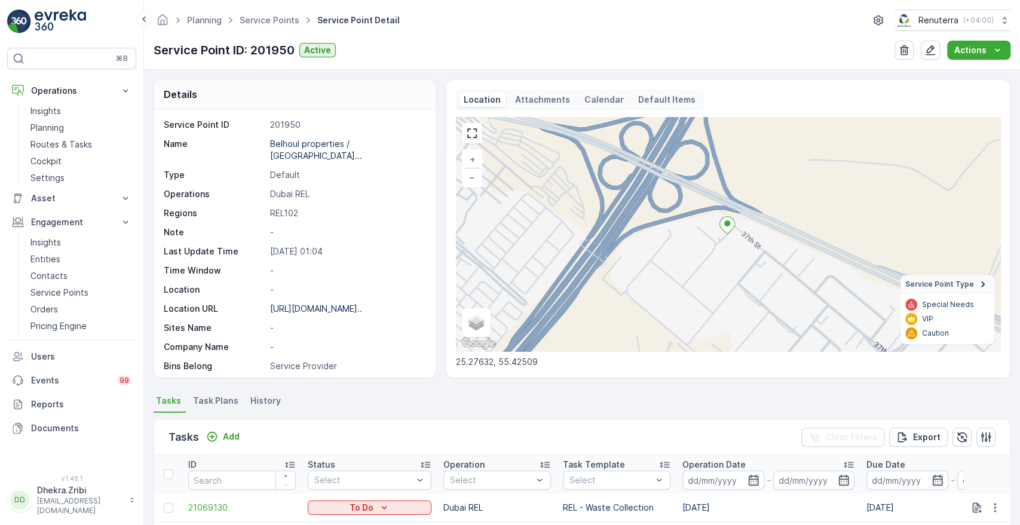
scroll to position [311, 0]
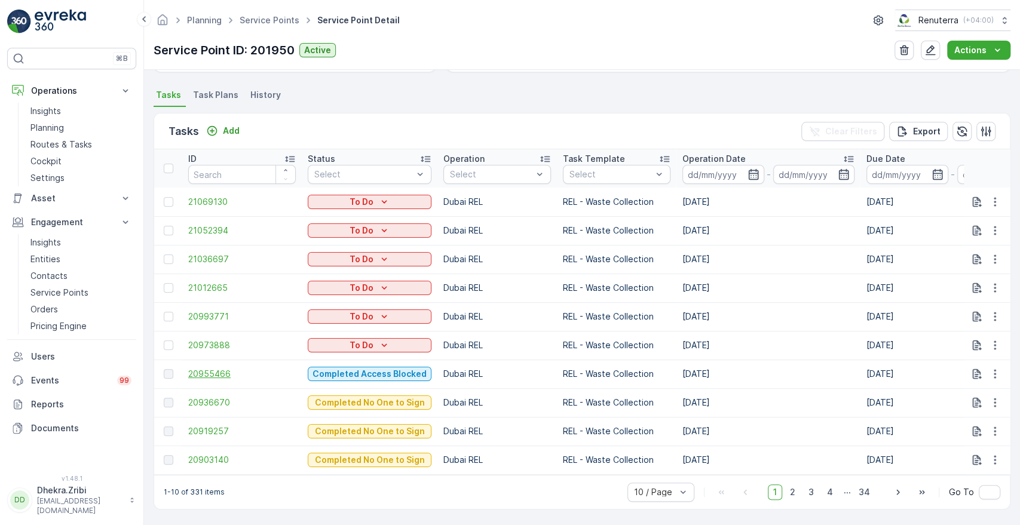
click at [209, 368] on span "20955466" at bounding box center [242, 374] width 108 height 12
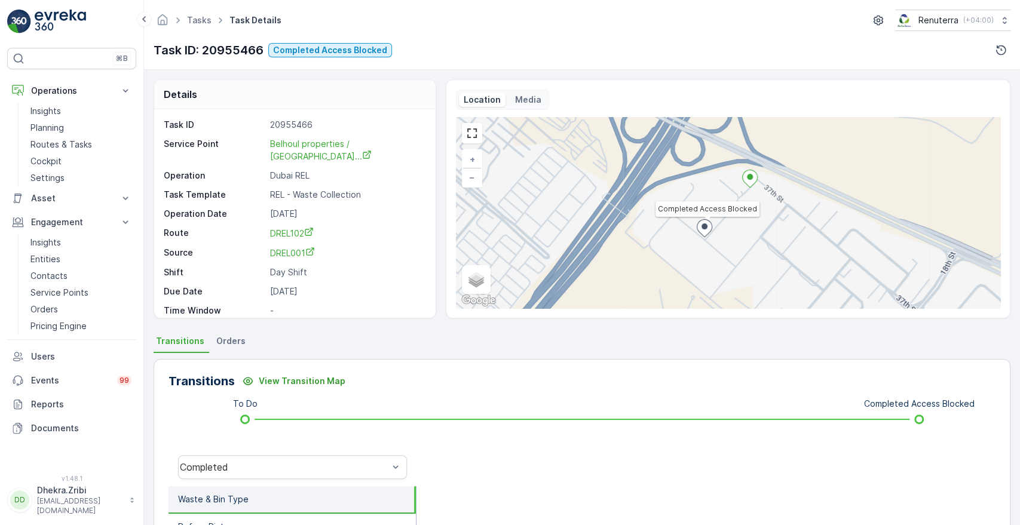
scroll to position [228, 0]
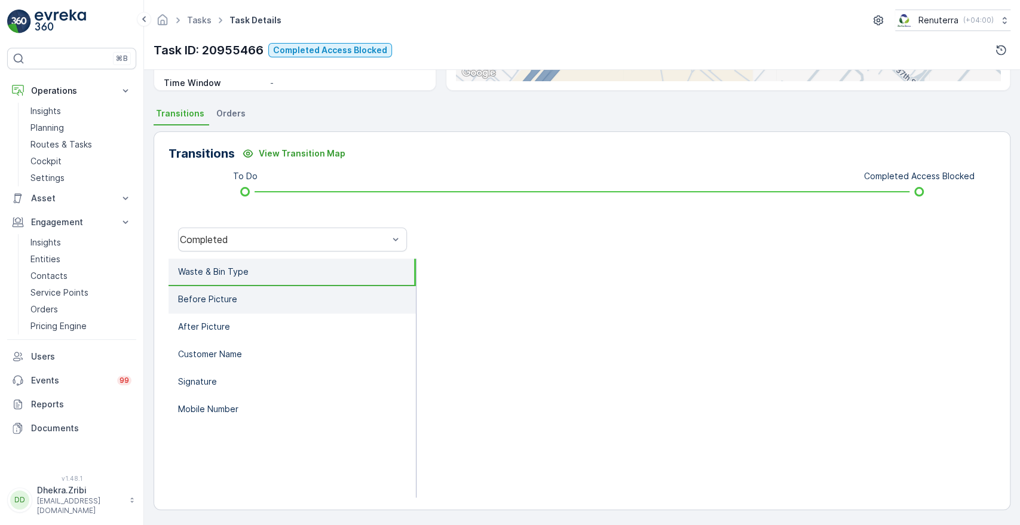
click at [217, 293] on p "Before Picture" at bounding box center [207, 299] width 59 height 12
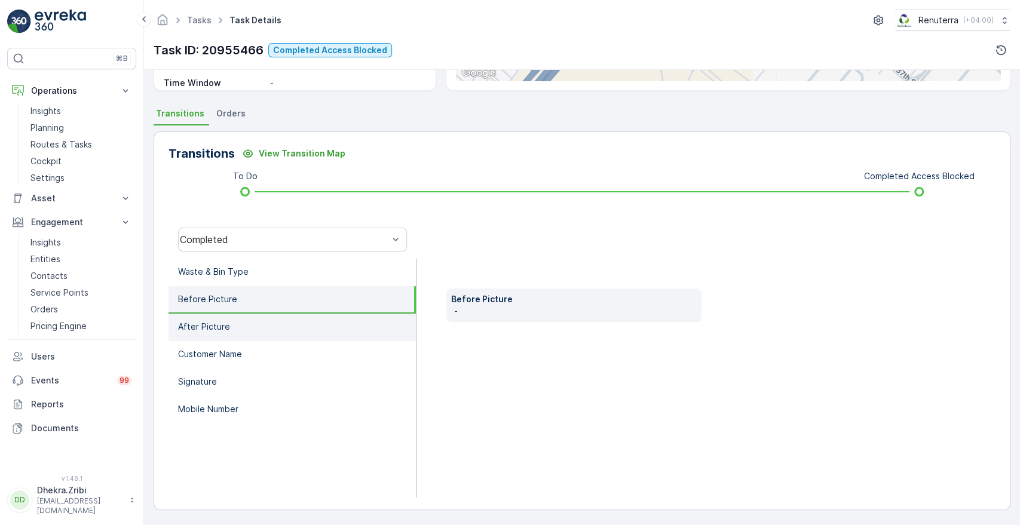
click at [198, 330] on p "After Picture" at bounding box center [204, 327] width 52 height 12
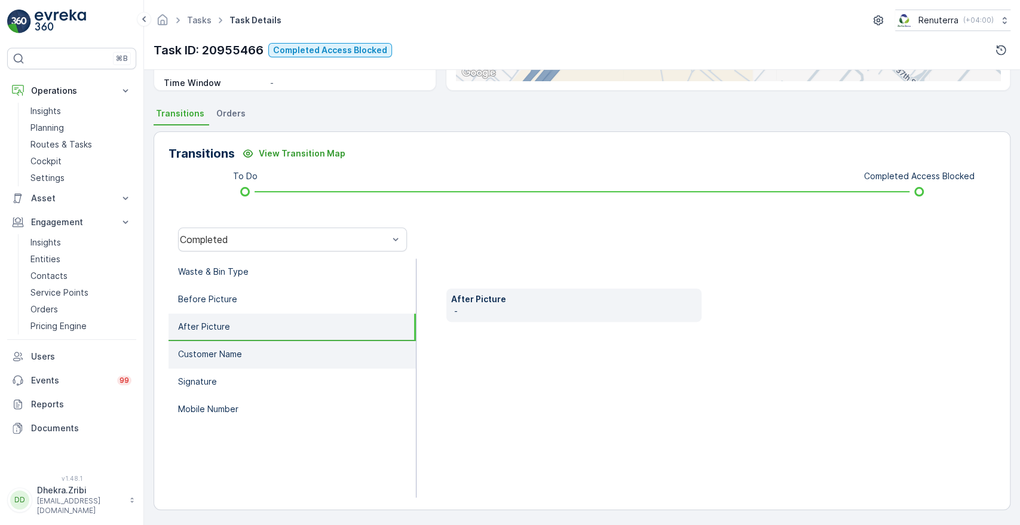
click at [207, 352] on p "Customer Name" at bounding box center [210, 354] width 64 height 12
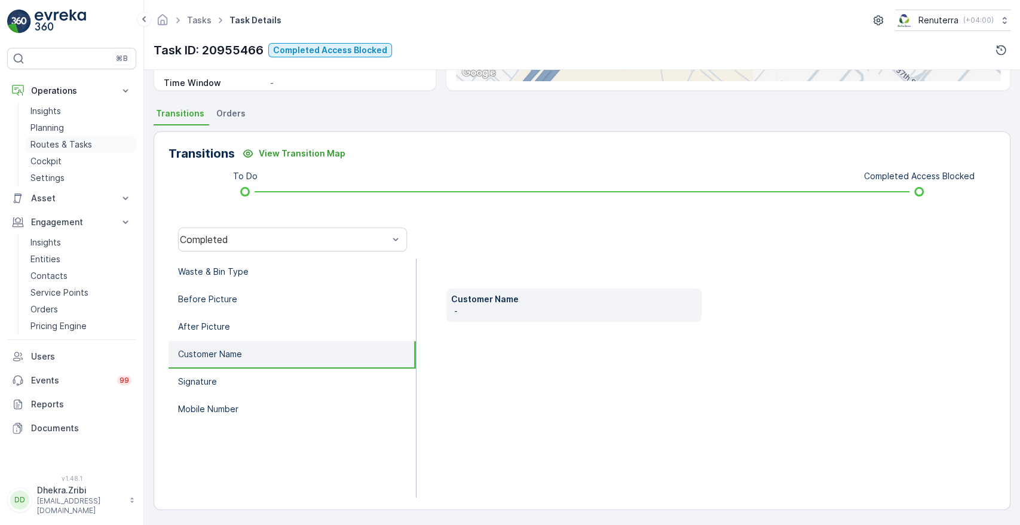
click at [81, 149] on p "Routes & Tasks" at bounding box center [61, 145] width 62 height 12
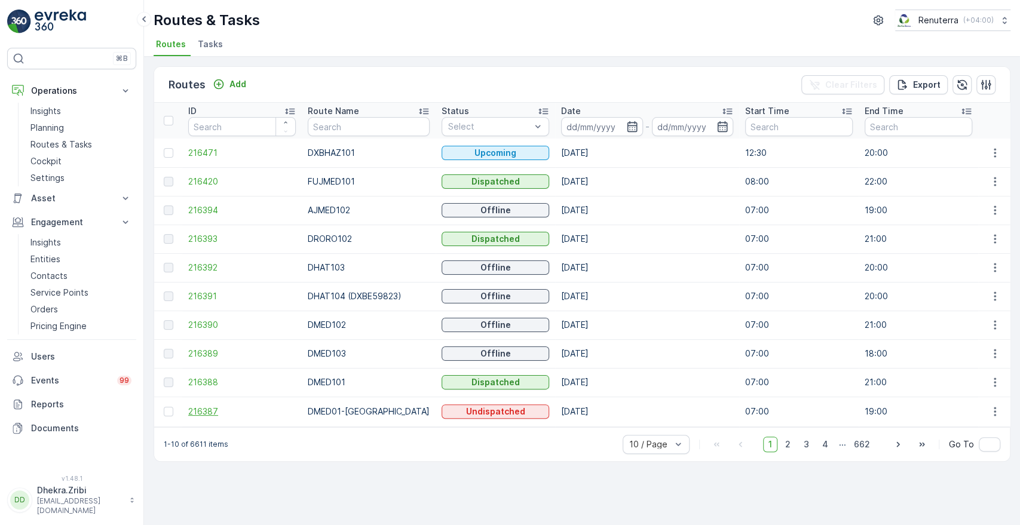
click at [197, 414] on span "216387" at bounding box center [242, 412] width 108 height 12
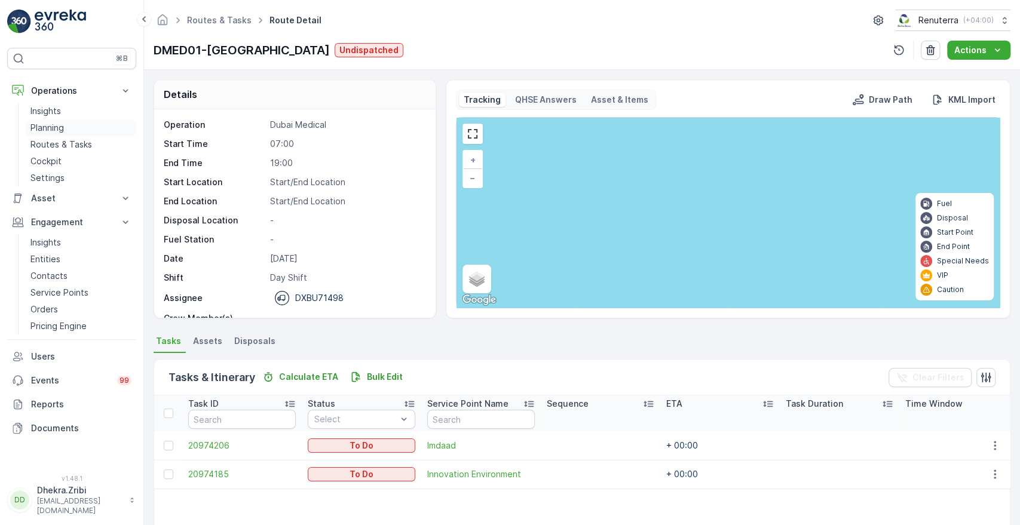
click at [35, 129] on p "Planning" at bounding box center [46, 128] width 33 height 12
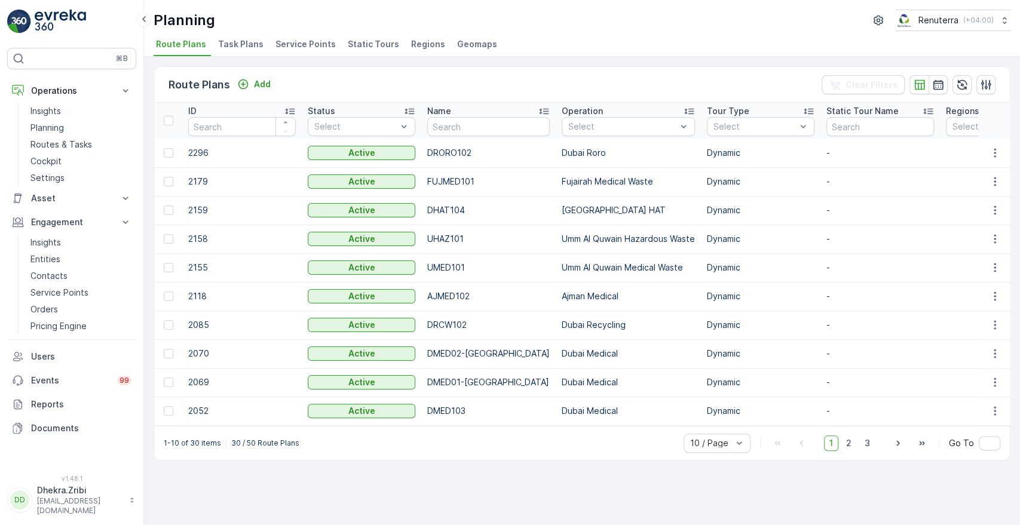
click at [299, 54] on li "Service Points" at bounding box center [307, 46] width 68 height 20
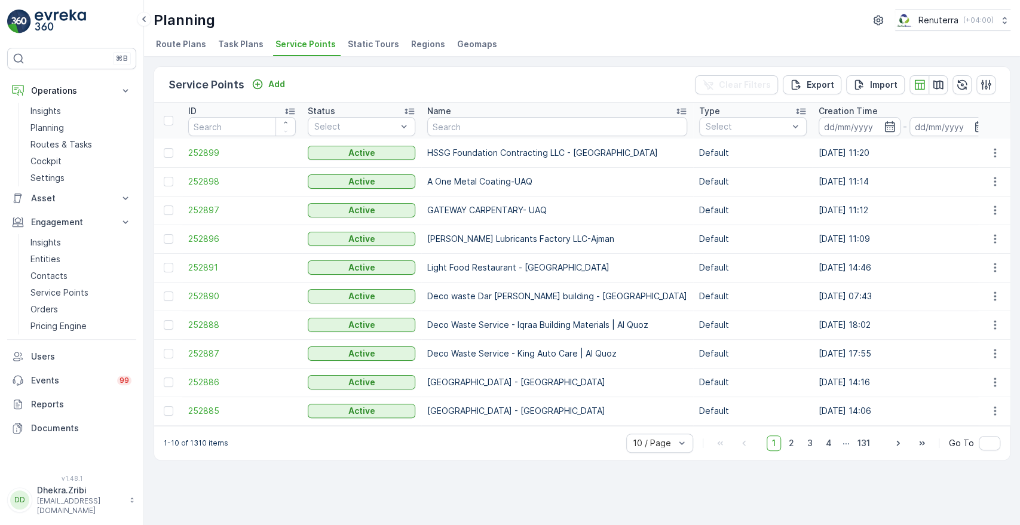
click at [1019, 267] on div "Service Points Add Clear Filters Export Import ID Status Select Name Type Selec…" at bounding box center [582, 291] width 876 height 469
click at [1019, 280] on div "Service Points Add Clear Filters Export Import ID Status Select Name Type Selec…" at bounding box center [582, 291] width 876 height 469
click at [357, 435] on div "1-10 of 1310 items 10 / Page 1 2 3 4 ... 131 Go To" at bounding box center [582, 443] width 856 height 34
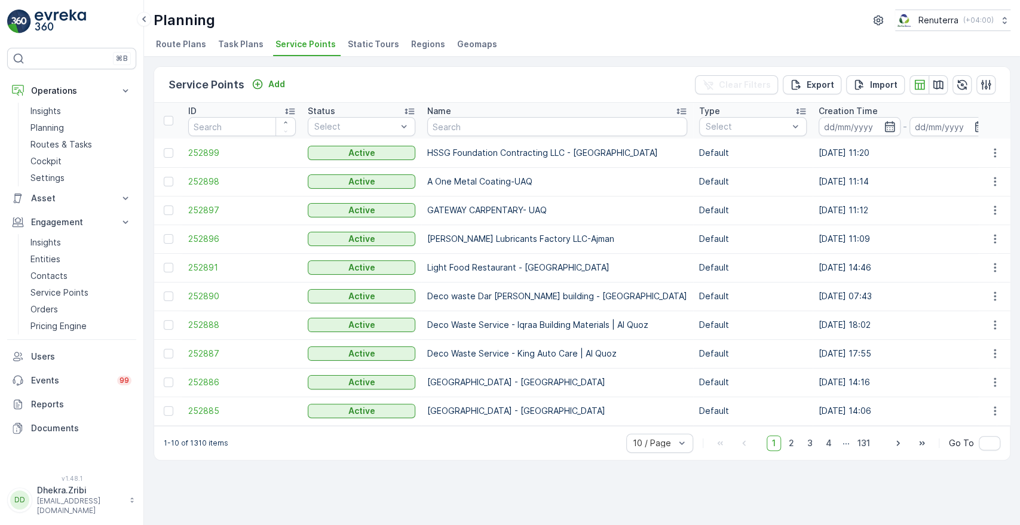
click at [357, 435] on div "1-10 of 1310 items 10 / Page 1 2 3 4 ... 131 Go To" at bounding box center [582, 443] width 856 height 34
click at [78, 377] on p "Events" at bounding box center [70, 381] width 79 height 12
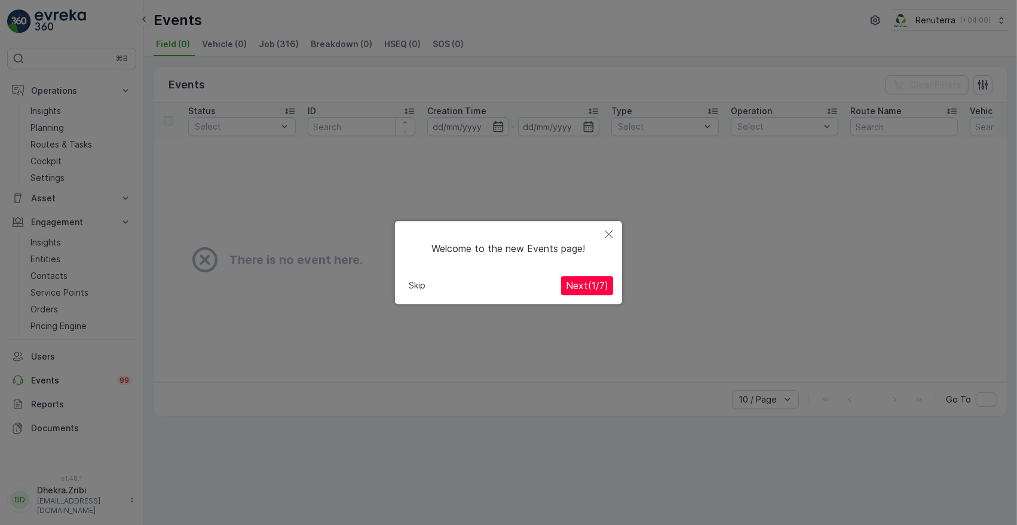
click at [571, 290] on span "Next ( 1 / 7 )" at bounding box center [587, 286] width 42 height 12
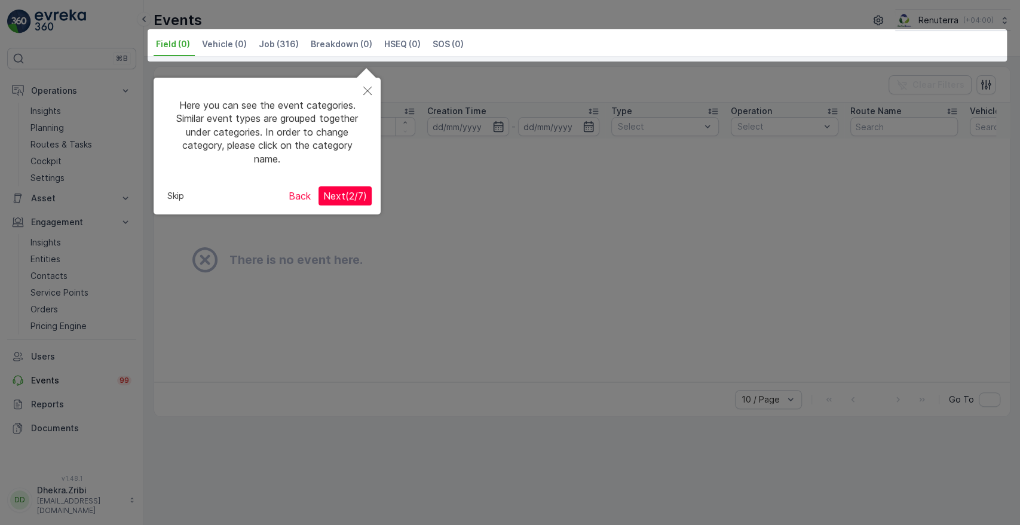
click at [571, 290] on div at bounding box center [510, 262] width 1020 height 525
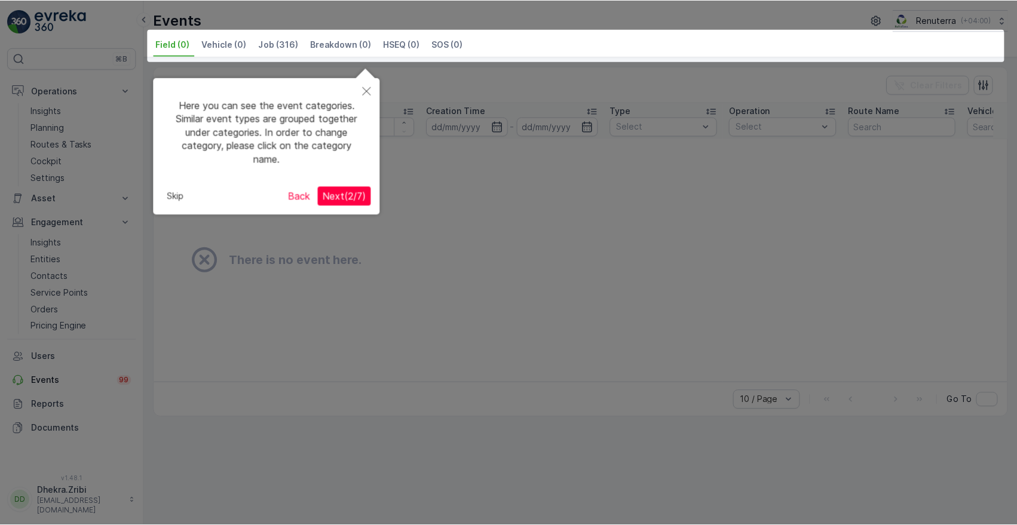
scroll to position [28, 0]
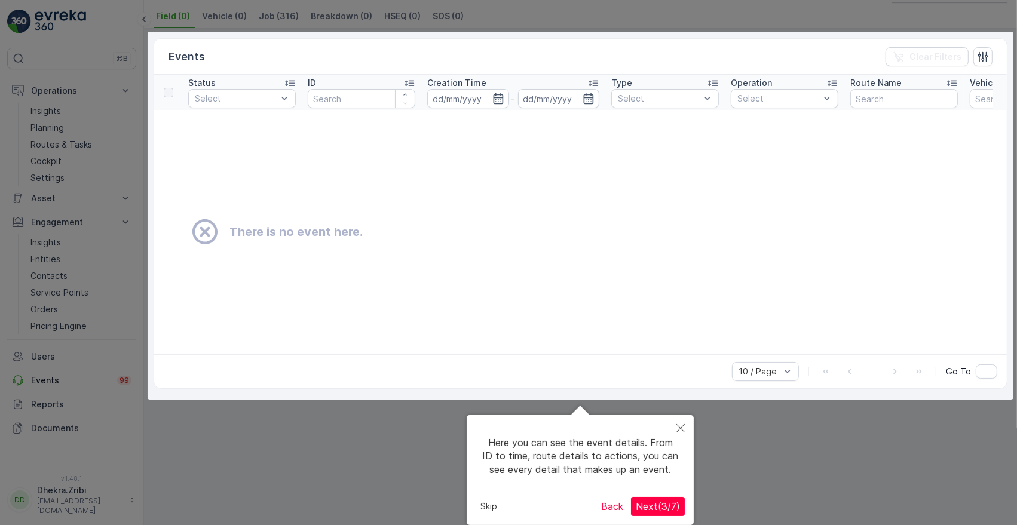
click at [671, 506] on span "Next ( 3 / 7 )" at bounding box center [658, 507] width 44 height 12
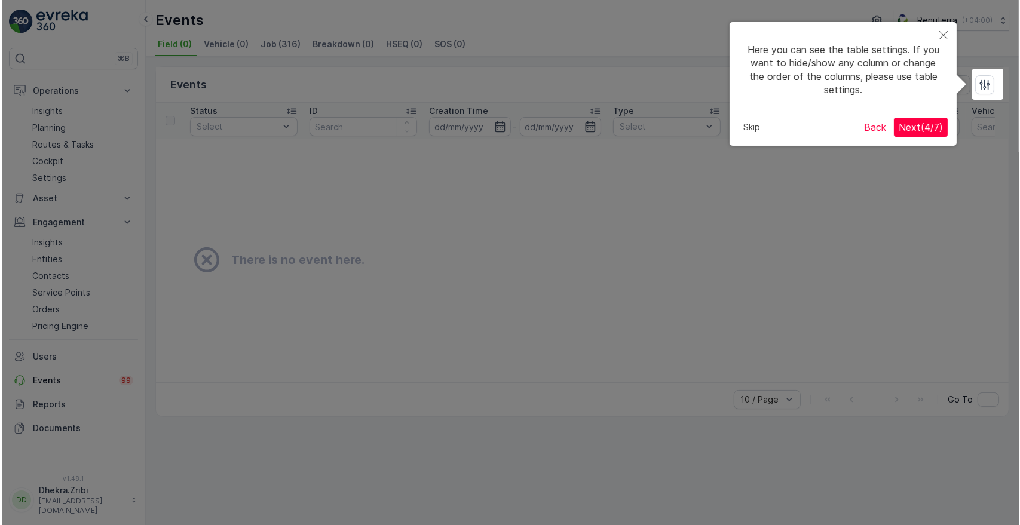
scroll to position [0, 0]
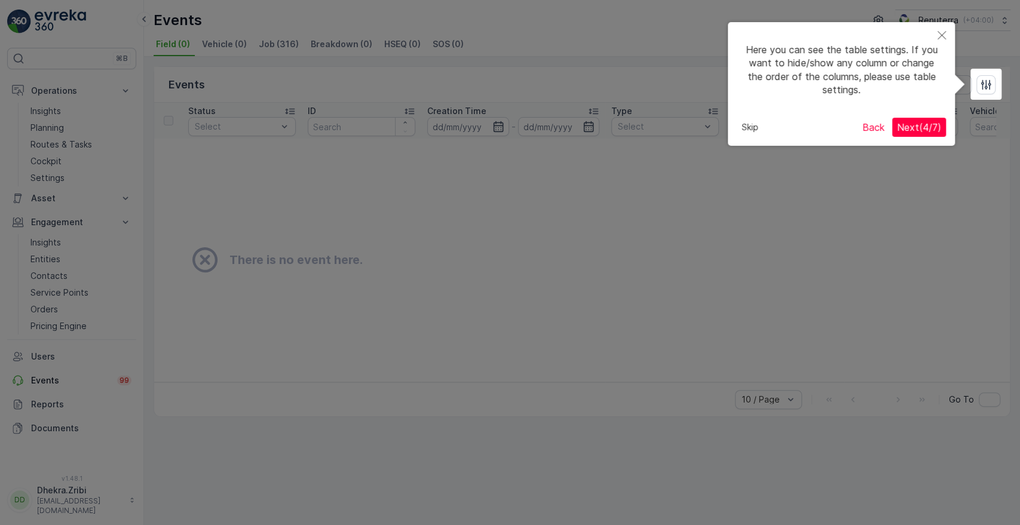
click at [923, 128] on span "Next ( 4 / 7 )" at bounding box center [919, 127] width 44 height 12
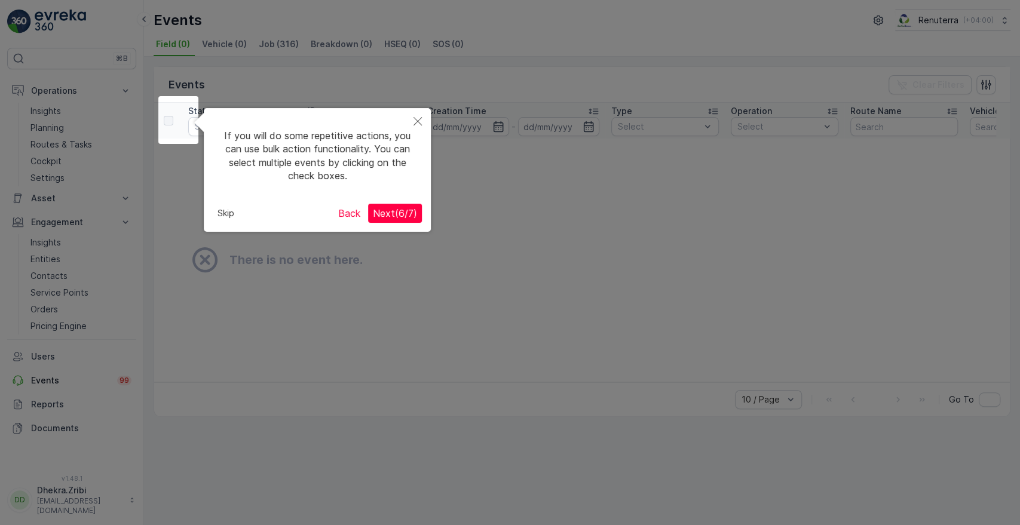
click at [395, 209] on span "Next ( 6 / 7 )" at bounding box center [395, 213] width 44 height 12
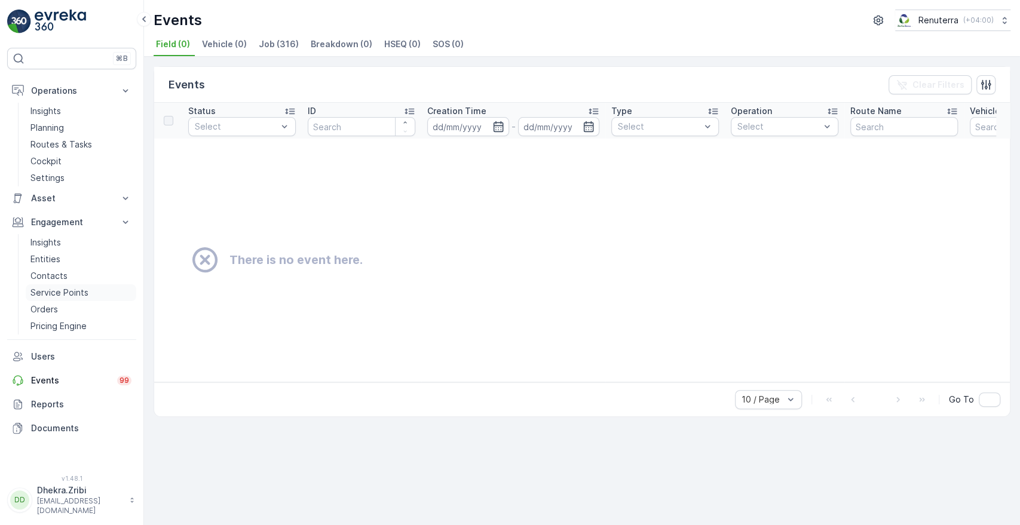
click at [53, 287] on p "Service Points" at bounding box center [59, 293] width 58 height 12
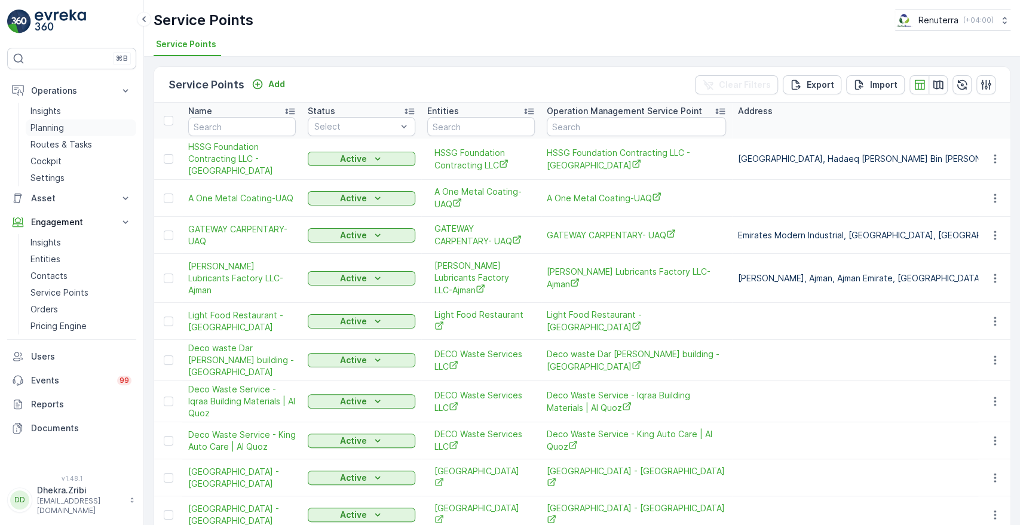
click at [56, 134] on link "Planning" at bounding box center [81, 128] width 111 height 17
